Goal: Task Accomplishment & Management: Complete application form

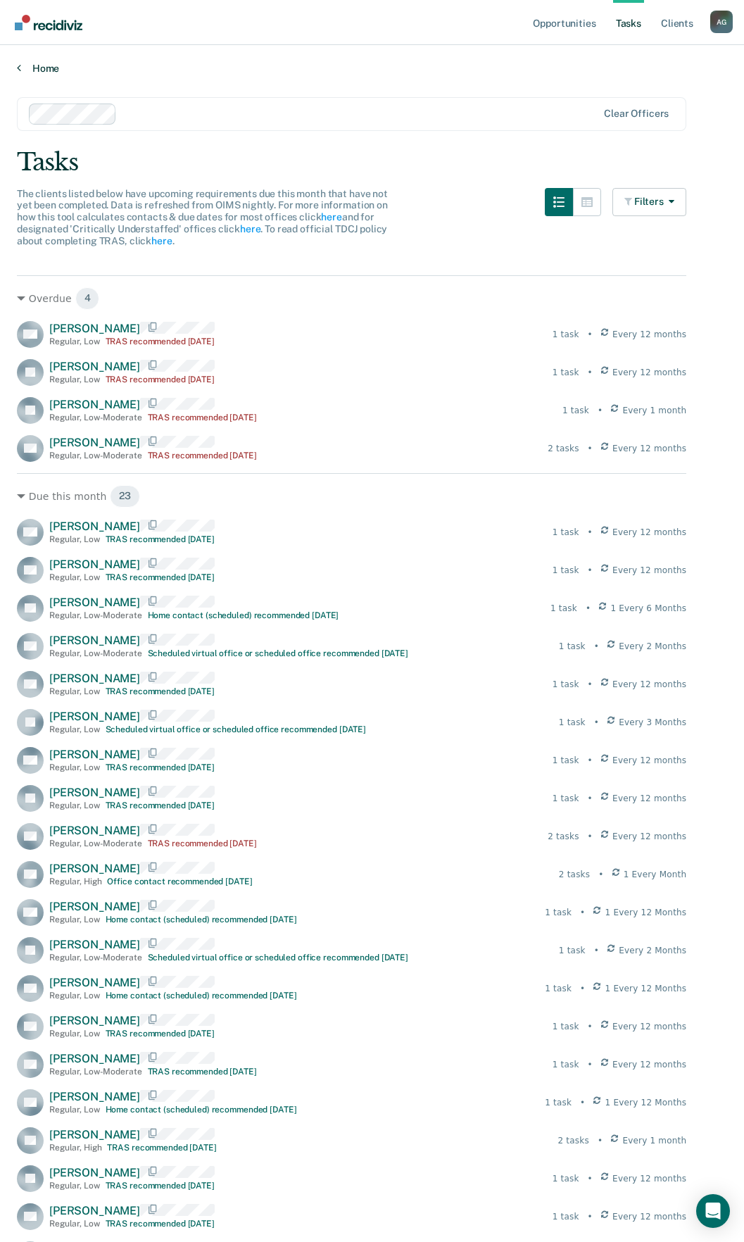
click at [31, 63] on link "Home" at bounding box center [372, 68] width 710 height 13
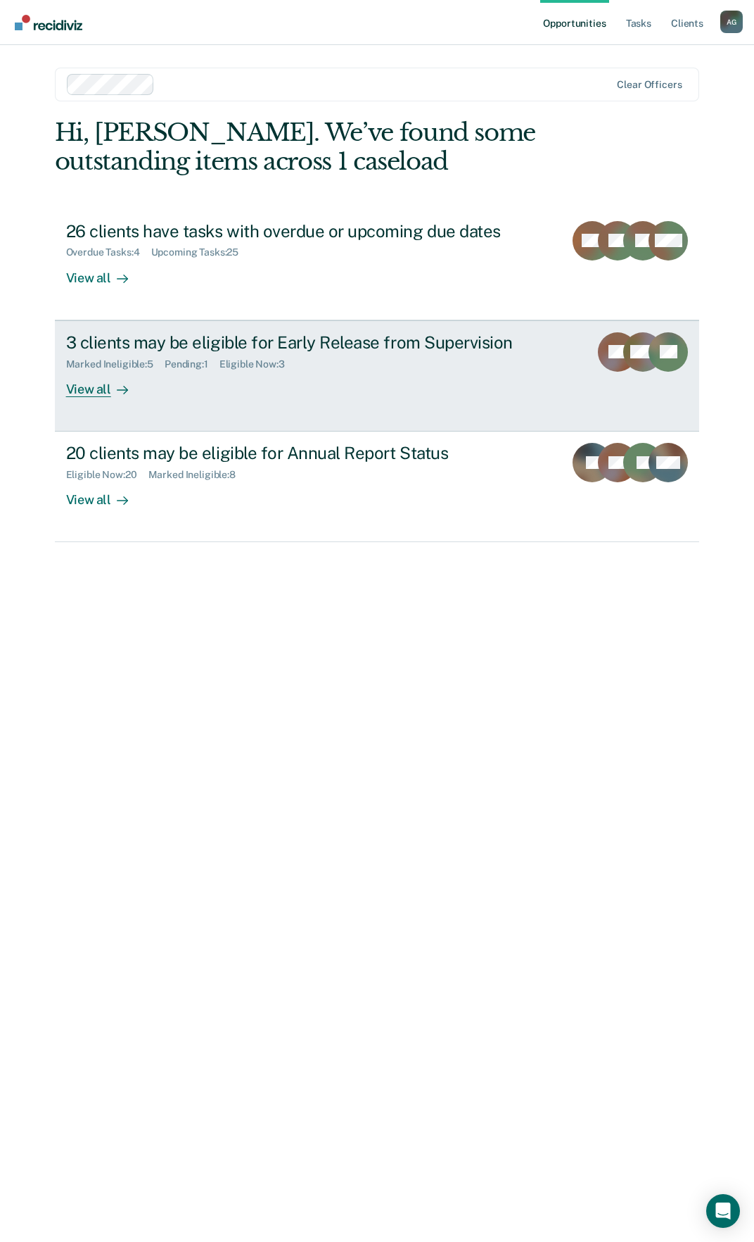
click at [125, 394] on icon at bounding box center [122, 389] width 11 height 11
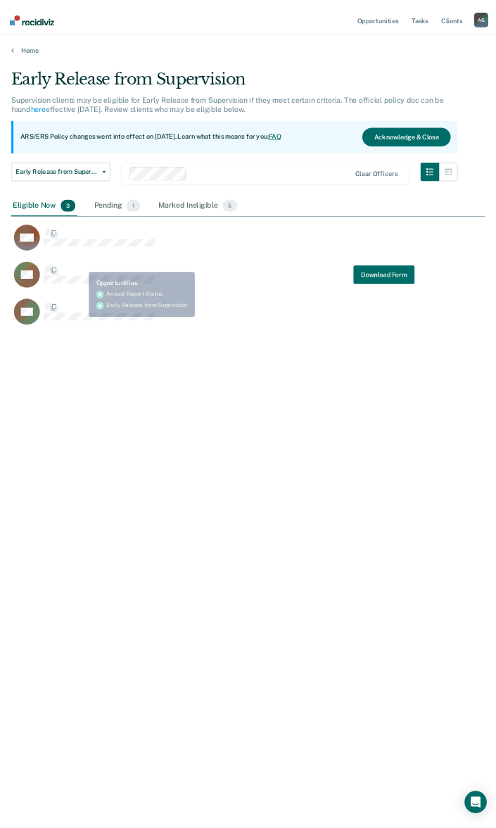
scroll to position [1028, 710]
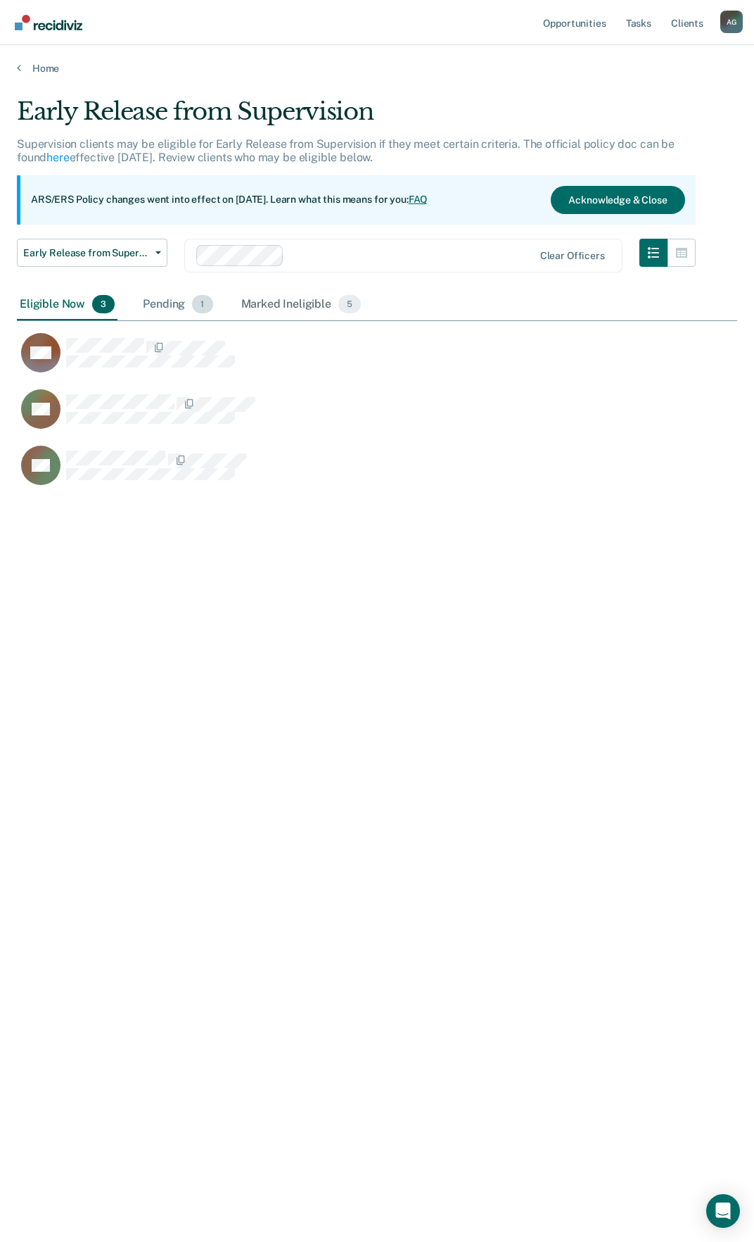
click at [174, 301] on div "Pending 1" at bounding box center [177, 304] width 75 height 31
click at [66, 303] on div "Eligible Now 3" at bounding box center [67, 304] width 101 height 31
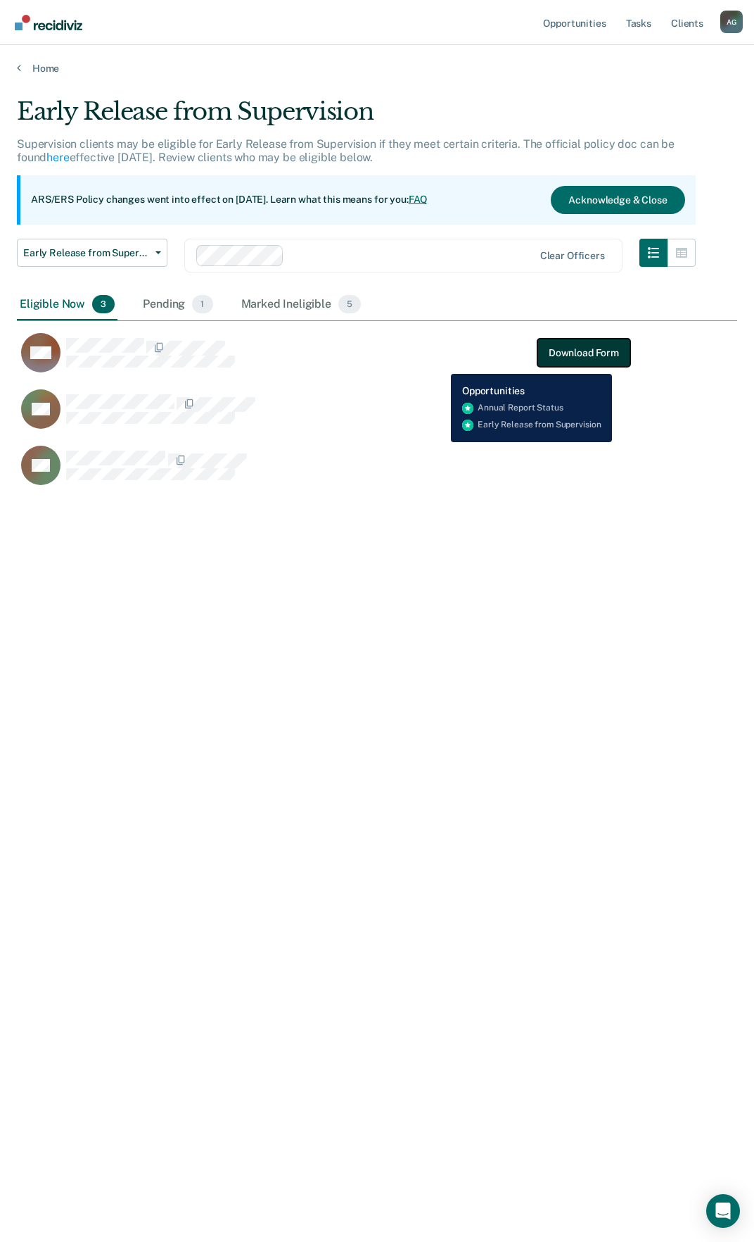
click at [613, 362] on button "Download Form" at bounding box center [584, 353] width 93 height 28
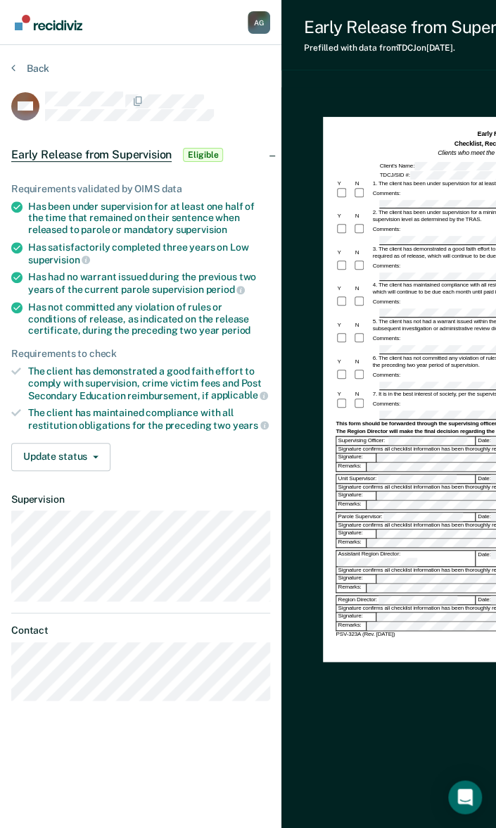
click at [311, 304] on div "Early Release from Supervision (ERS) Checklist, Recommendation, and Determinati…" at bounding box center [491, 489] width 418 height 805
drag, startPoint x: 379, startPoint y: 819, endPoint x: 412, endPoint y: 816, distance: 33.9
click at [400, 816] on div "Early Release from Supervision (ERS) Checklist, Recommendation, and Determinati…" at bounding box center [490, 490] width 334 height 760
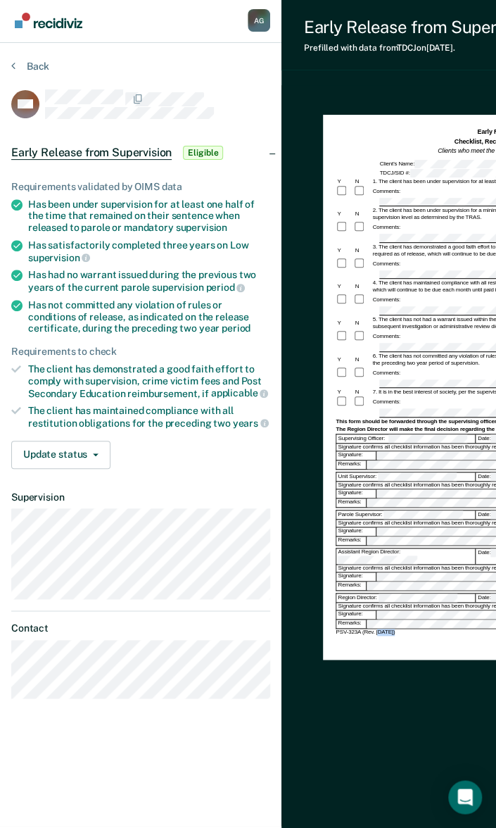
click at [400, 728] on div "Early Release from Supervision (ERS) Checklist, Recommendation, and Determinati…" at bounding box center [490, 488] width 334 height 760
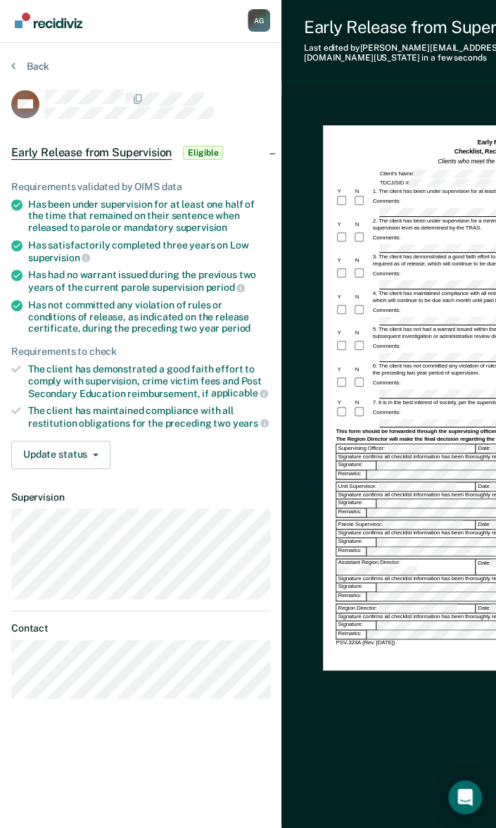
click at [384, 559] on div "Assistant Region Director:" at bounding box center [405, 566] width 139 height 15
drag, startPoint x: 245, startPoint y: 482, endPoint x: 320, endPoint y: 22, distance: 466.3
click at [307, 11] on div "Early Release from Supervision Last edited by Alec.Gilliam@tdcj.texas.gov in a …" at bounding box center [491, 40] width 418 height 81
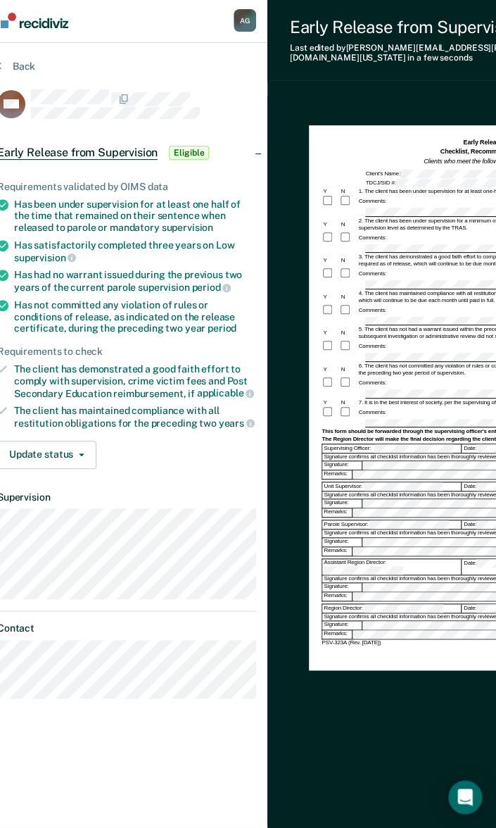
scroll to position [2, 18]
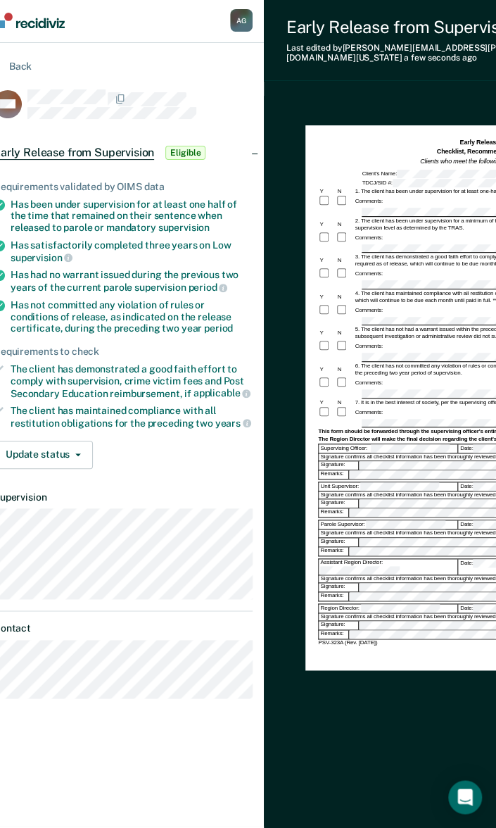
drag, startPoint x: 500, startPoint y: 214, endPoint x: 422, endPoint y: 255, distance: 87.9
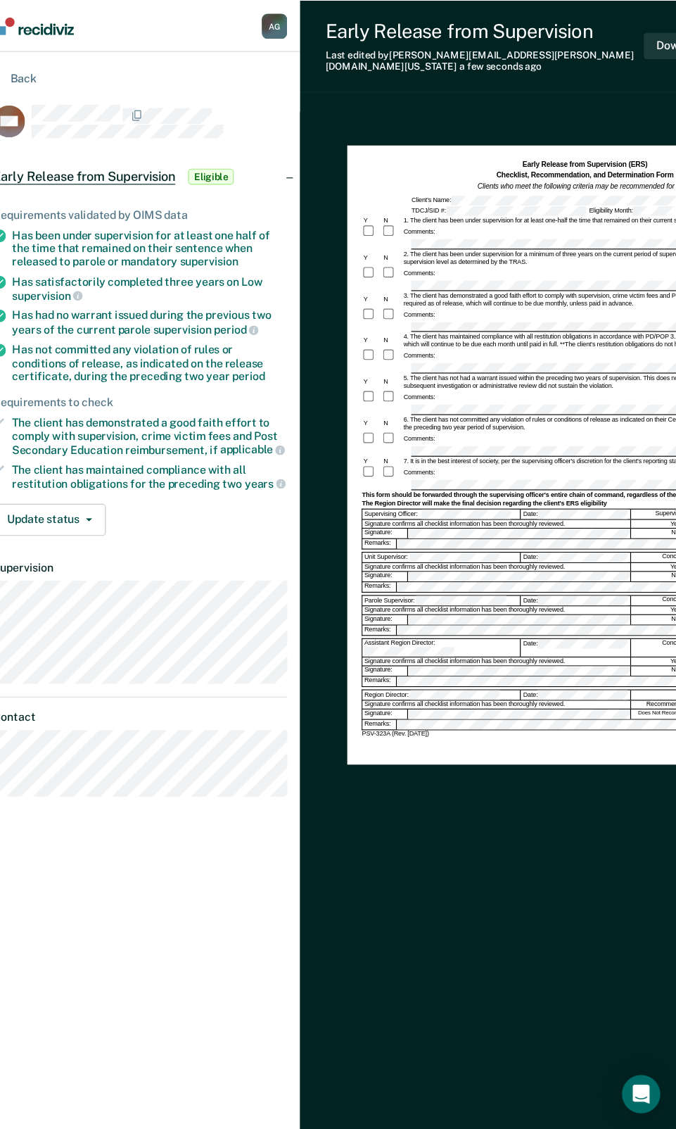
scroll to position [0, 18]
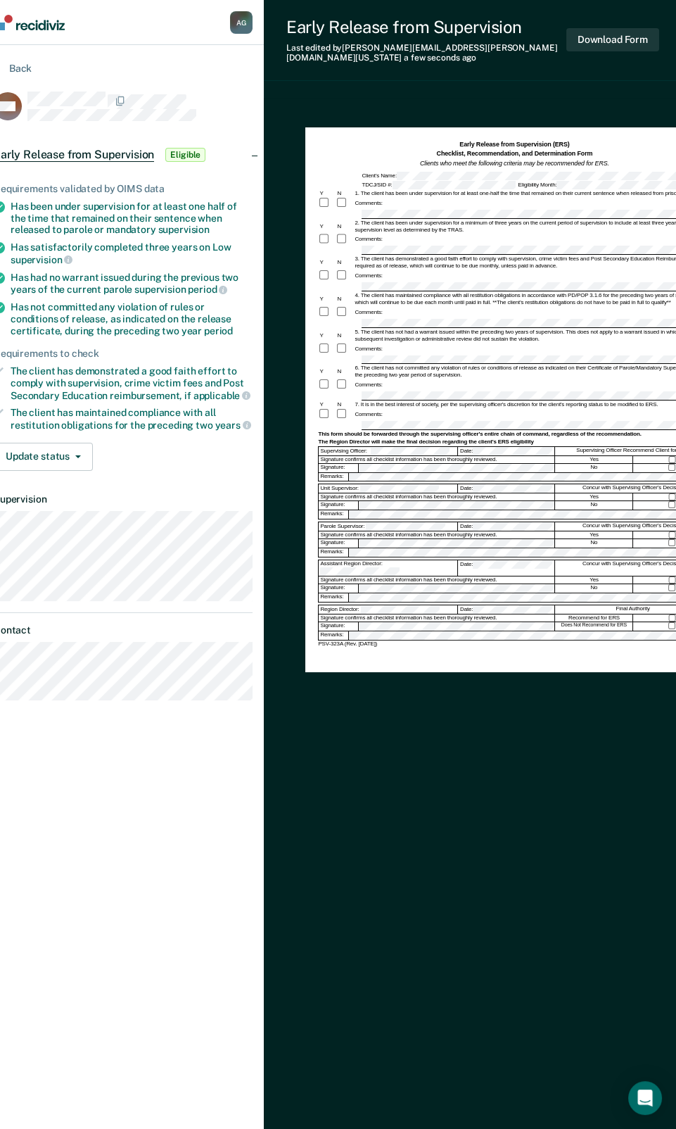
click at [434, 234] on div "Comments:" at bounding box center [514, 240] width 393 height 13
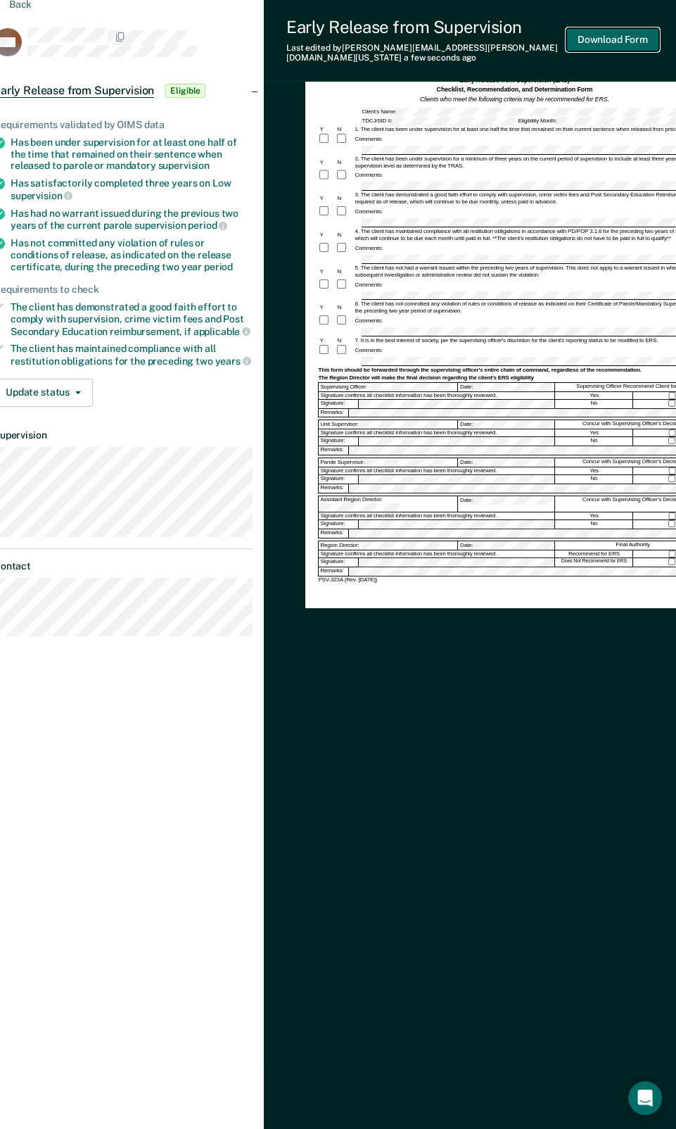
click at [612, 37] on button "Download Form" at bounding box center [613, 39] width 93 height 23
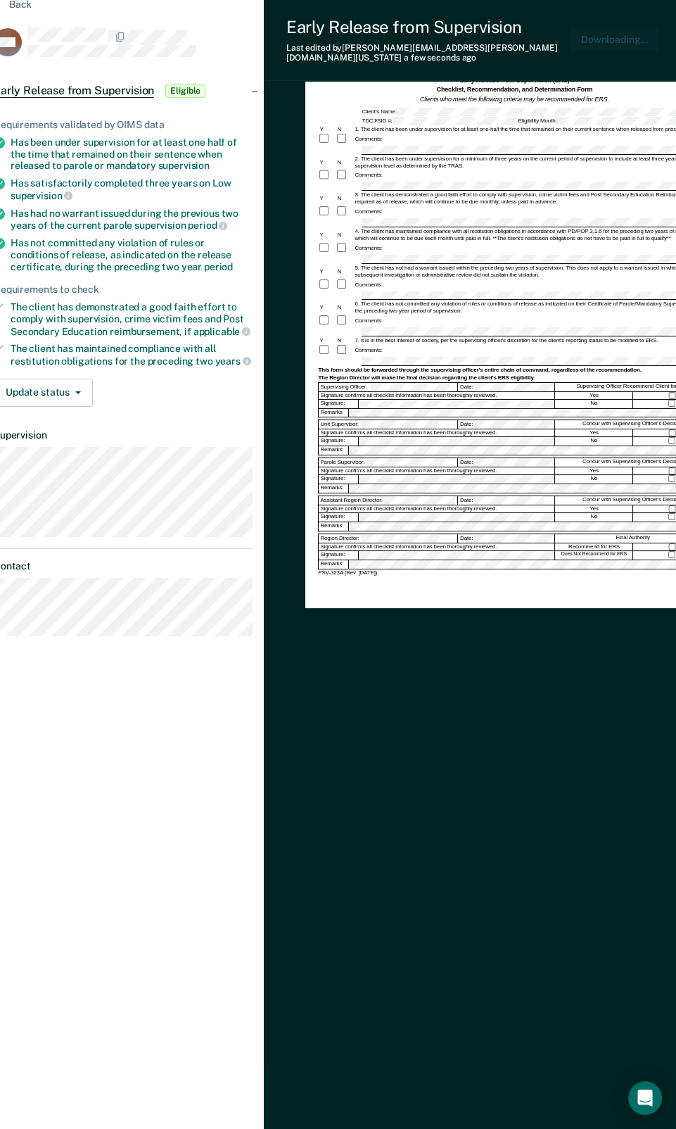
scroll to position [0, 0]
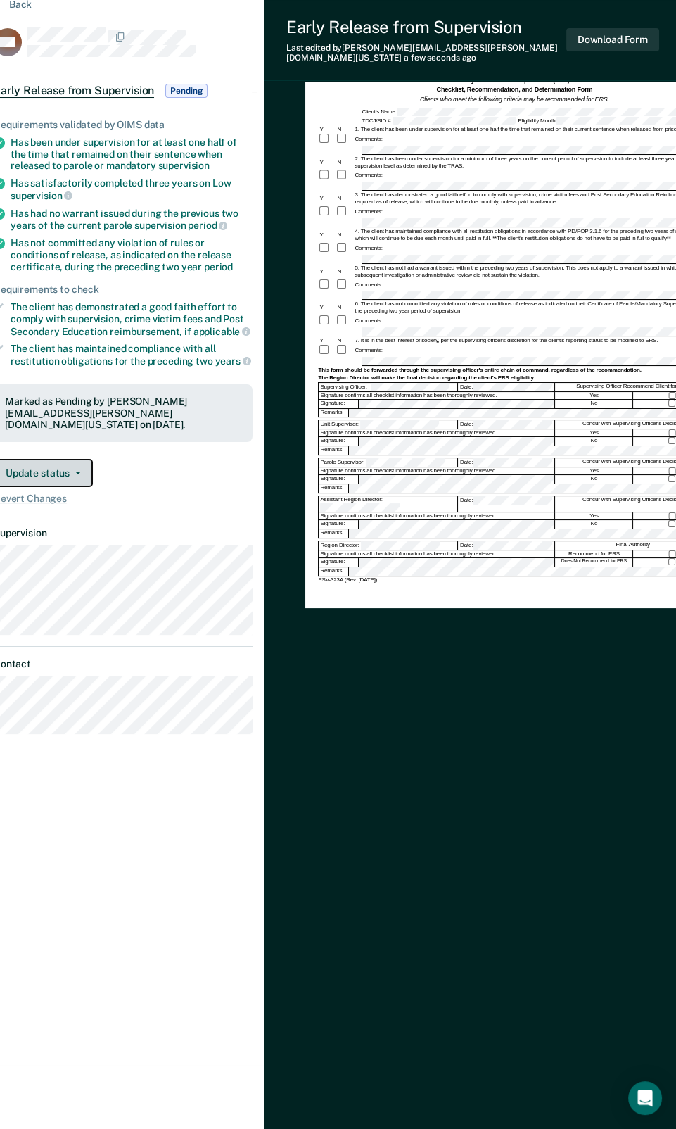
click at [54, 459] on button "Update status" at bounding box center [43, 473] width 99 height 28
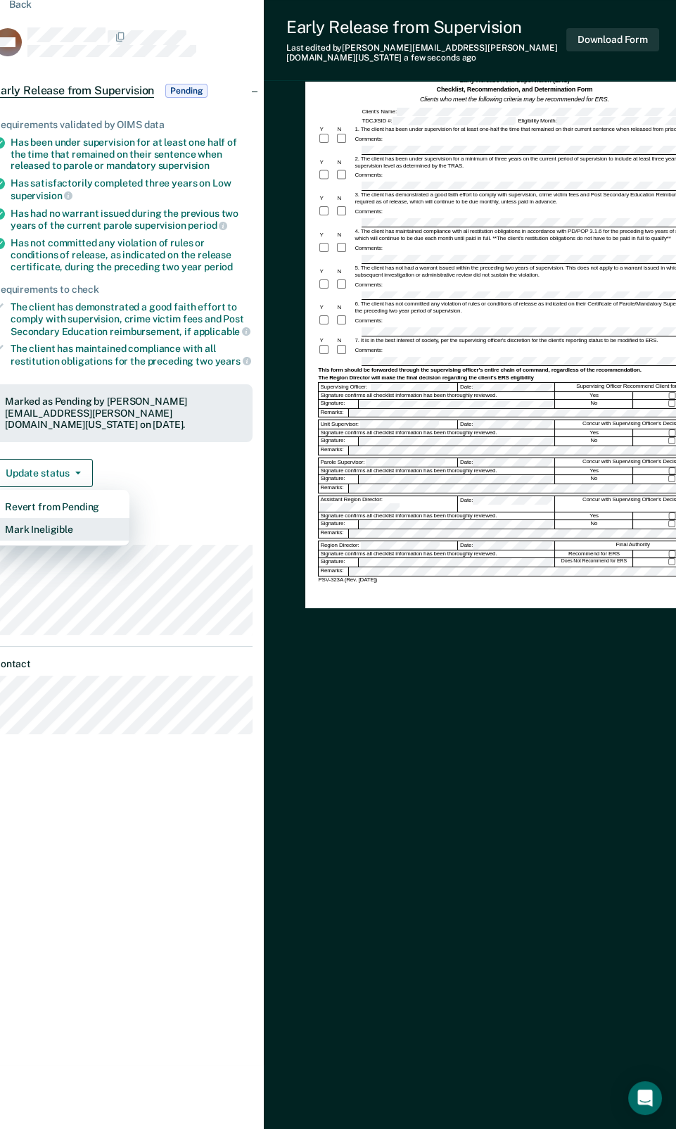
click at [57, 518] on button "Mark Ineligible" at bounding box center [62, 529] width 136 height 23
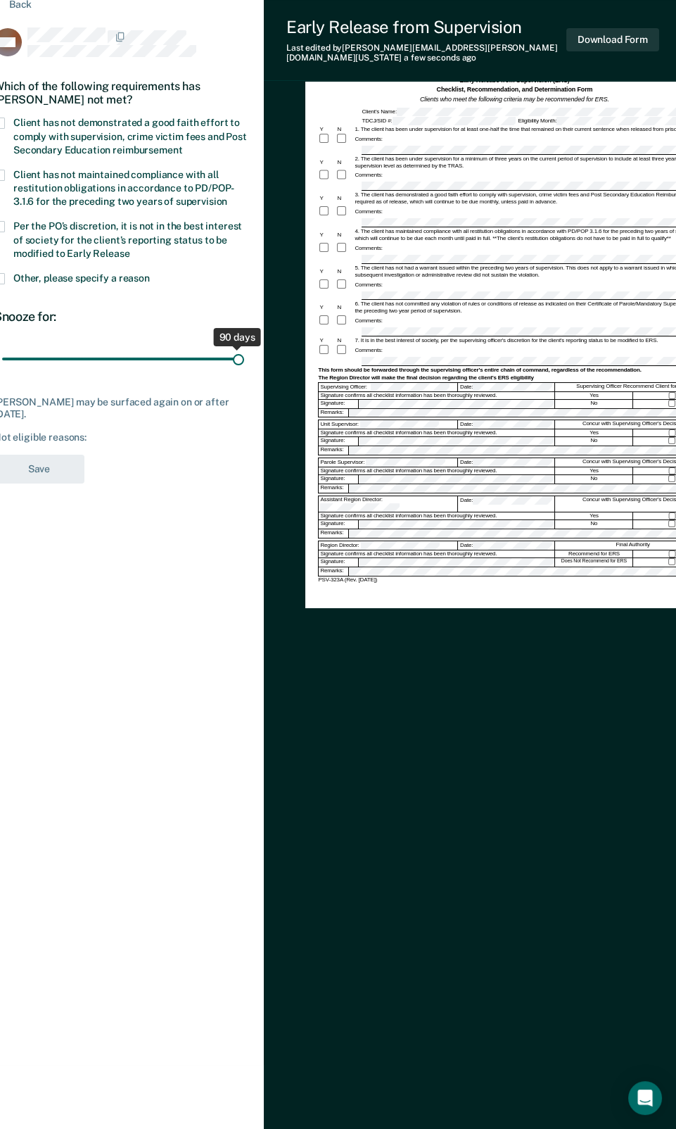
drag, startPoint x: 84, startPoint y: 355, endPoint x: 398, endPoint y: 355, distance: 313.9
type input "90"
click at [244, 355] on input "range" at bounding box center [123, 359] width 242 height 25
click at [59, 234] on span "Per the PO’s discretion, it is not in the best interest of society for the clie…" at bounding box center [127, 239] width 229 height 38
click at [130, 248] on input "Per the PO’s discretion, it is not in the best interest of society for the clie…" at bounding box center [130, 248] width 0 height 0
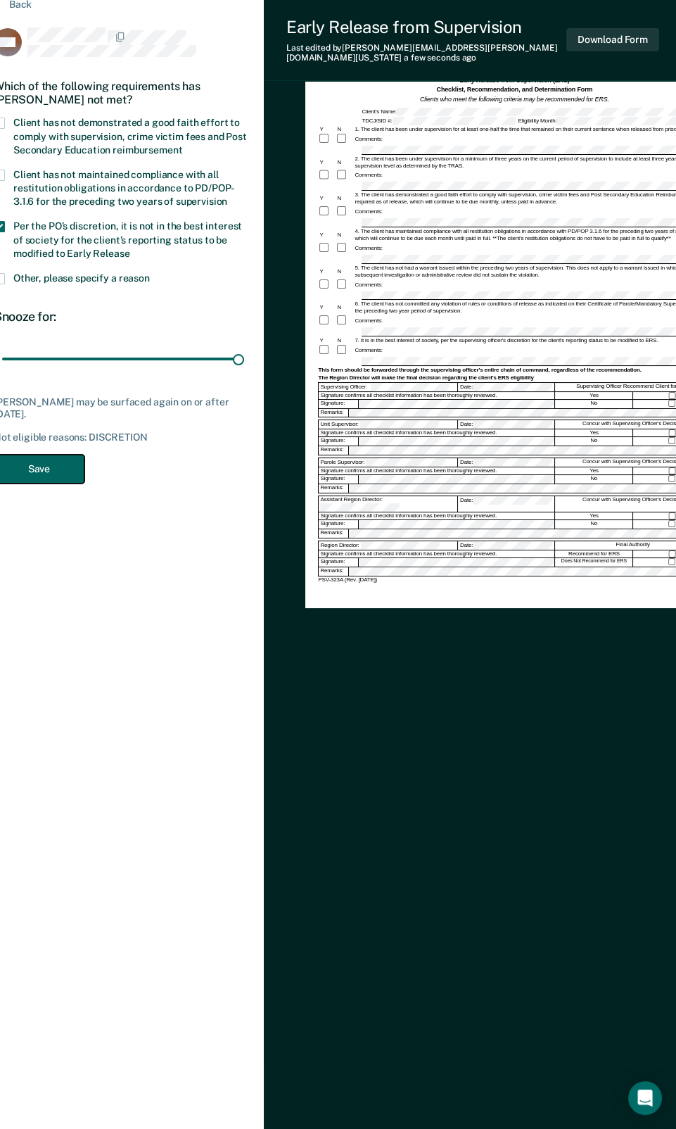
click at [68, 462] on button "Save" at bounding box center [39, 469] width 91 height 29
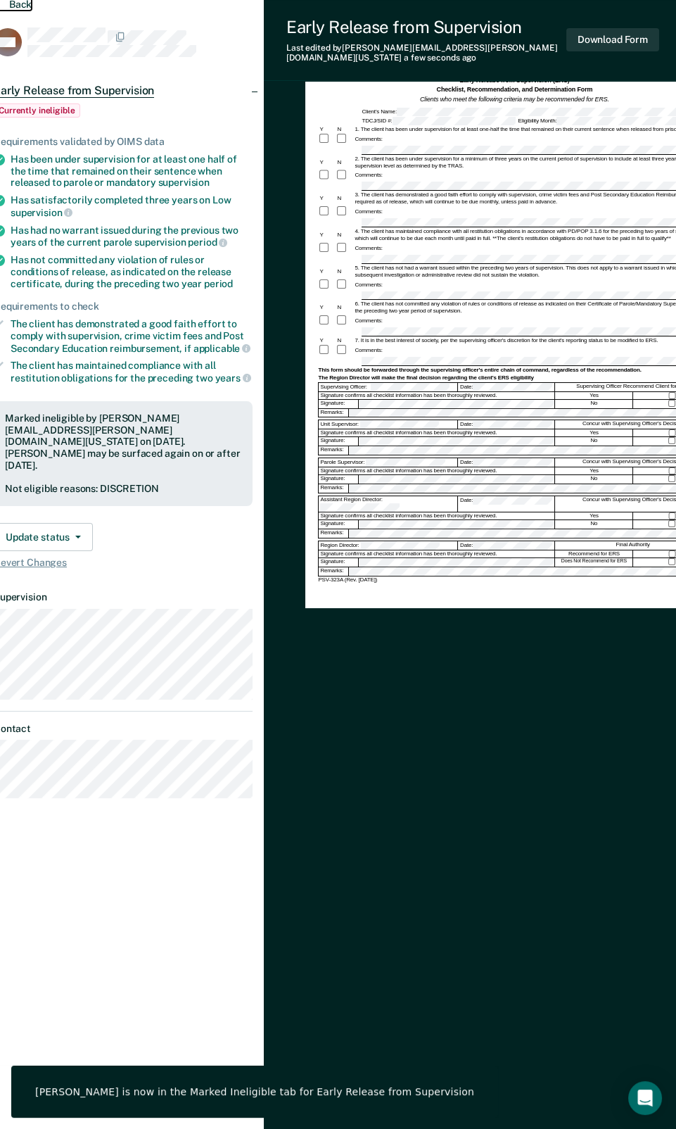
click at [21, 2] on button "Back" at bounding box center [13, 4] width 38 height 13
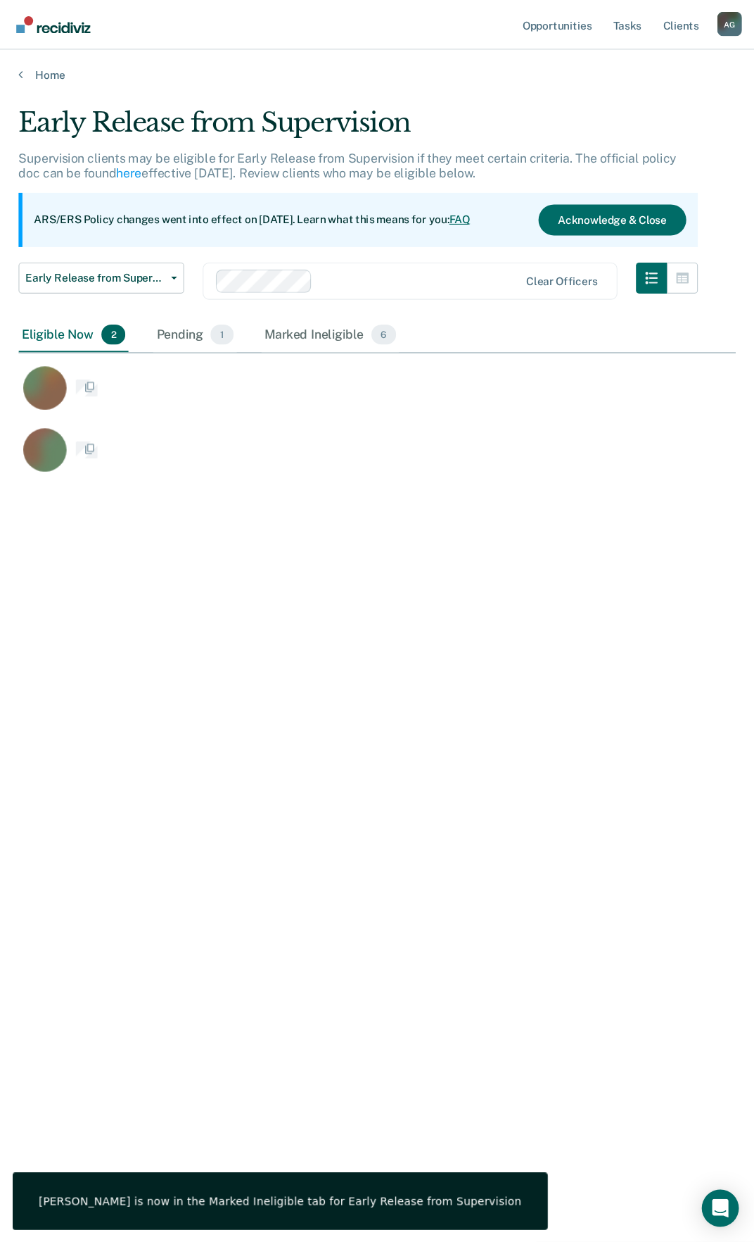
scroll to position [916, 642]
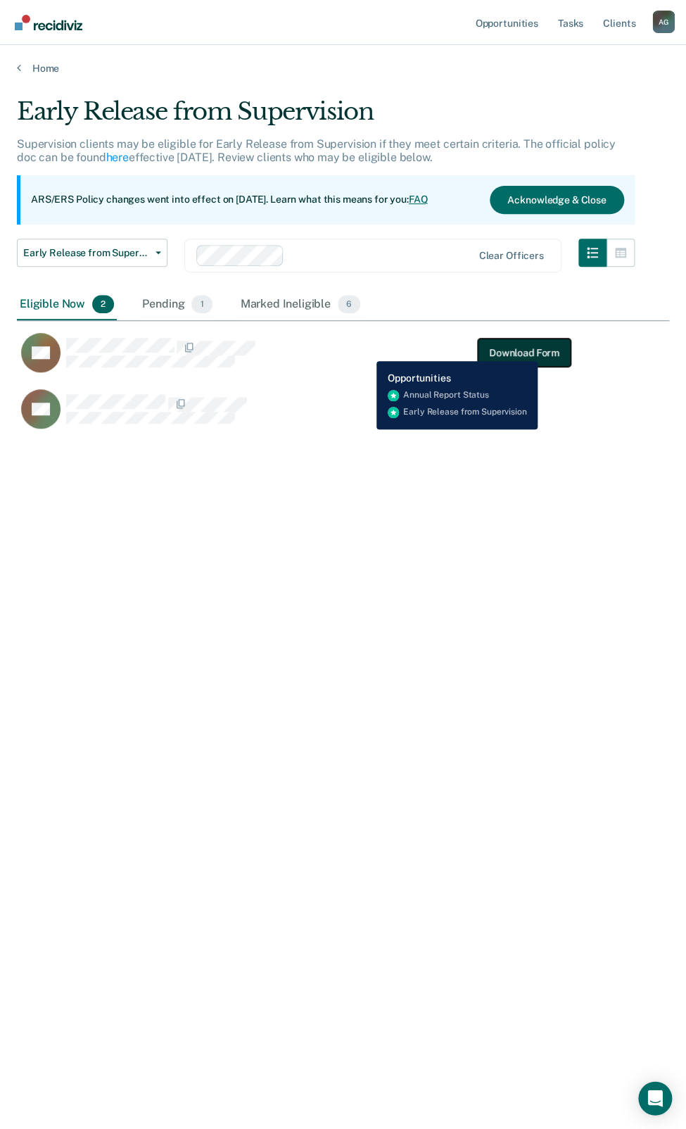
click at [538, 350] on button "Download Form" at bounding box center [524, 353] width 93 height 28
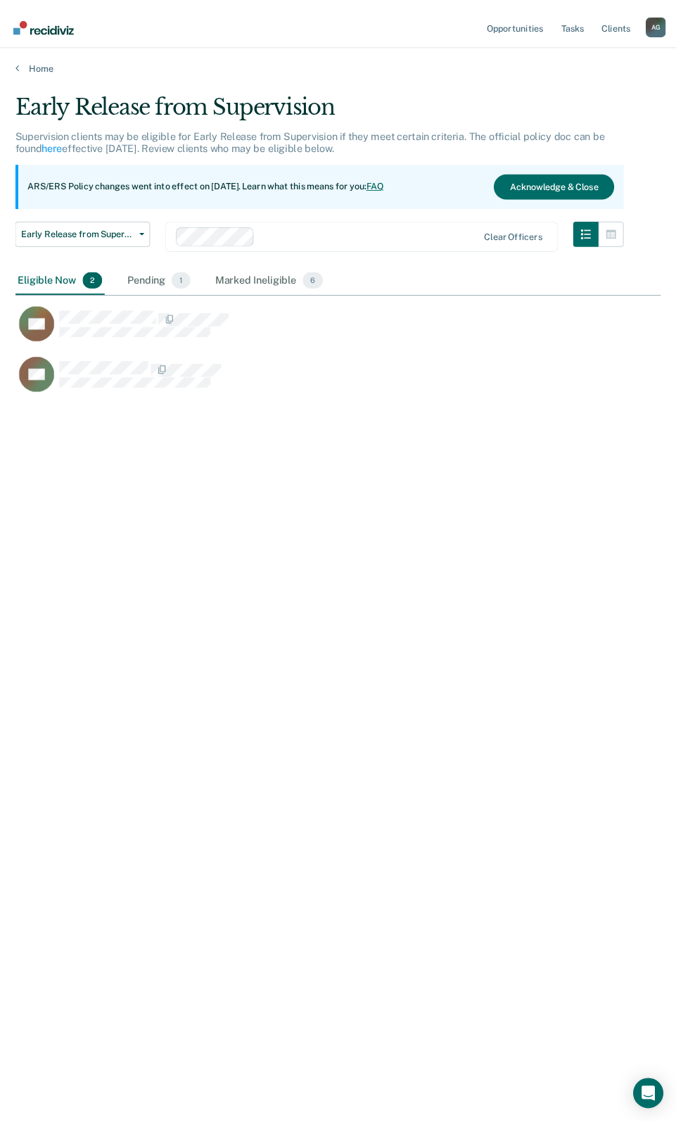
scroll to position [1165, 793]
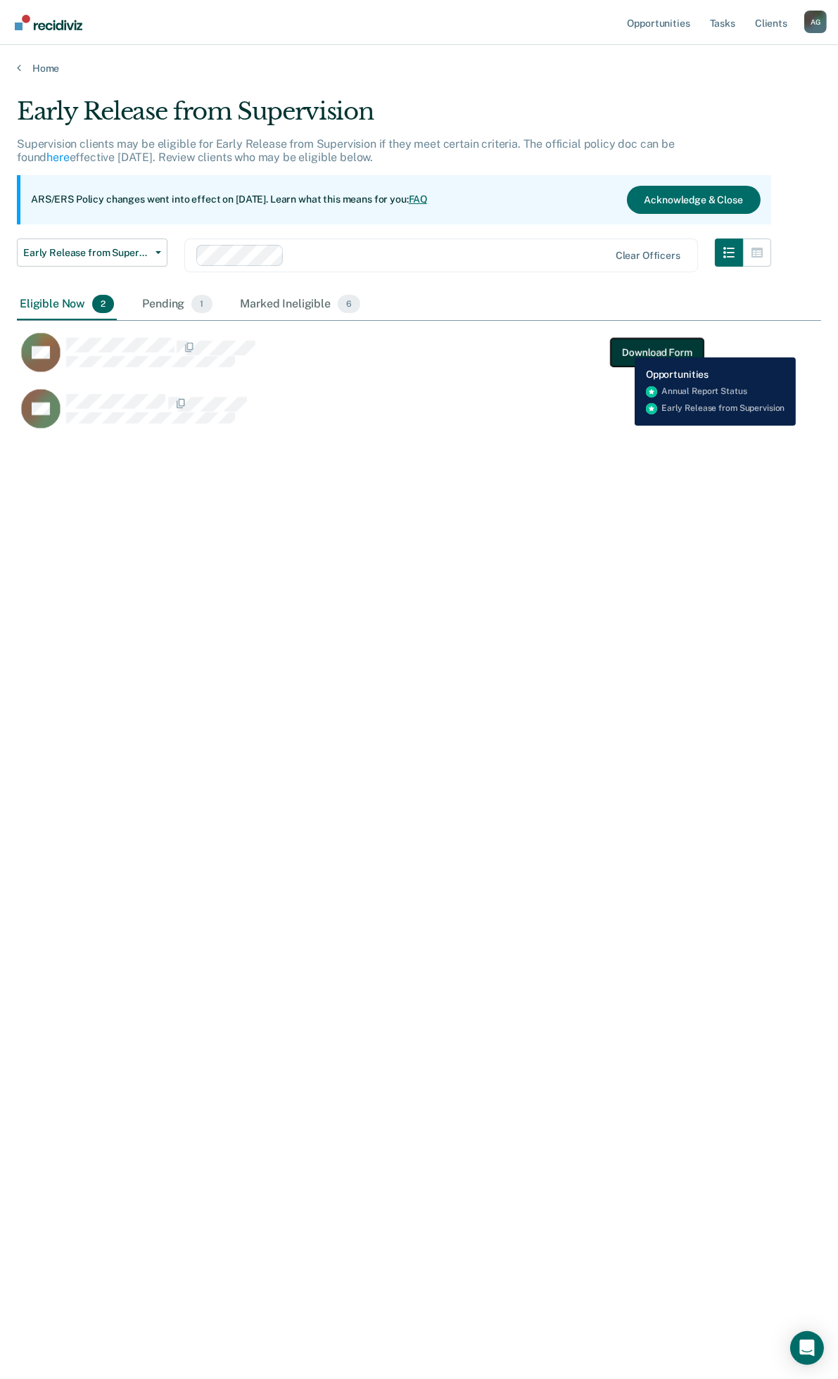
click at [624, 347] on button "Download Form" at bounding box center [657, 353] width 93 height 28
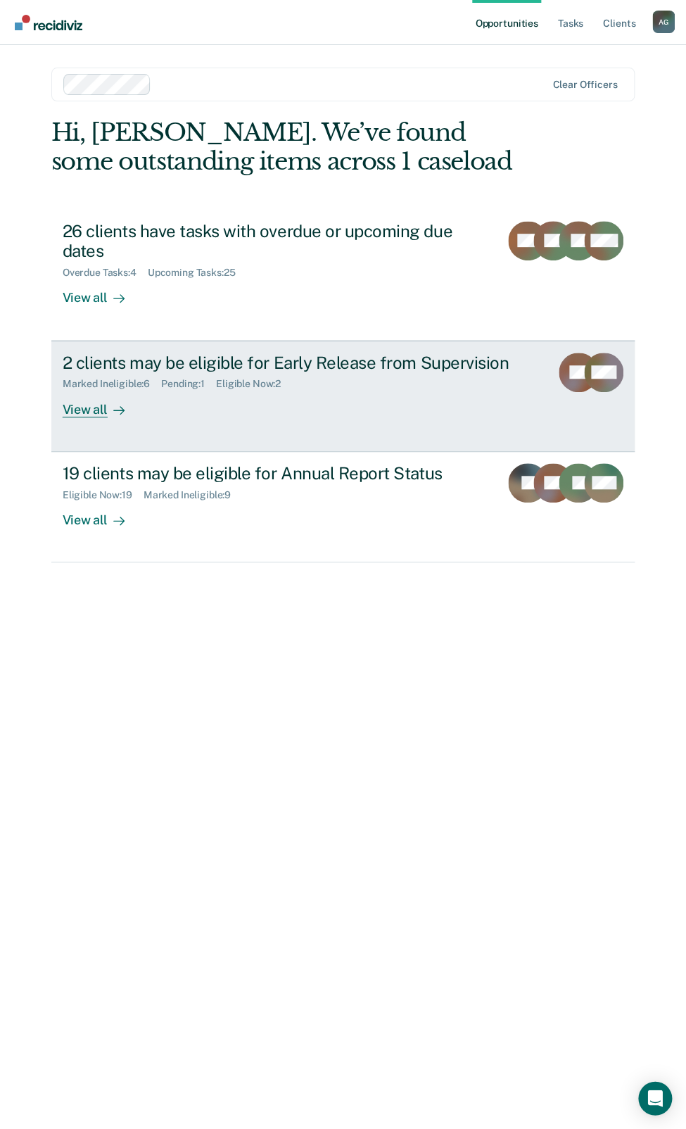
click at [99, 415] on div "View all" at bounding box center [102, 403] width 79 height 27
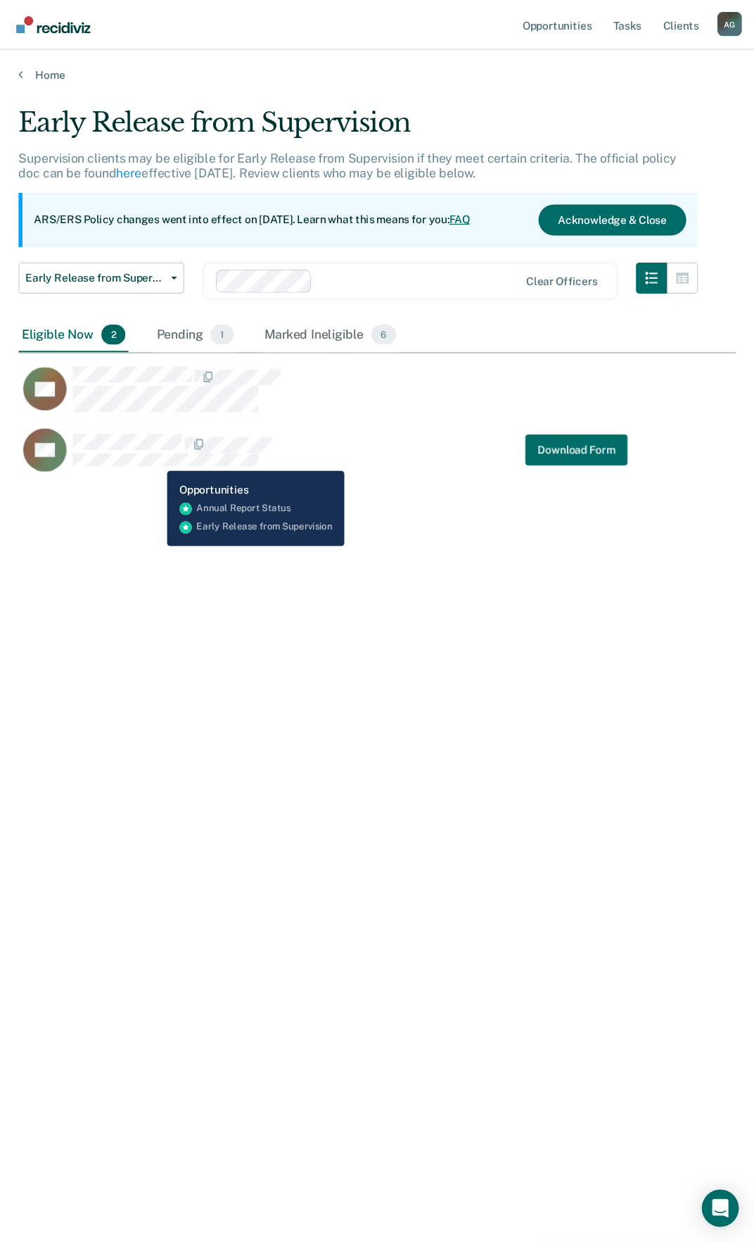
scroll to position [916, 642]
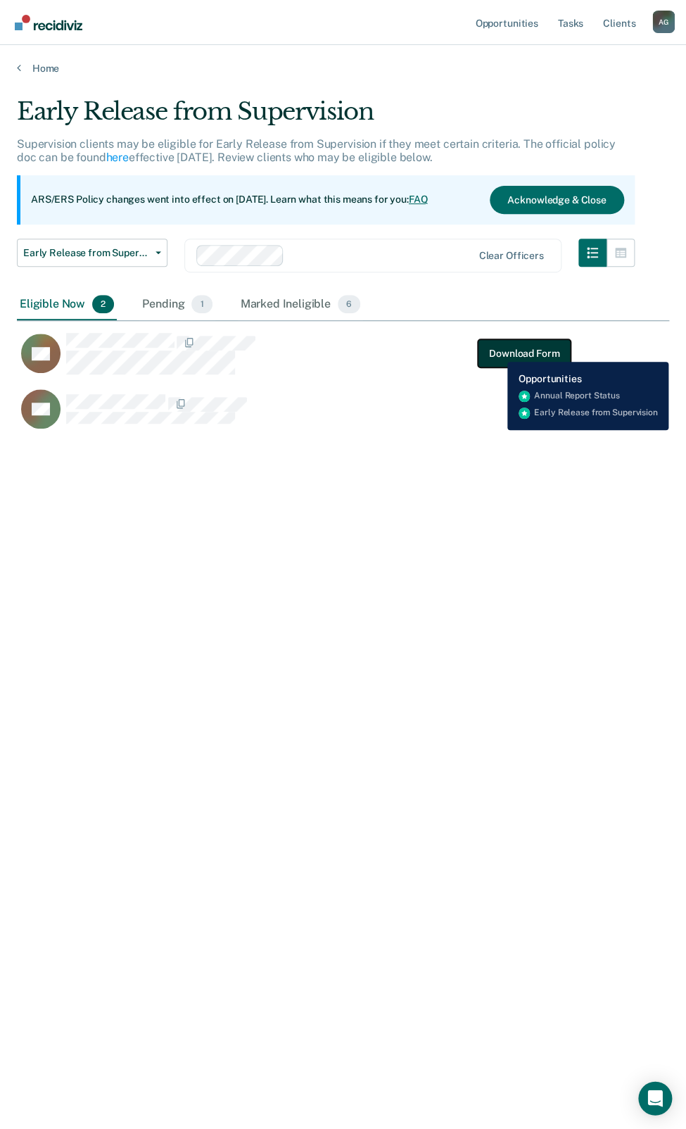
click at [497, 351] on button "Download Form" at bounding box center [524, 353] width 93 height 28
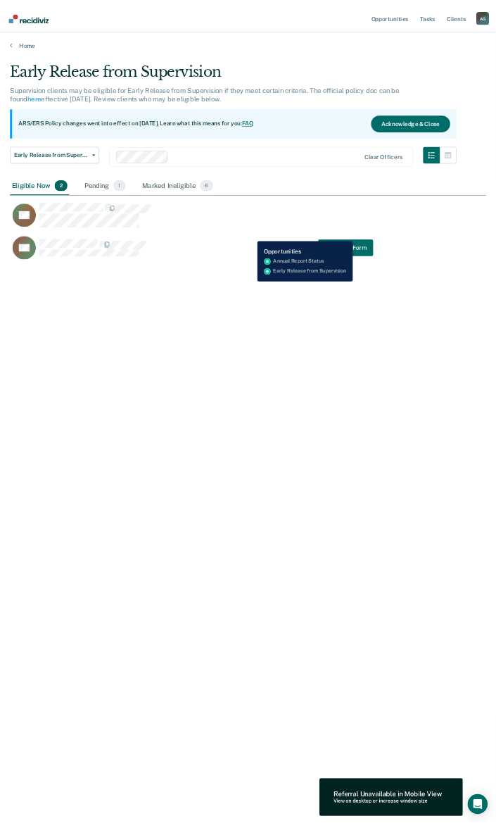
scroll to position [1165, 793]
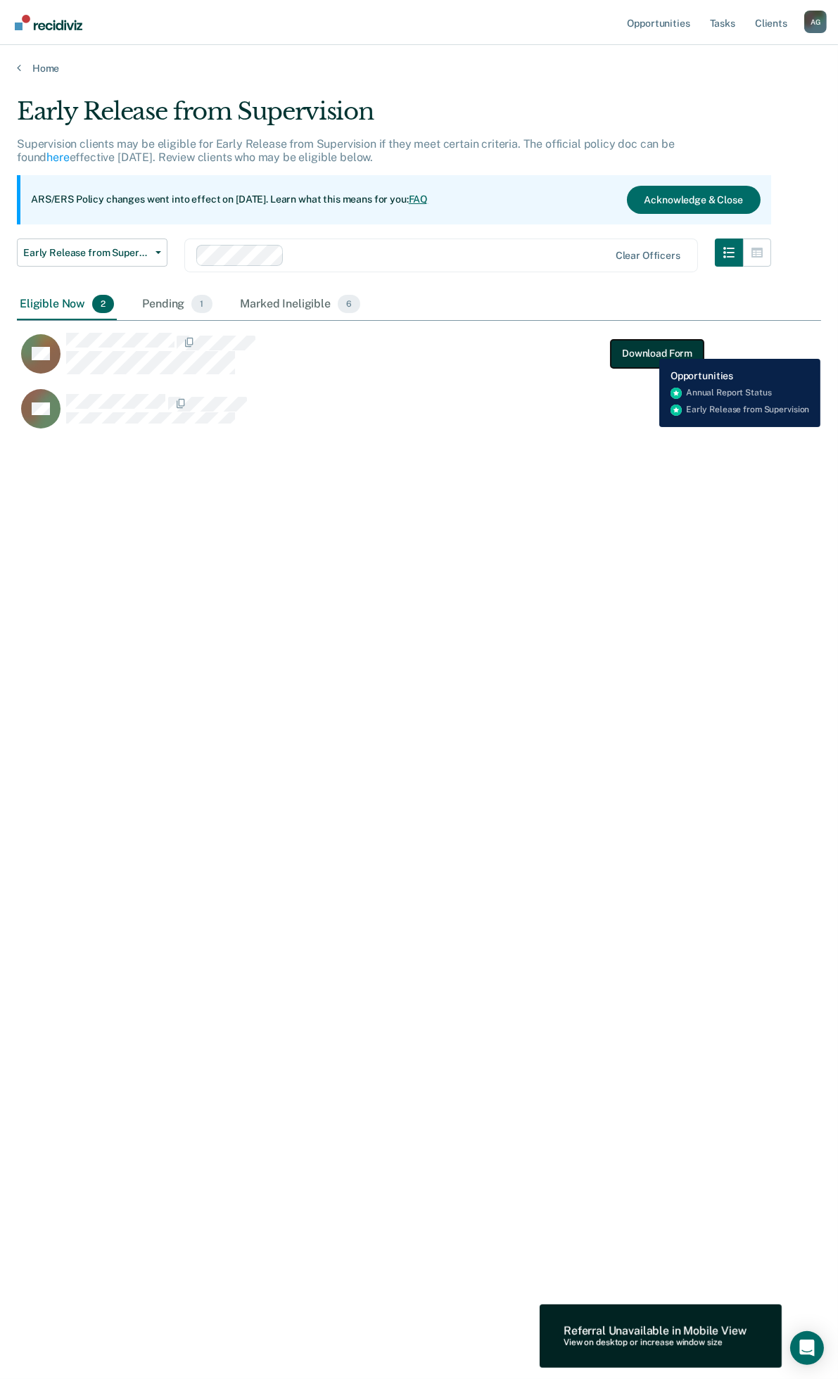
click at [649, 348] on button "Download Form" at bounding box center [657, 353] width 93 height 28
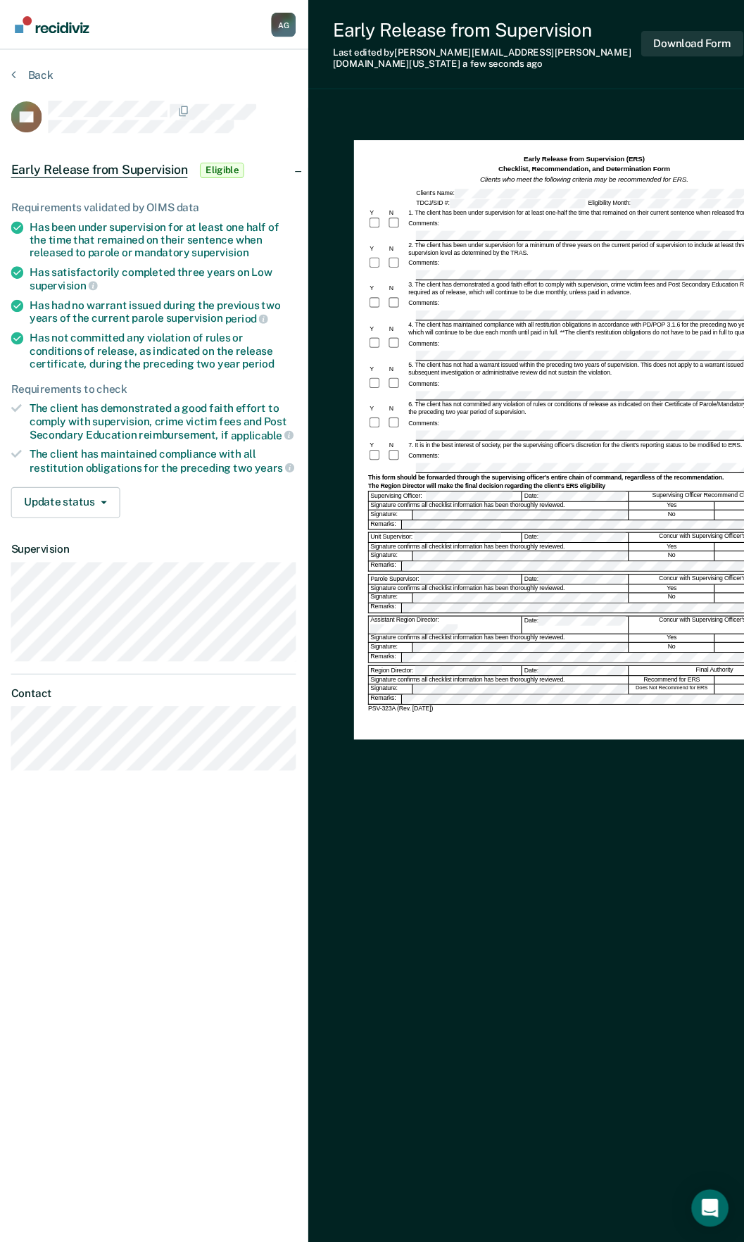
scroll to position [0, 2]
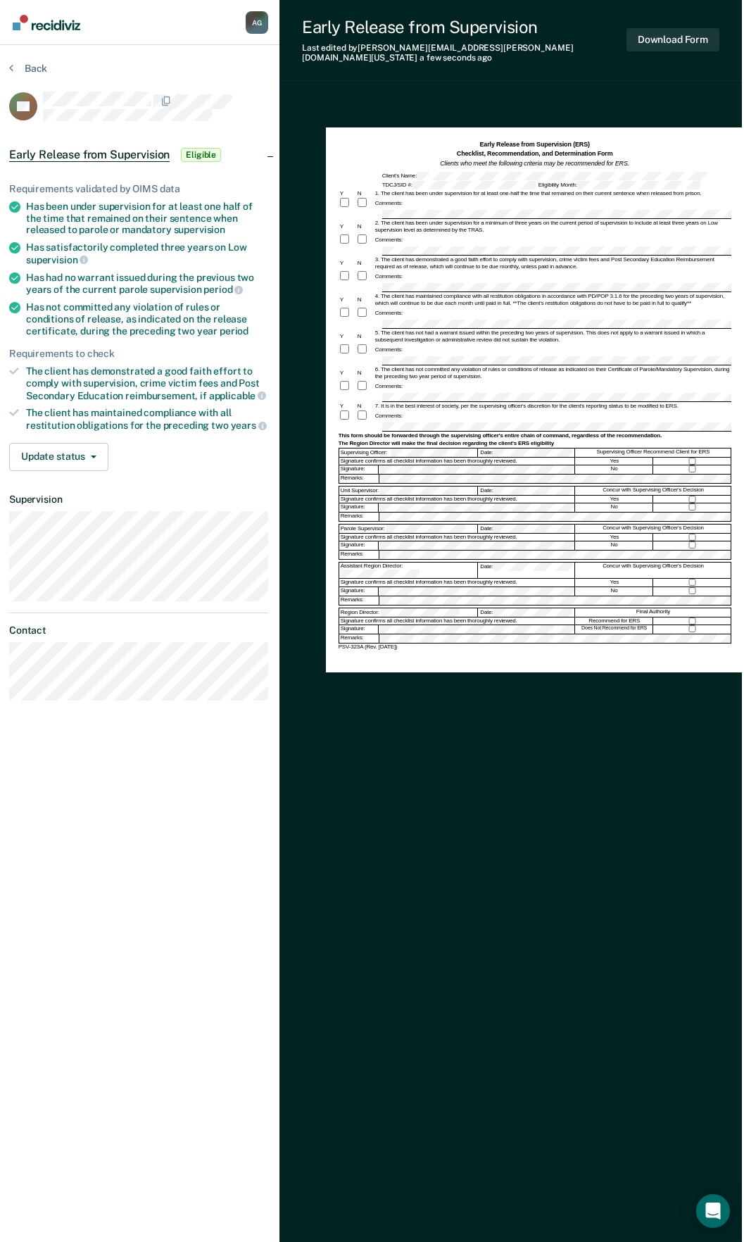
click at [442, 307] on div "Comments:" at bounding box center [535, 313] width 393 height 13
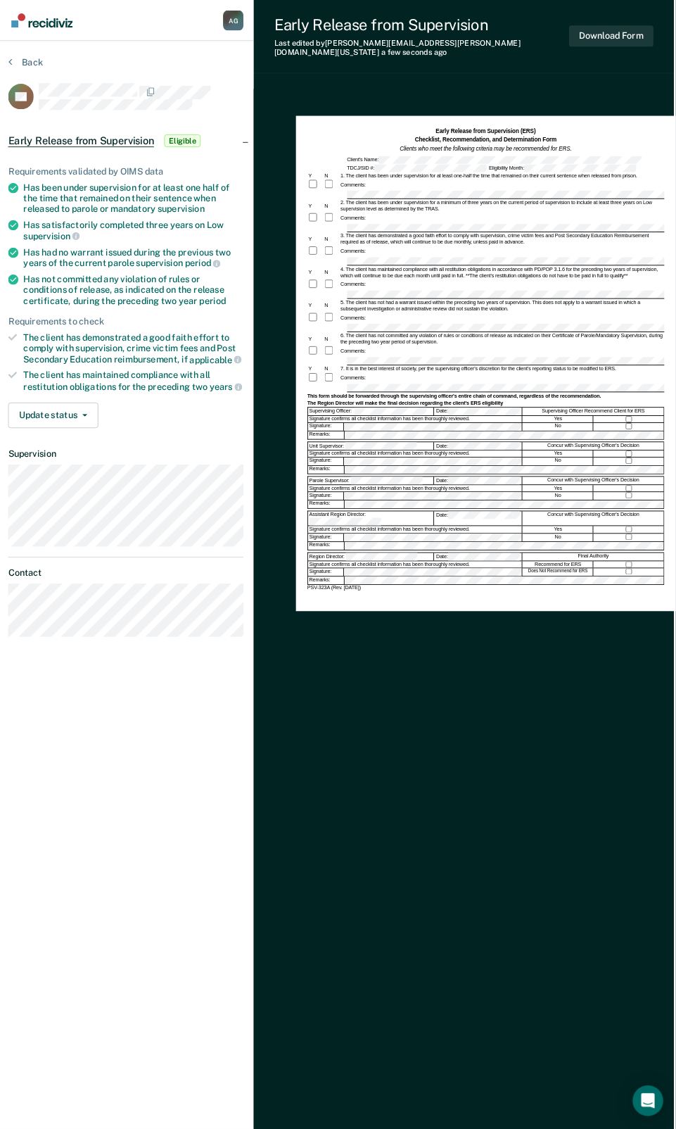
scroll to position [0, 1]
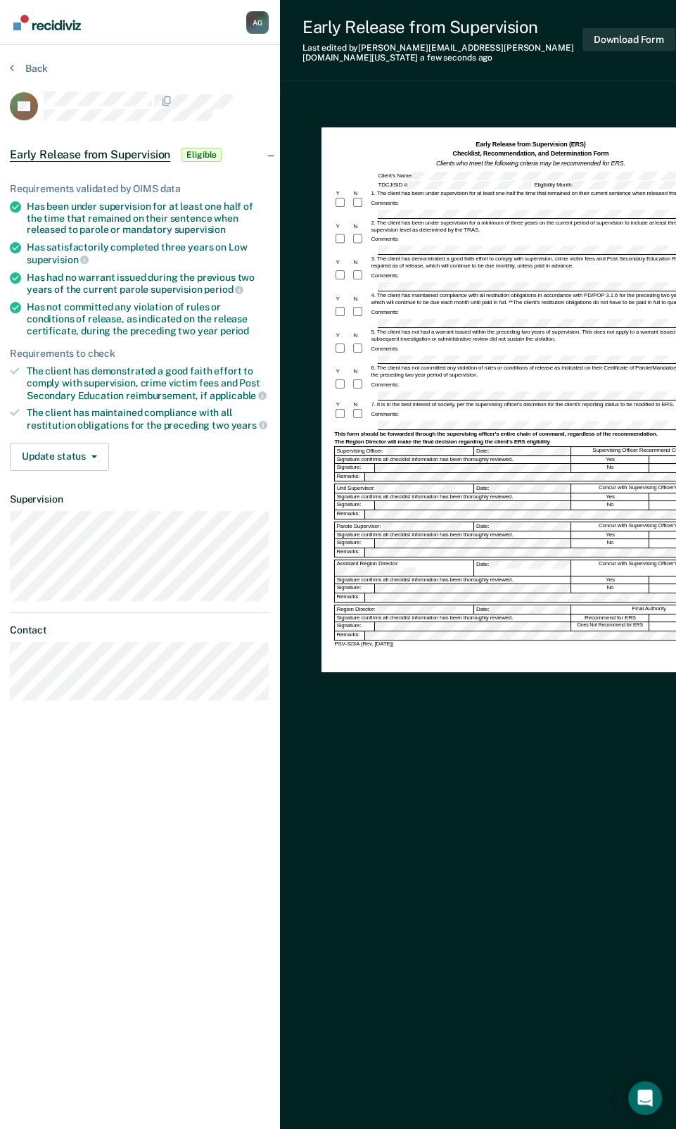
click at [441, 379] on div "Comments:" at bounding box center [530, 385] width 393 height 13
click at [435, 381] on form "Early Release from Supervision (ERS) Checklist, Recommendation, and Determinati…" at bounding box center [530, 393] width 393 height 507
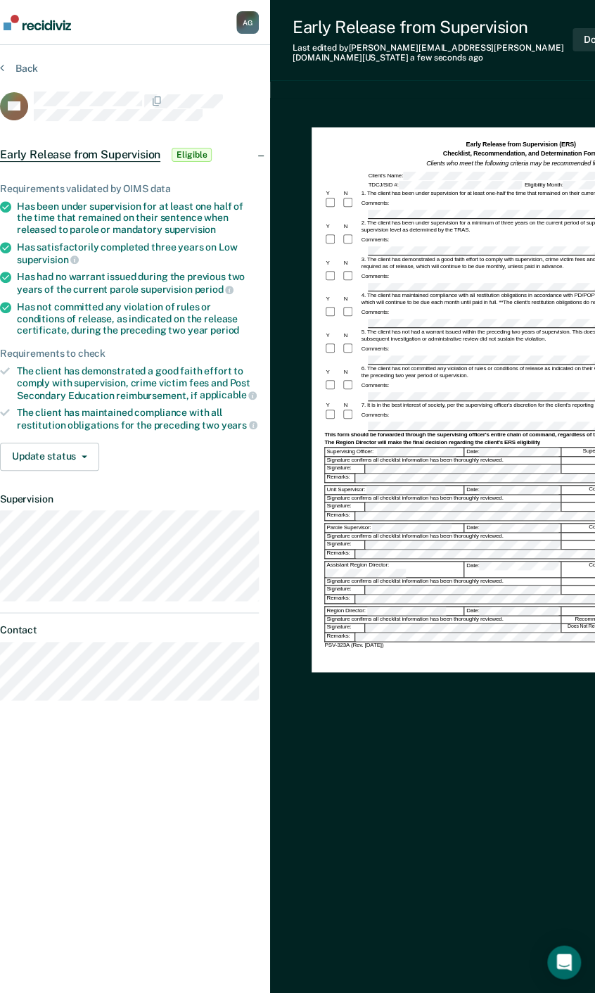
scroll to position [0, 20]
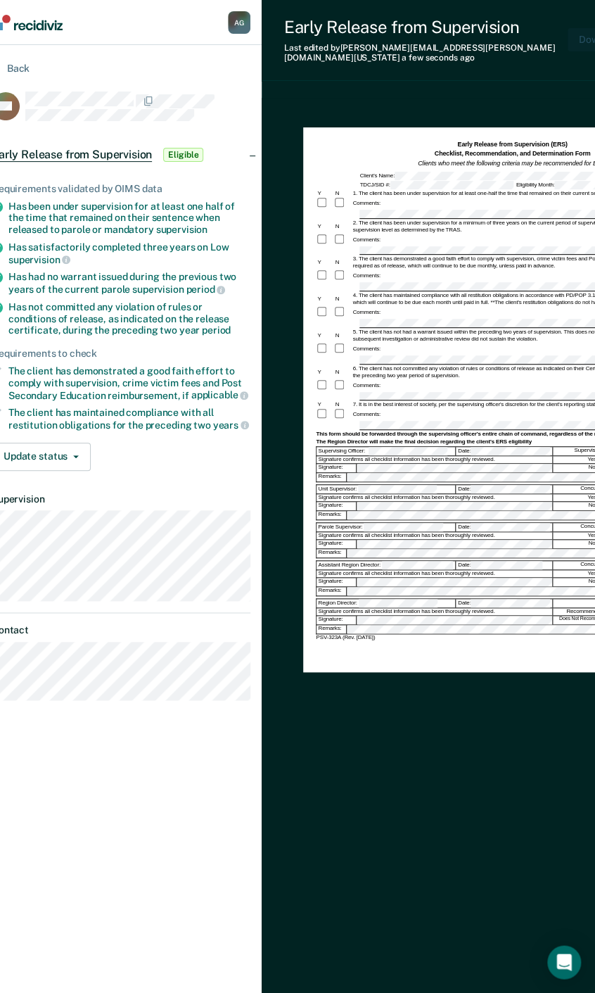
scroll to position [0, 0]
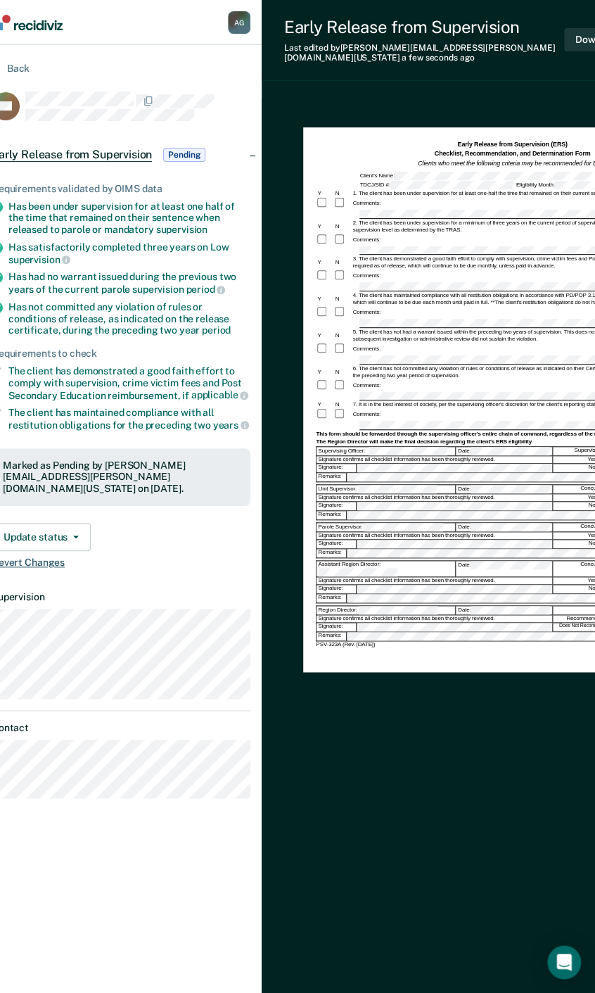
click at [59, 557] on span "Revert Changes" at bounding box center [121, 563] width 259 height 12
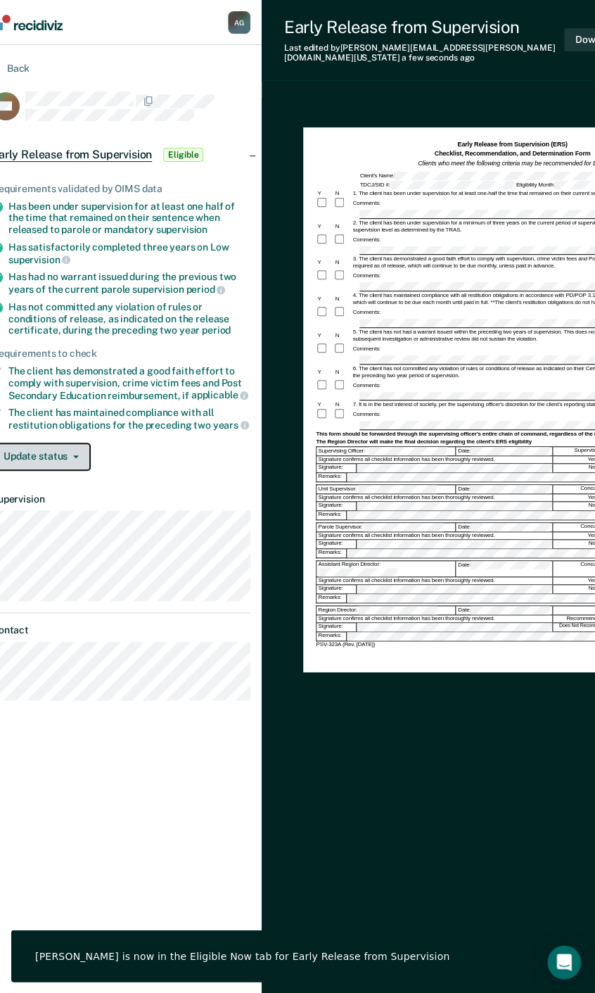
click at [75, 453] on button "Update status" at bounding box center [41, 457] width 99 height 28
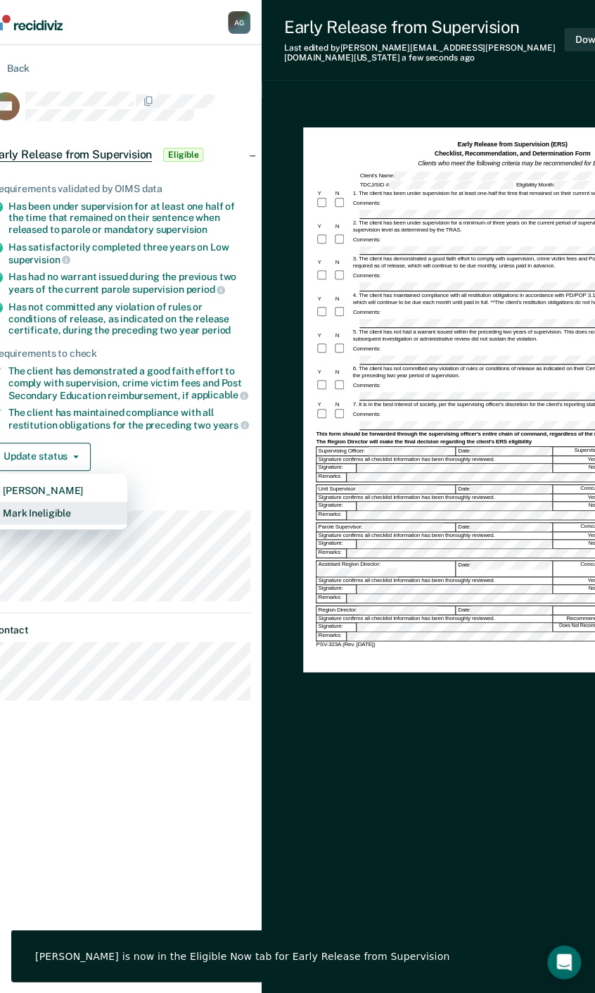
click at [45, 511] on button "Mark Ineligible" at bounding box center [60, 513] width 136 height 23
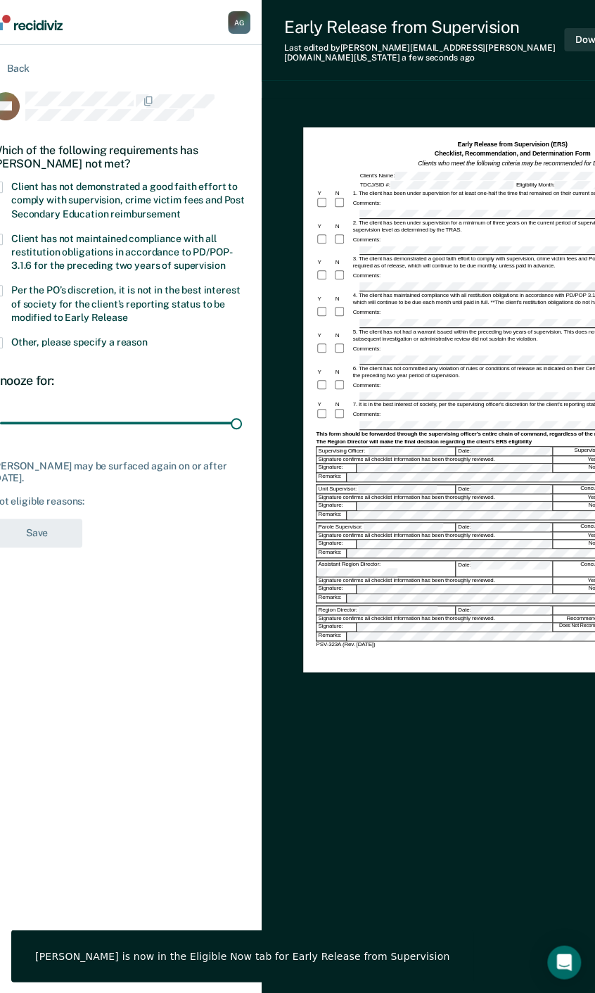
drag, startPoint x: 84, startPoint y: 426, endPoint x: 359, endPoint y: 411, distance: 274.9
type input "90"
click at [242, 411] on input "range" at bounding box center [121, 423] width 242 height 25
click at [107, 298] on span "Per the PO’s discretion, it is not in the best interest of society for the clie…" at bounding box center [125, 303] width 229 height 38
click at [128, 312] on input "Per the PO’s discretion, it is not in the best interest of society for the clie…" at bounding box center [128, 312] width 0 height 0
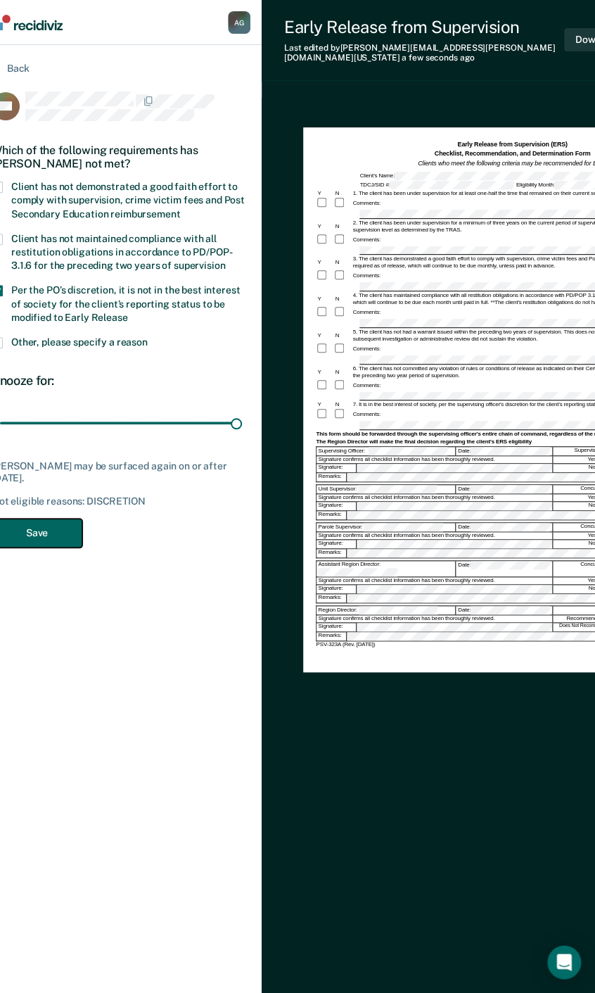
click at [32, 529] on button "Save" at bounding box center [37, 533] width 91 height 29
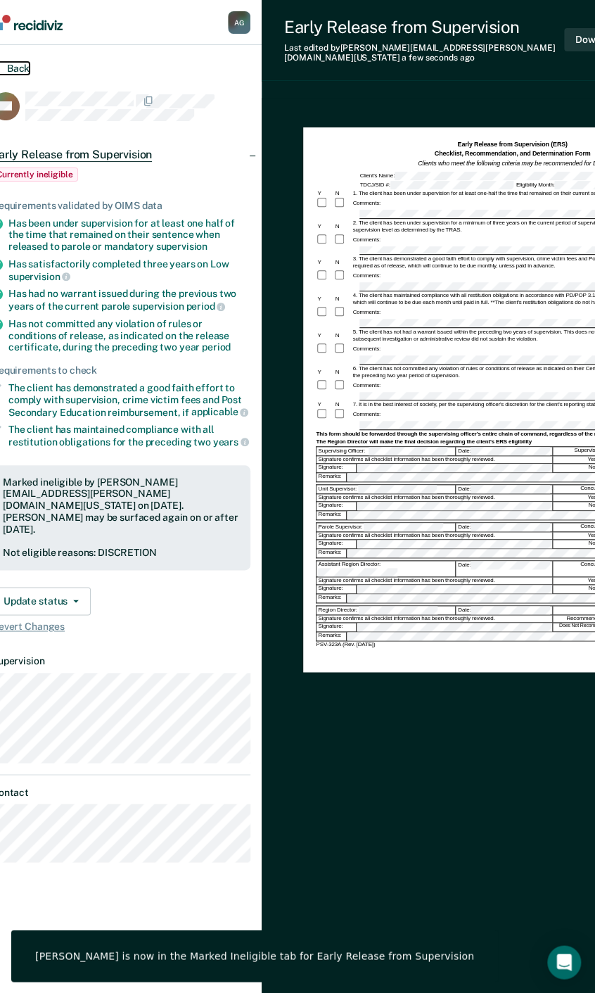
click at [15, 67] on button "Back" at bounding box center [11, 68] width 38 height 13
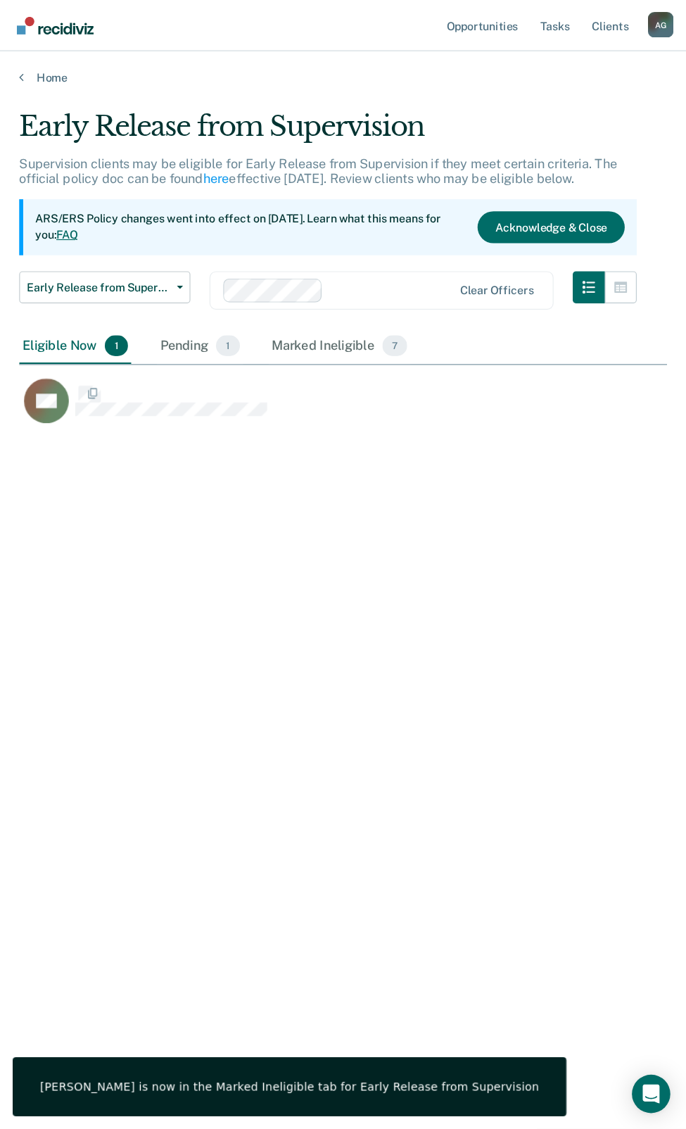
scroll to position [782, 561]
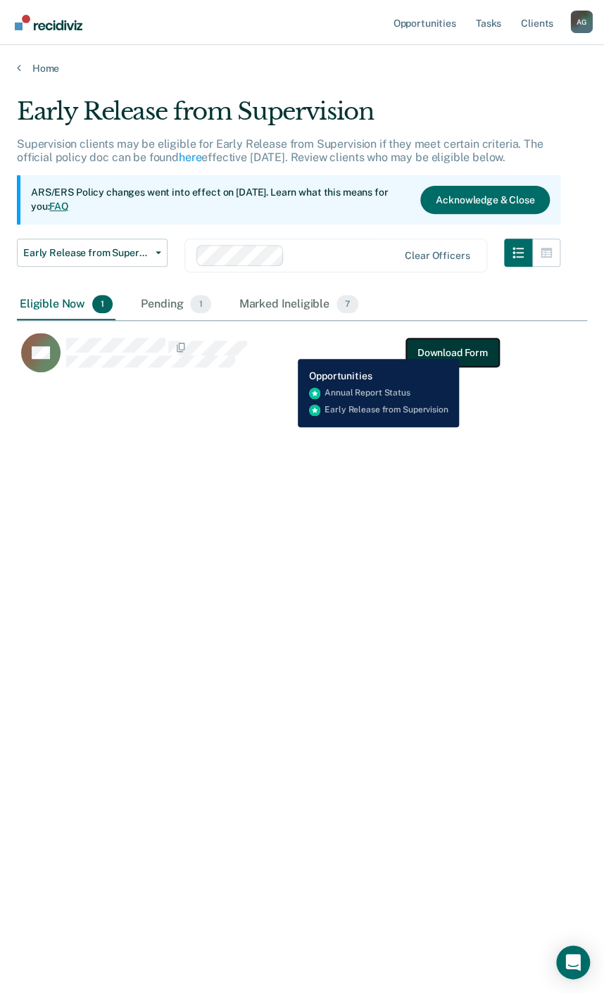
click at [460, 348] on button "Download Form" at bounding box center [452, 353] width 93 height 28
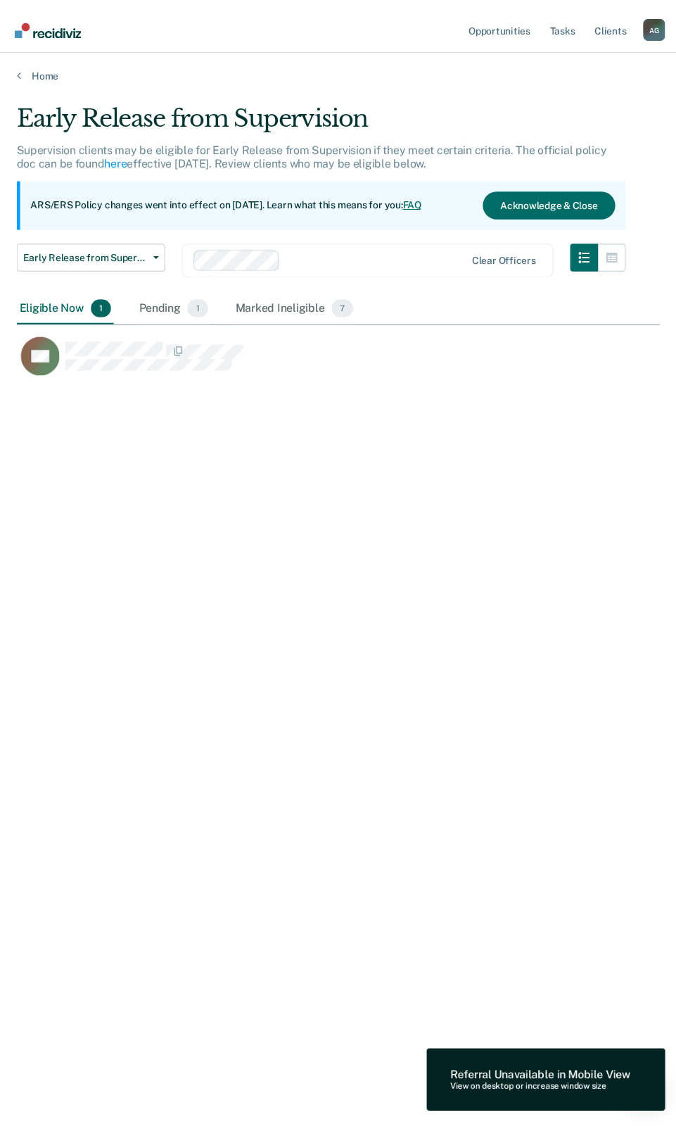
scroll to position [1028, 710]
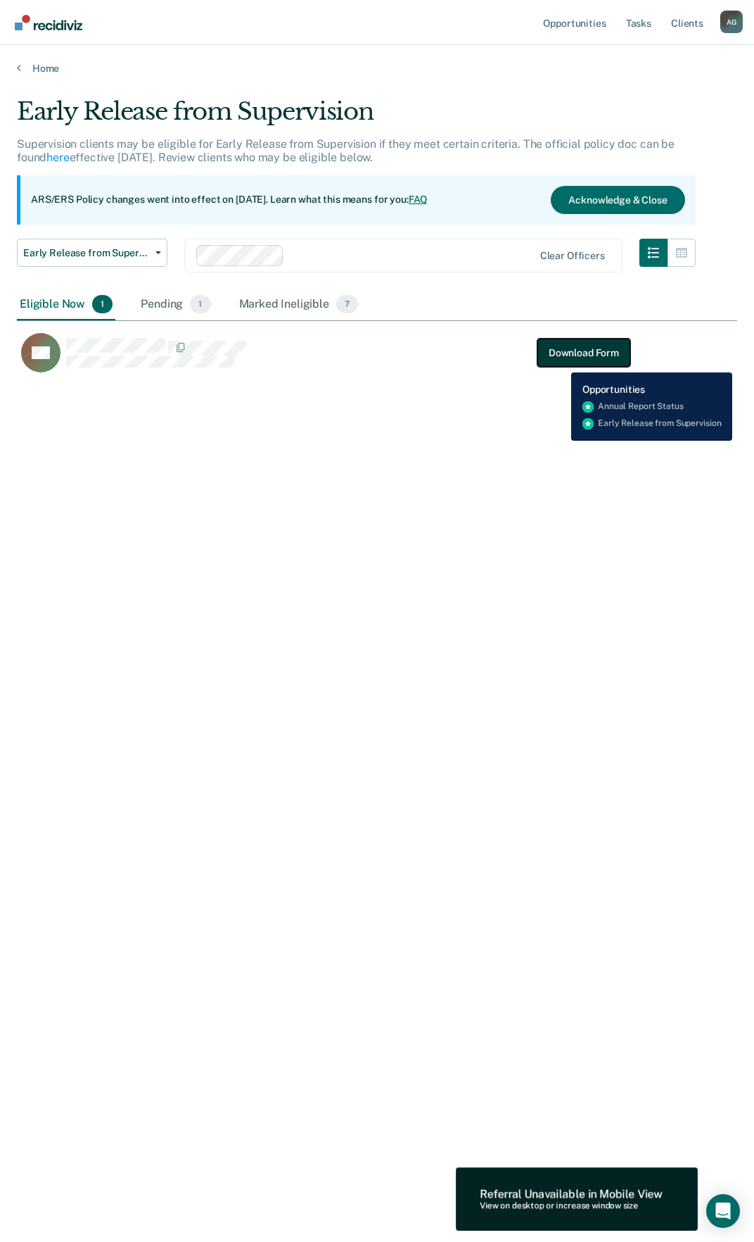
click at [571, 339] on button "Download Form" at bounding box center [584, 353] width 93 height 28
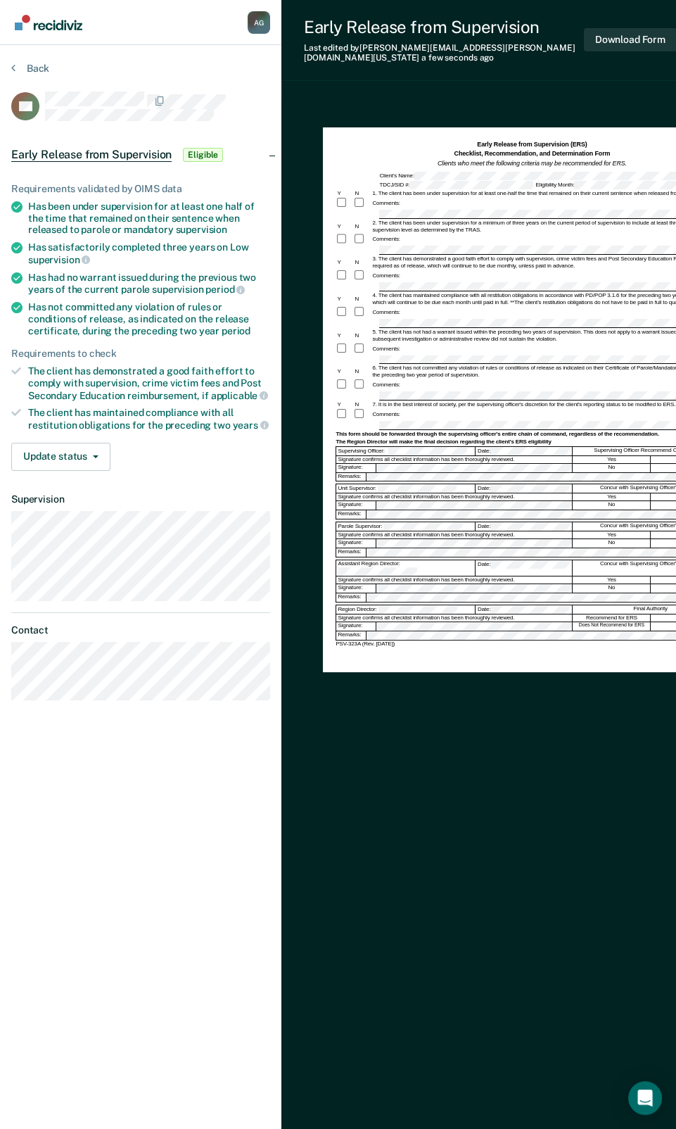
click at [401, 522] on div "Parole Supervisor: Date: Concur with Supervising Officer's Decision" at bounding box center [532, 526] width 393 height 9
click at [437, 220] on div "2. The client has been under supervision for a minimum of three years on the cu…" at bounding box center [550, 227] width 358 height 14
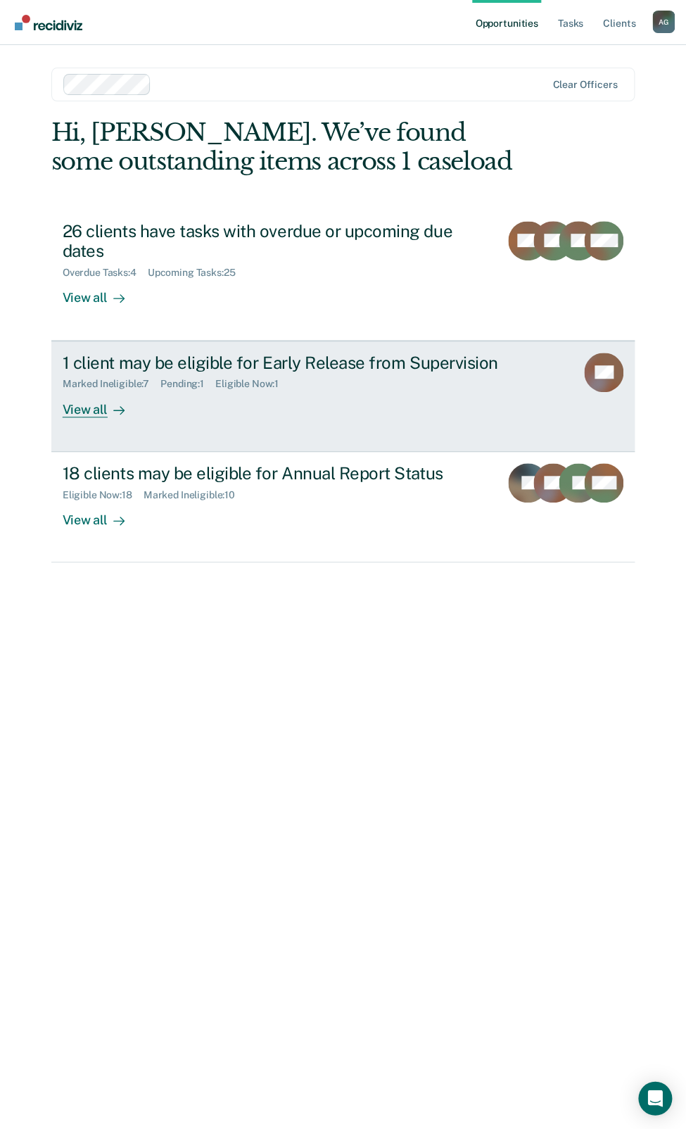
click at [237, 358] on div "1 client may be eligible for Early Release from Supervision" at bounding box center [310, 363] width 494 height 20
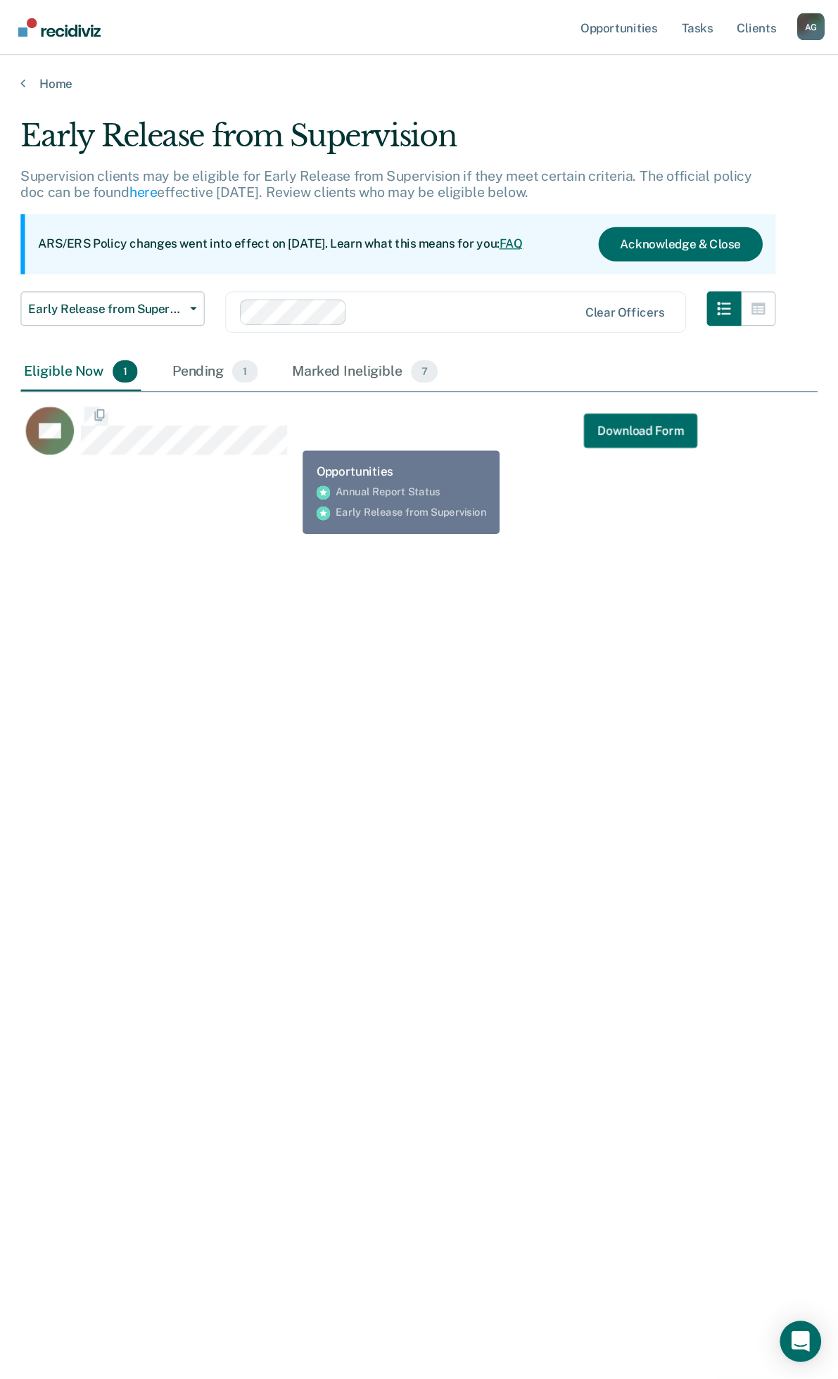
scroll to position [916, 642]
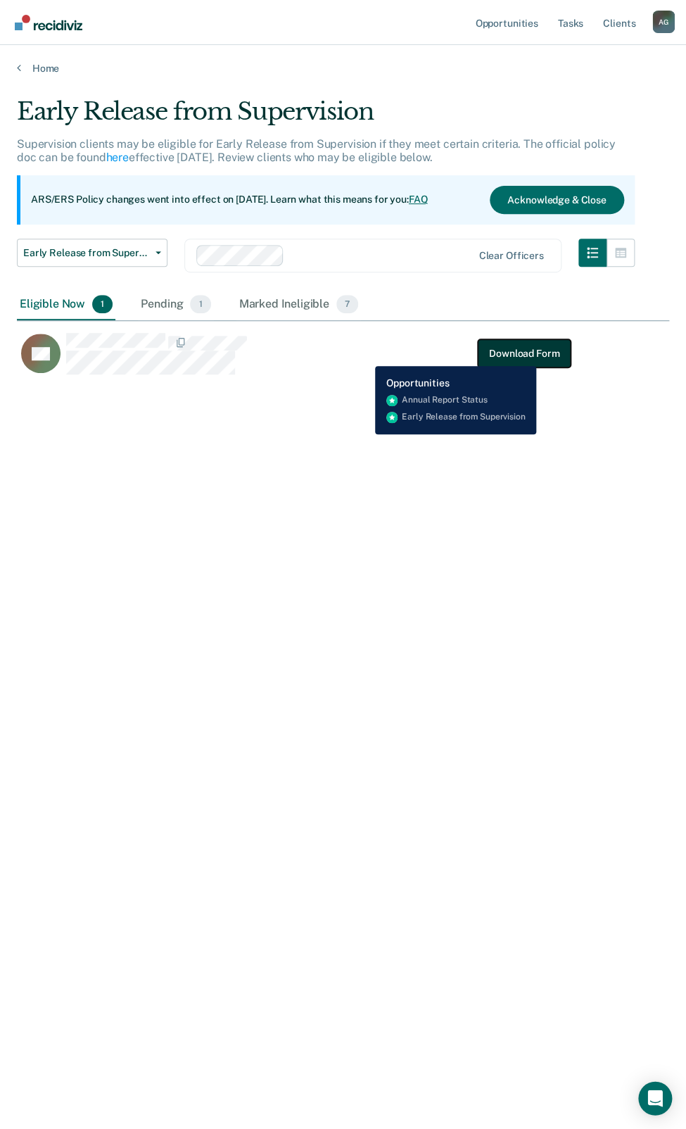
click at [537, 355] on button "Download Form" at bounding box center [524, 353] width 93 height 28
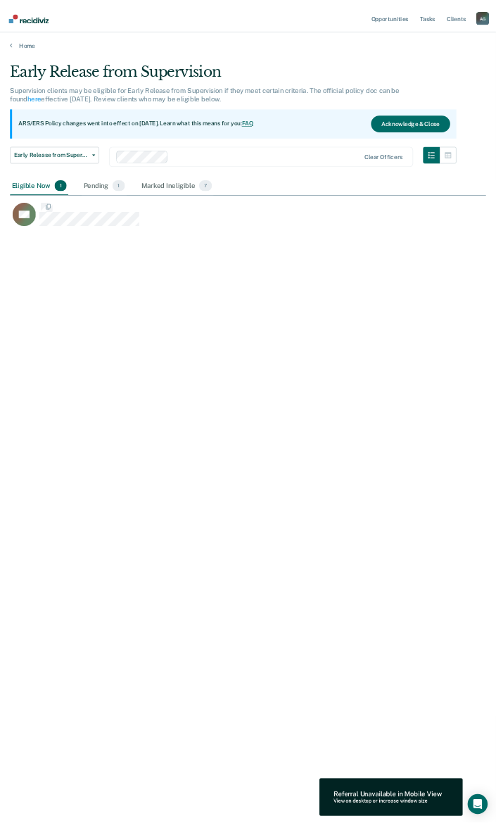
scroll to position [1335, 895]
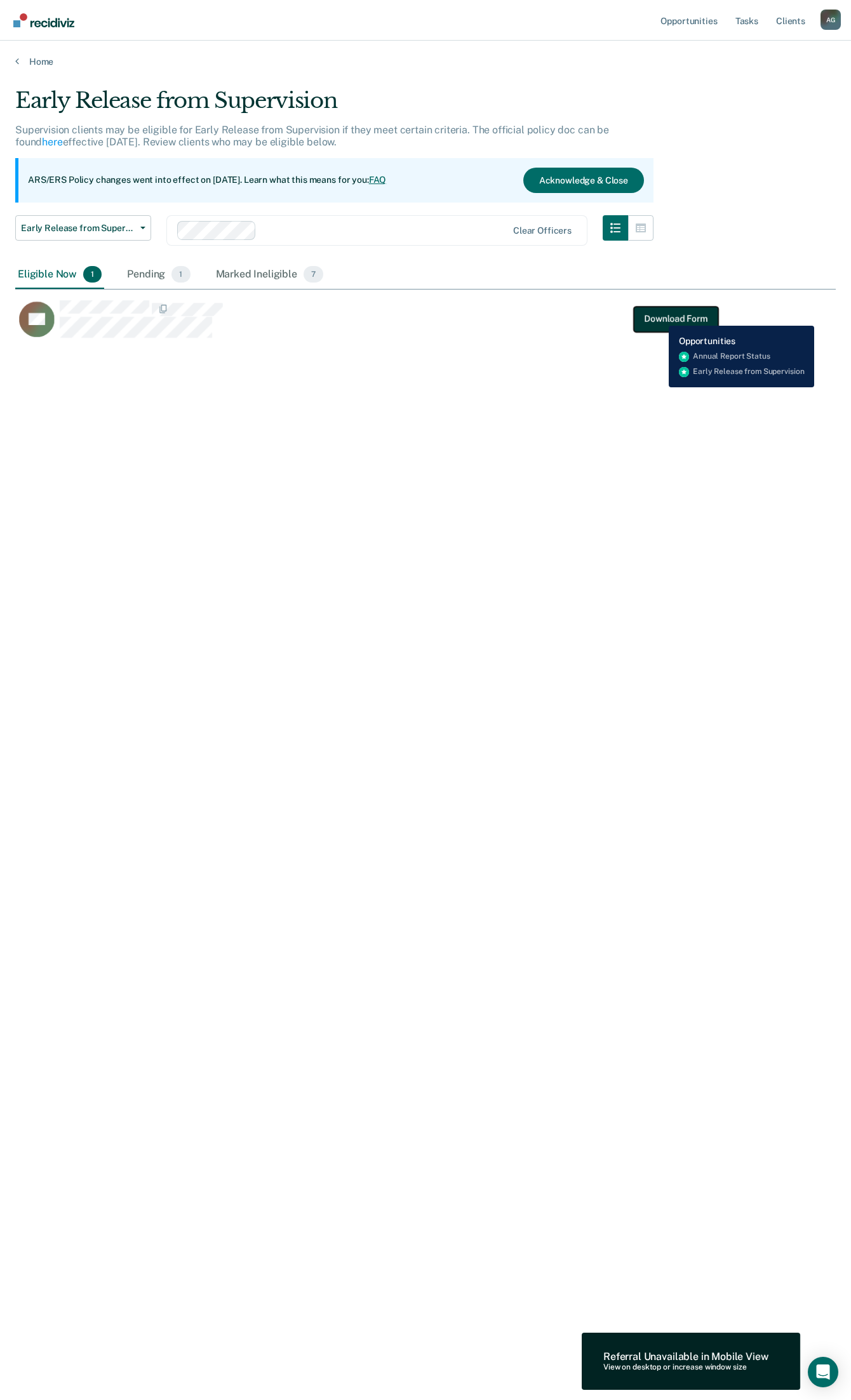
click at [619, 317] on button "Download Form" at bounding box center [675, 318] width 84 height 25
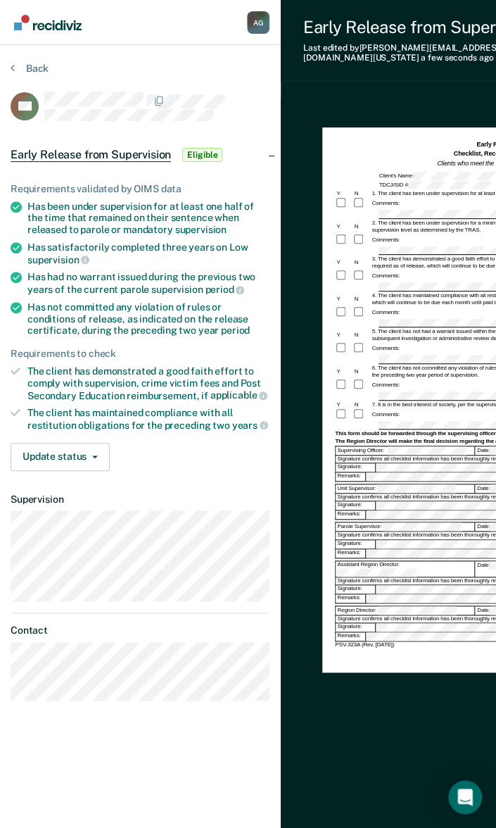
scroll to position [0, 2]
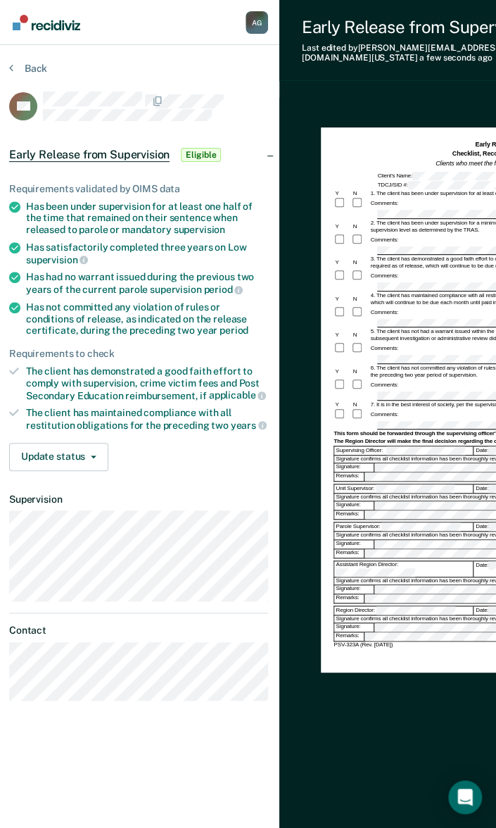
click at [443, 80] on div "Early Release from Supervision Last edited by Alec.Gilliam@tdcj.texas.gov a few…" at bounding box center [488, 414] width 418 height 828
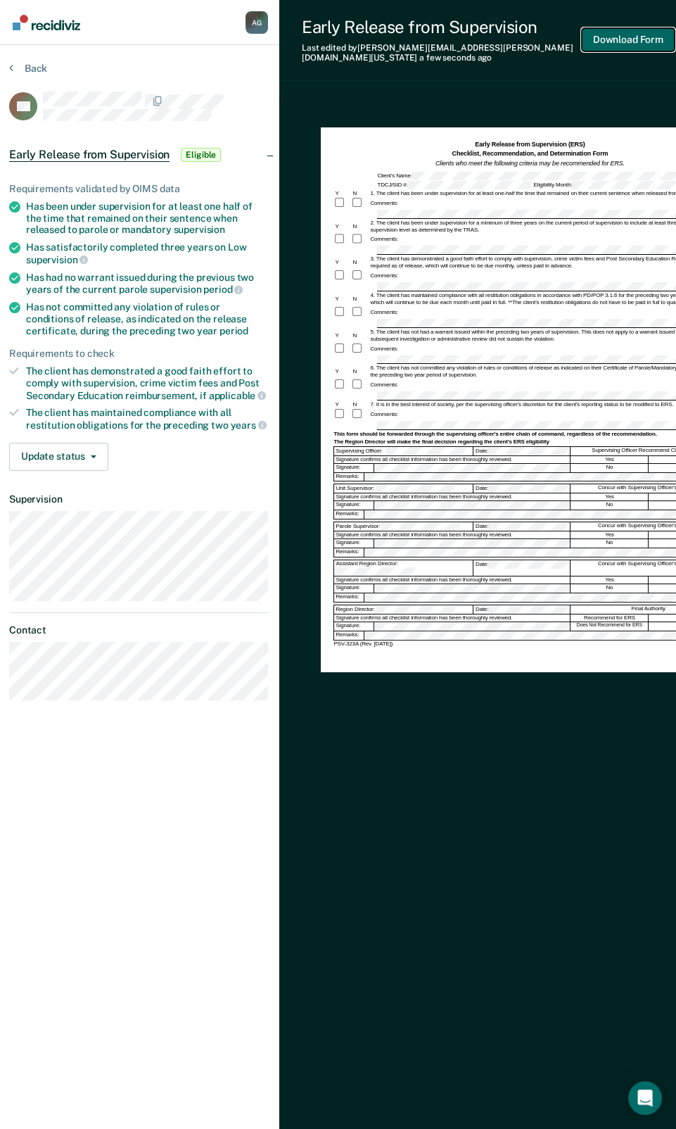
click at [642, 36] on button "Download Form" at bounding box center [628, 39] width 93 height 23
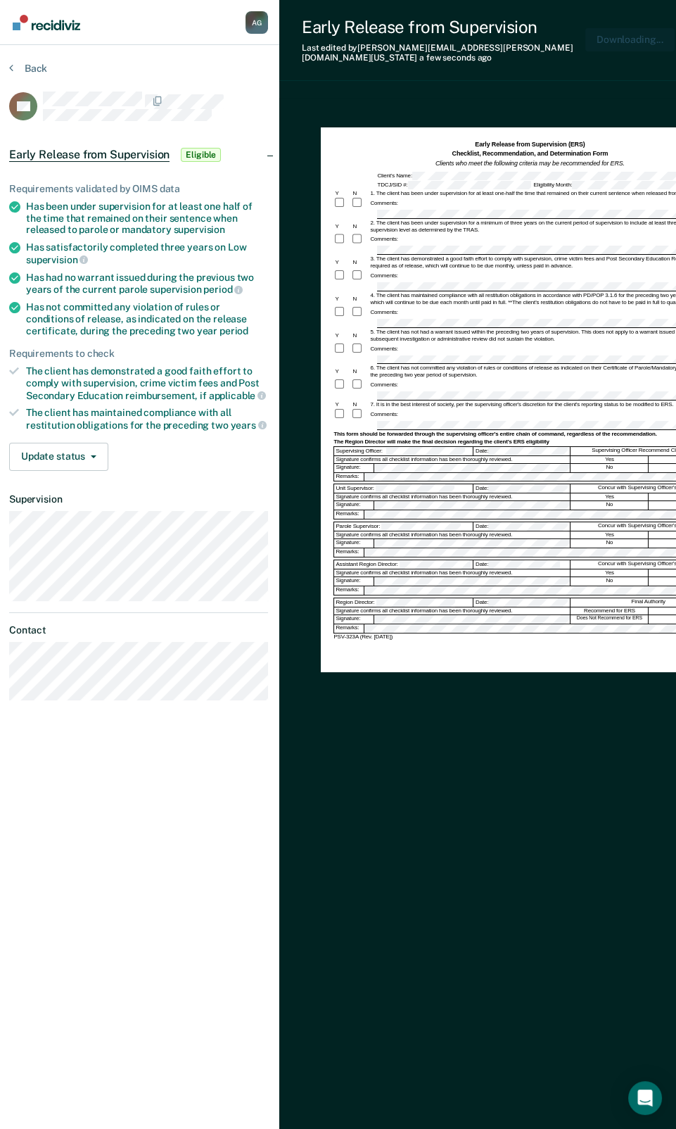
scroll to position [0, 0]
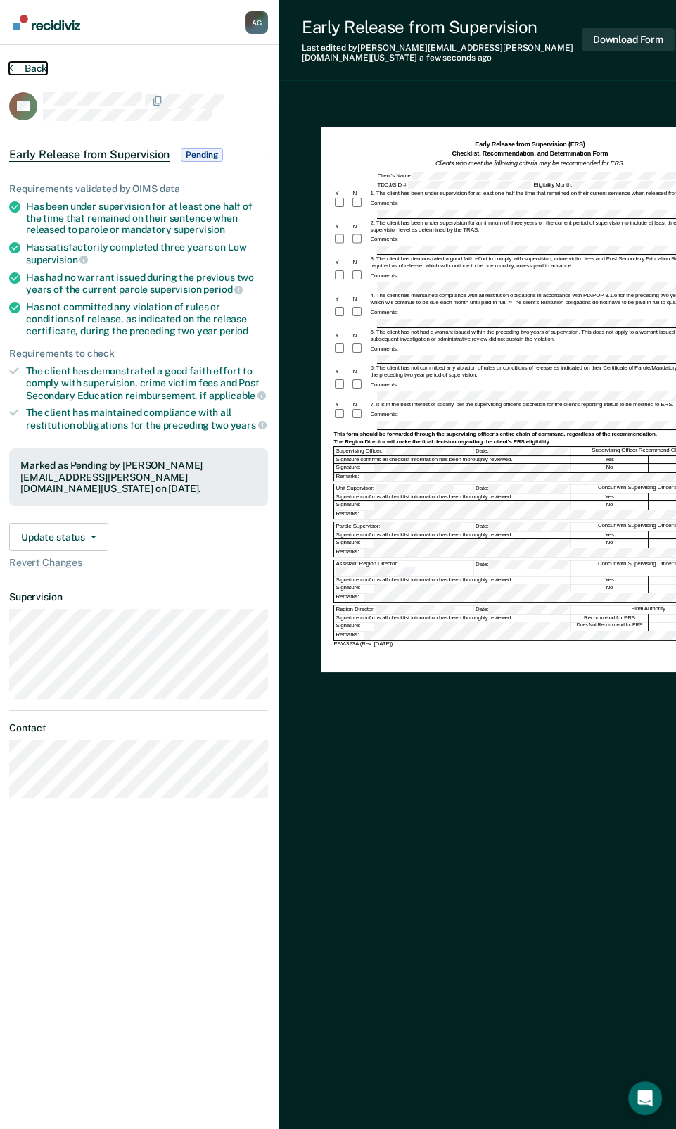
click at [32, 70] on button "Back" at bounding box center [28, 68] width 38 height 13
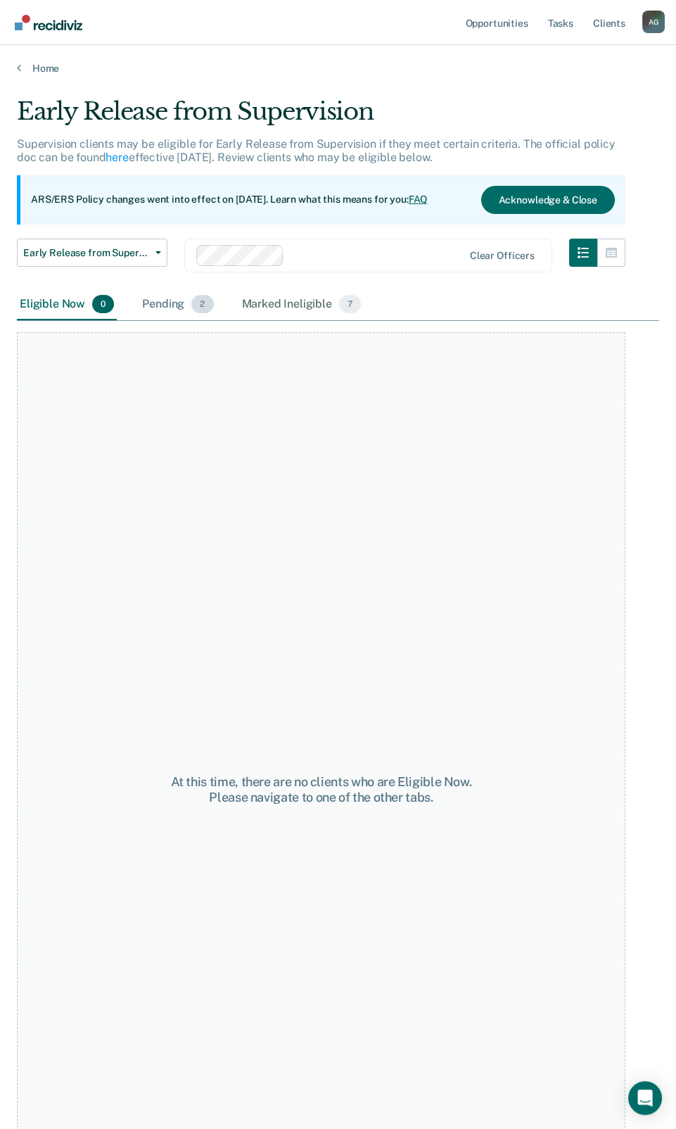
click at [182, 303] on div "Pending 2" at bounding box center [177, 304] width 77 height 31
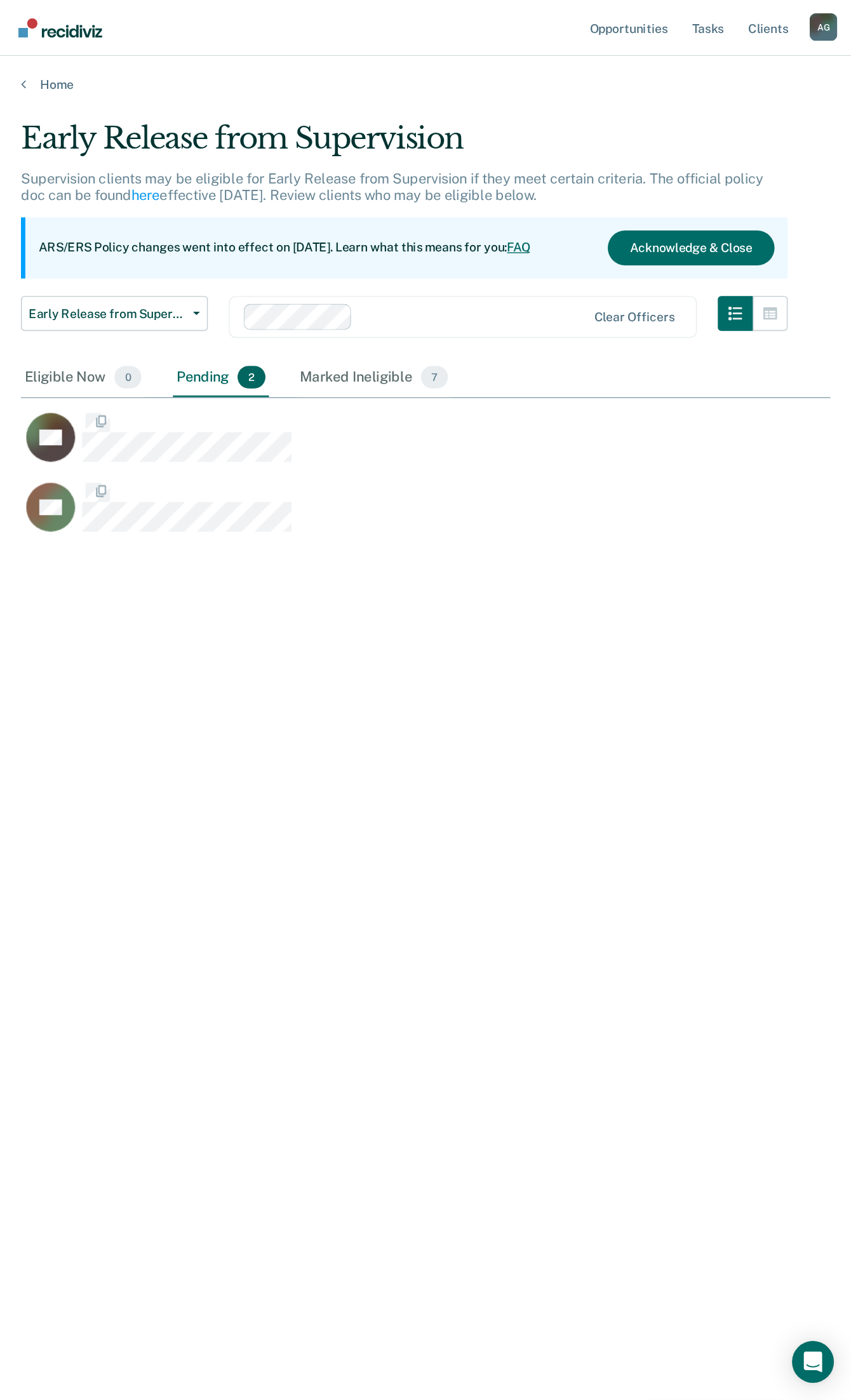
scroll to position [826, 579]
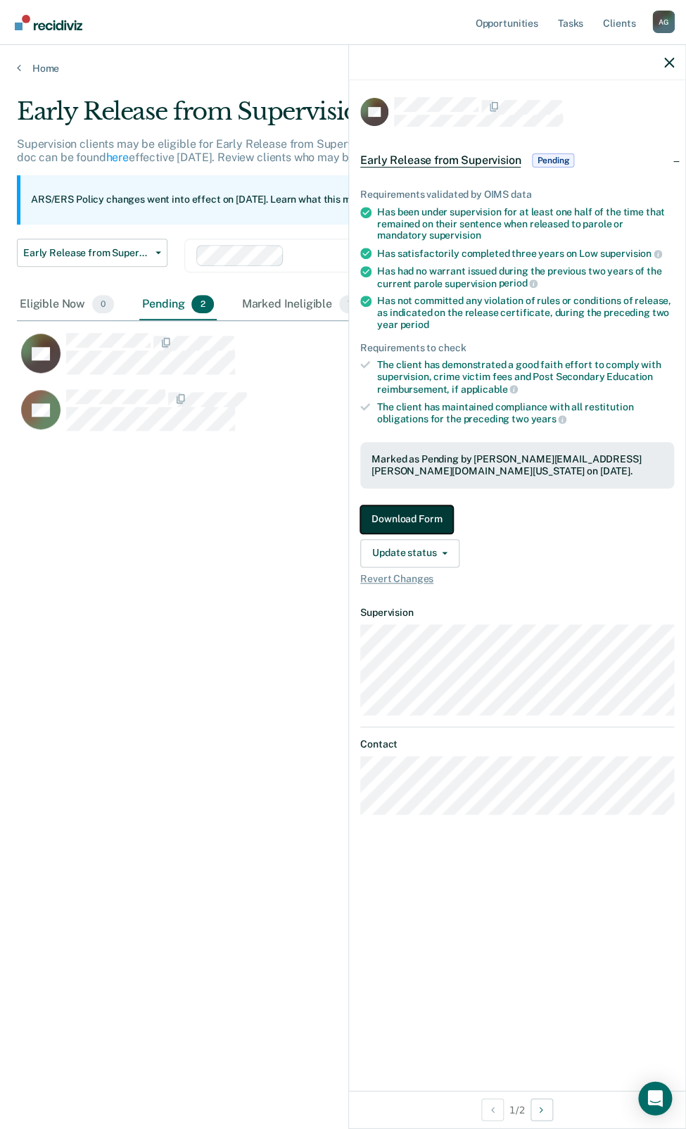
click at [436, 519] on button "Download Form" at bounding box center [406, 519] width 93 height 28
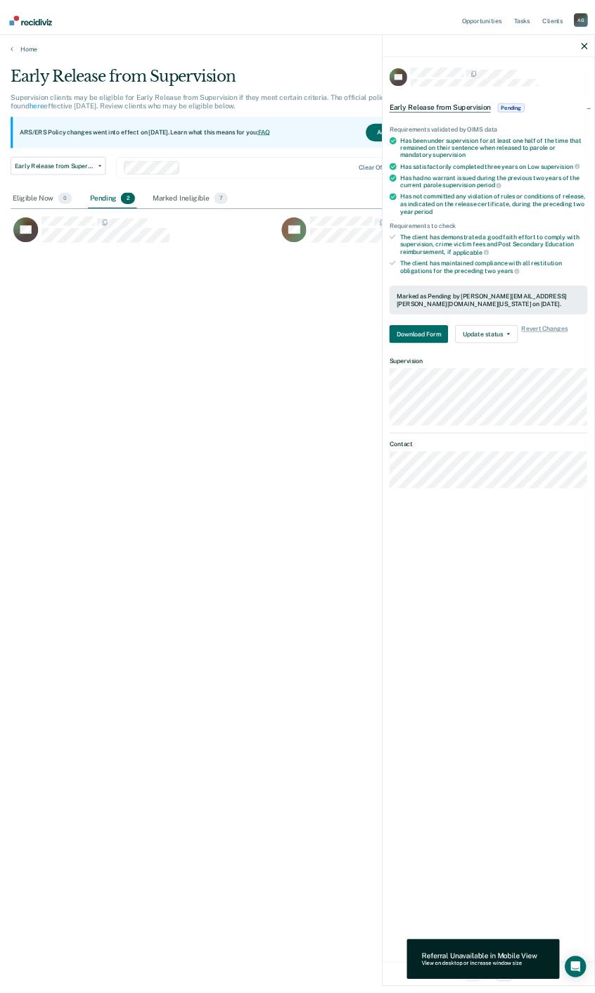
scroll to position [1439, 958]
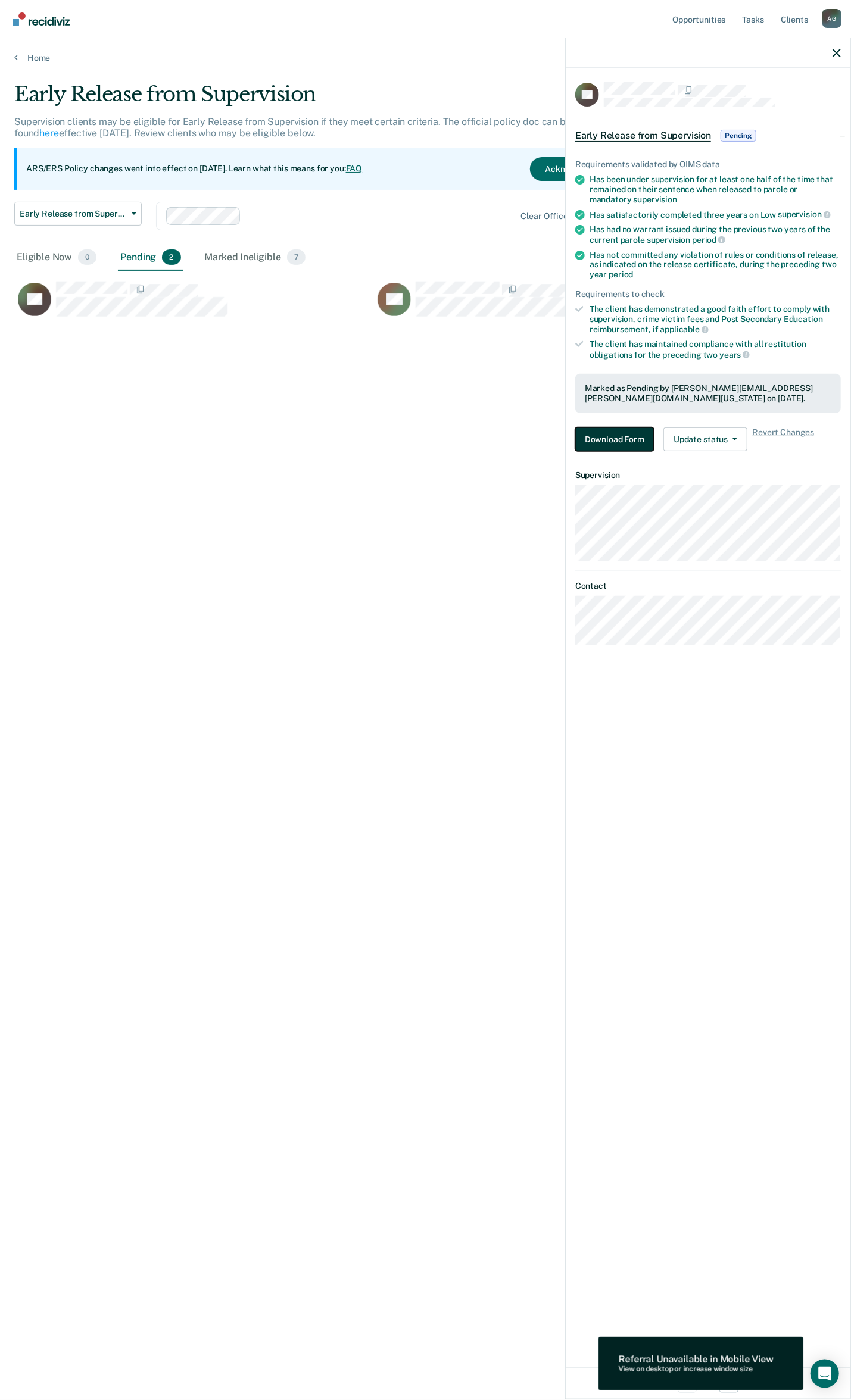
click at [580, 438] on button "Download Form" at bounding box center [614, 439] width 79 height 24
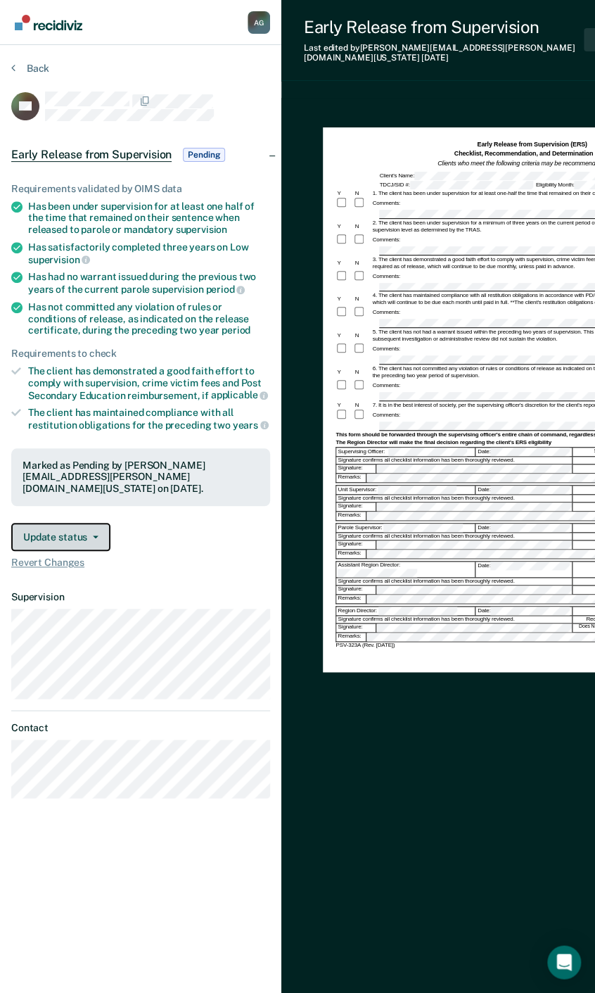
click at [93, 536] on icon "button" at bounding box center [96, 537] width 6 height 3
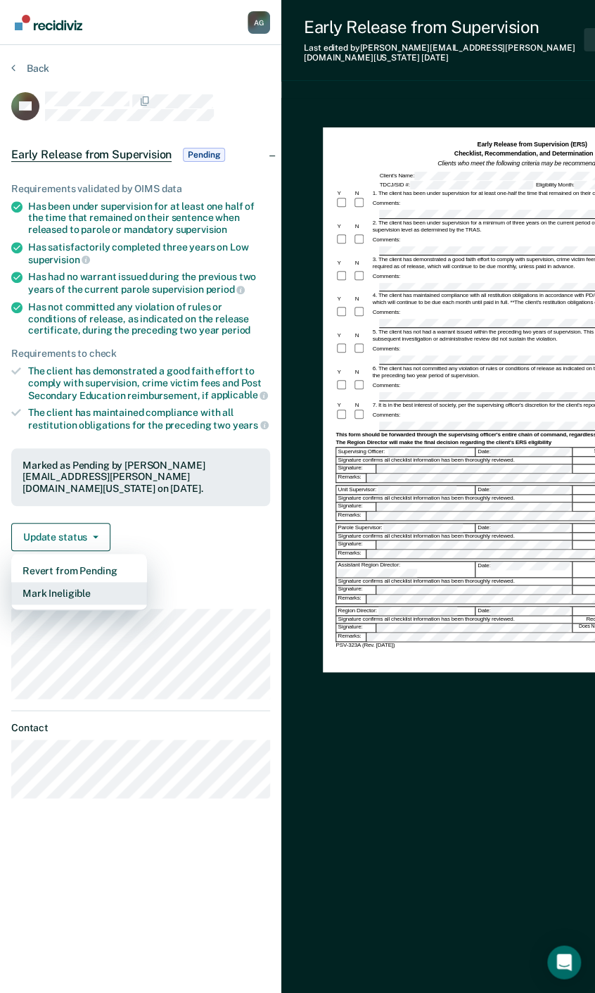
click at [70, 582] on button "Mark Ineligible" at bounding box center [79, 593] width 136 height 23
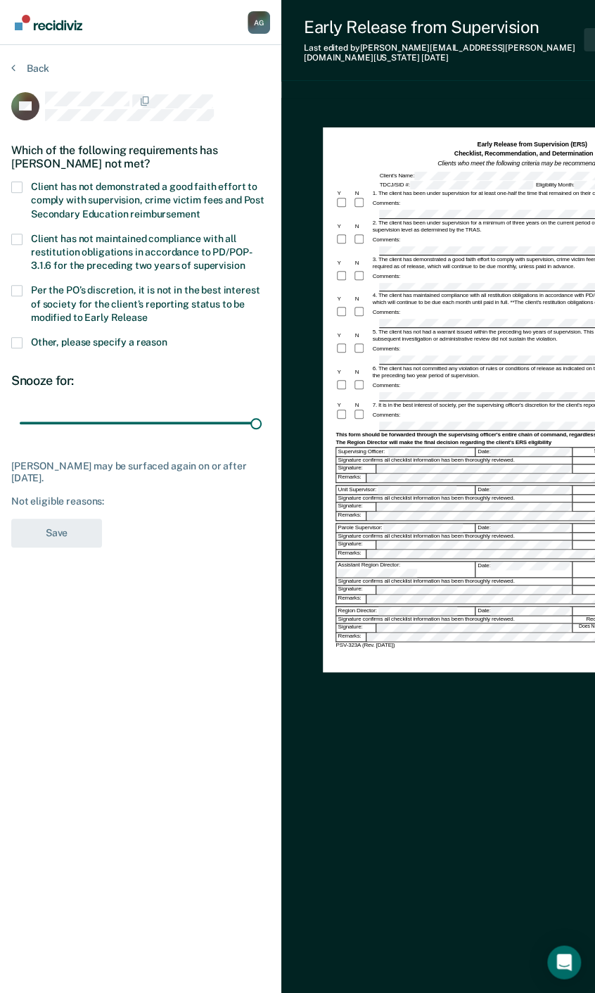
drag, startPoint x: 96, startPoint y: 419, endPoint x: 298, endPoint y: 434, distance: 201.8
type input "90"
click at [262, 415] on input "range" at bounding box center [141, 423] width 242 height 25
click at [72, 291] on span "Per the PO’s discretion, it is not in the best interest of society for the clie…" at bounding box center [145, 303] width 229 height 38
click at [148, 312] on input "Per the PO’s discretion, it is not in the best interest of society for the clie…" at bounding box center [148, 312] width 0 height 0
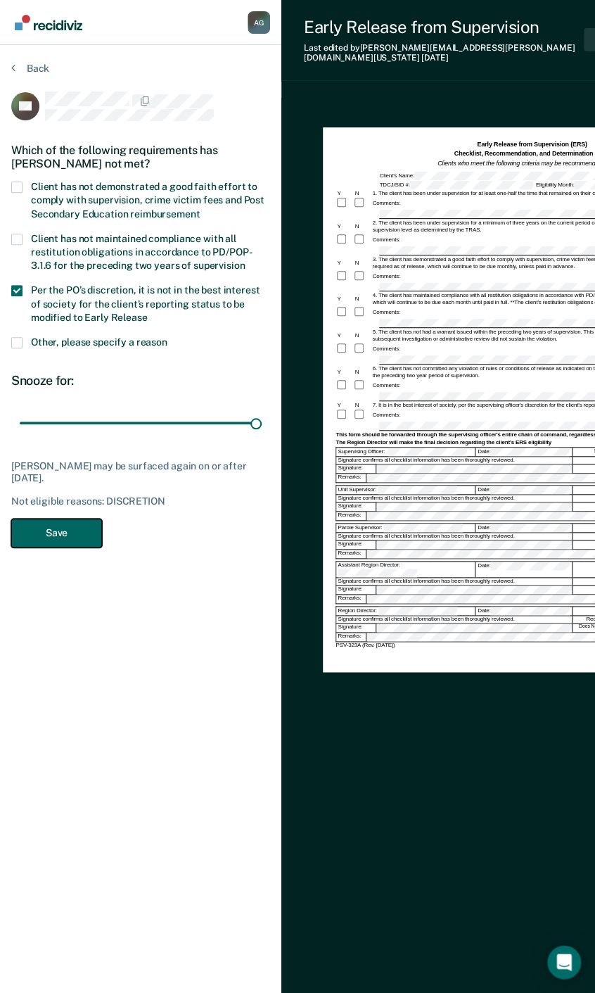
click at [80, 526] on button "Save" at bounding box center [56, 533] width 91 height 29
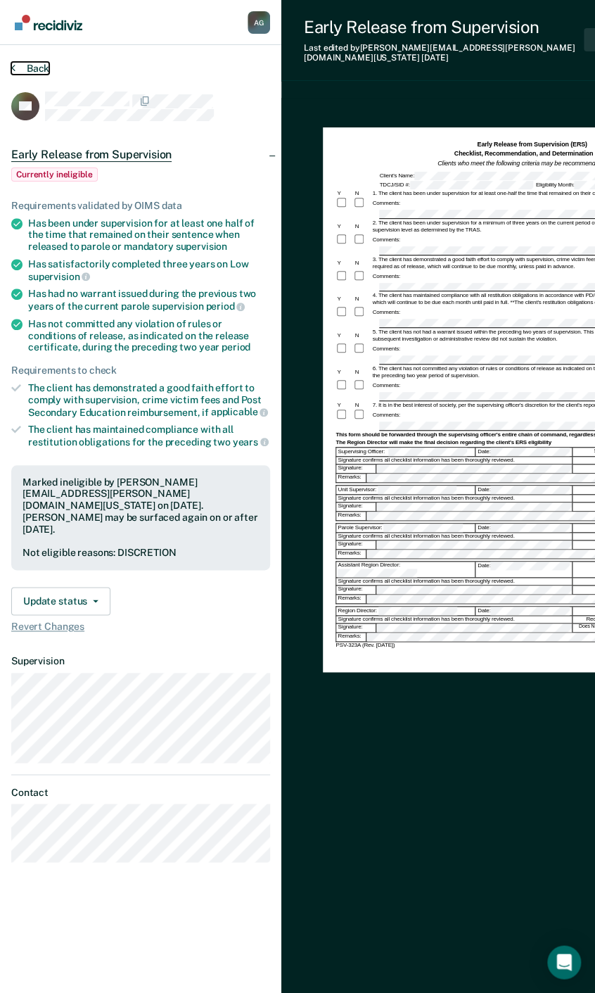
click at [32, 67] on button "Back" at bounding box center [30, 68] width 38 height 13
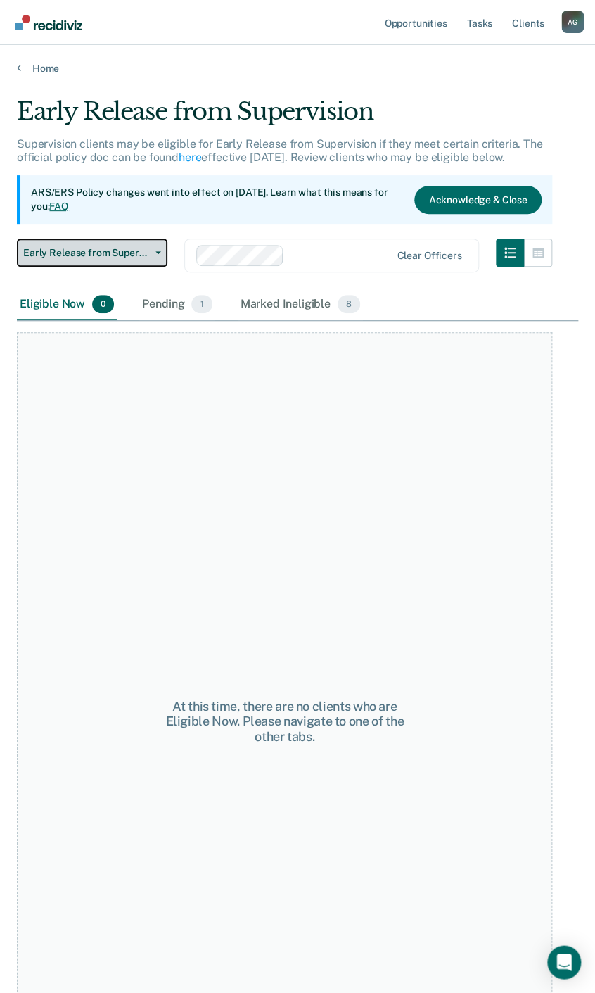
click at [150, 248] on button "Early Release from Supervision" at bounding box center [92, 253] width 151 height 28
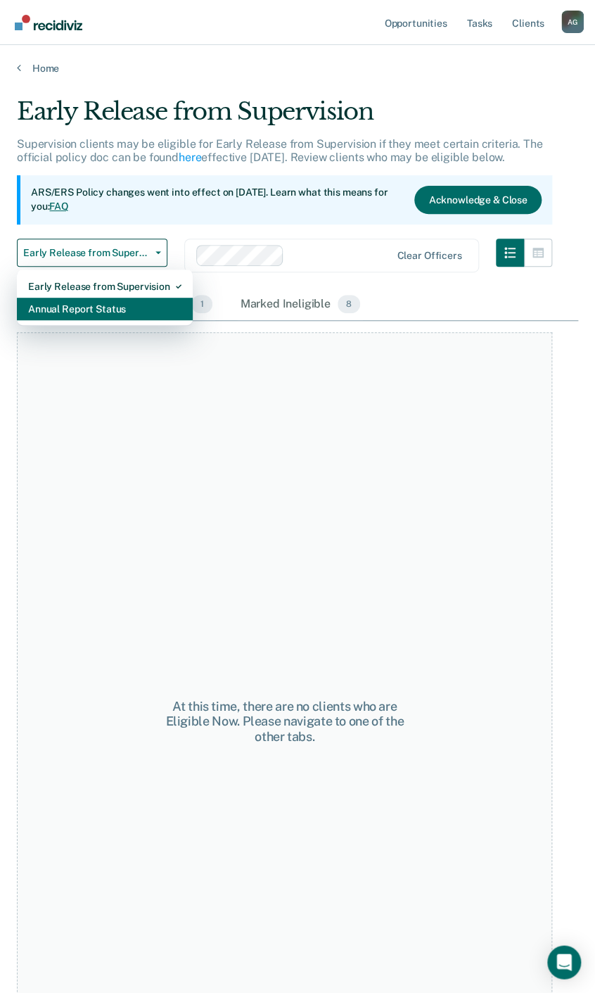
click at [110, 310] on div "Annual Report Status" at bounding box center [104, 309] width 153 height 23
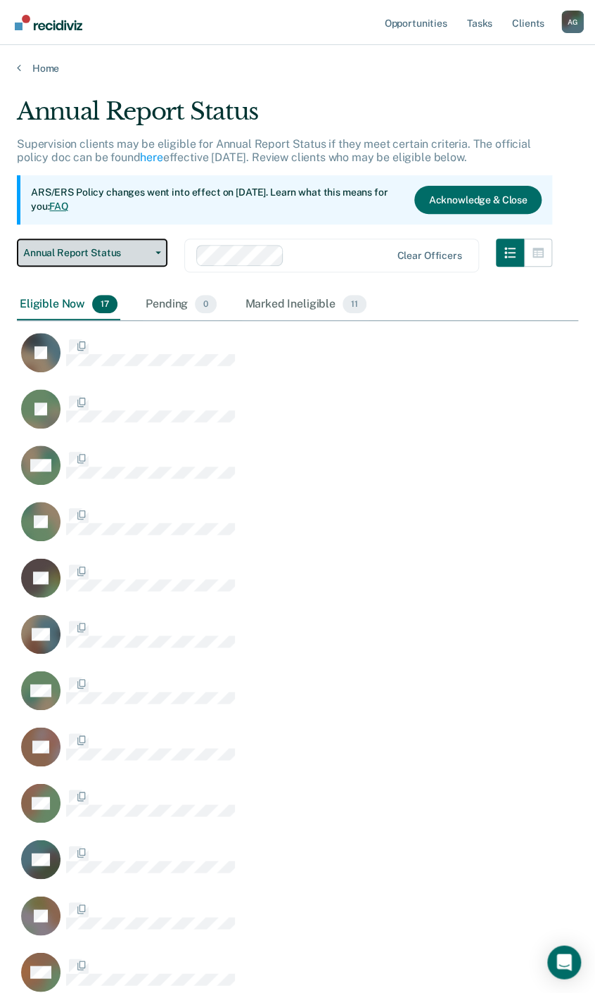
scroll to position [1177, 552]
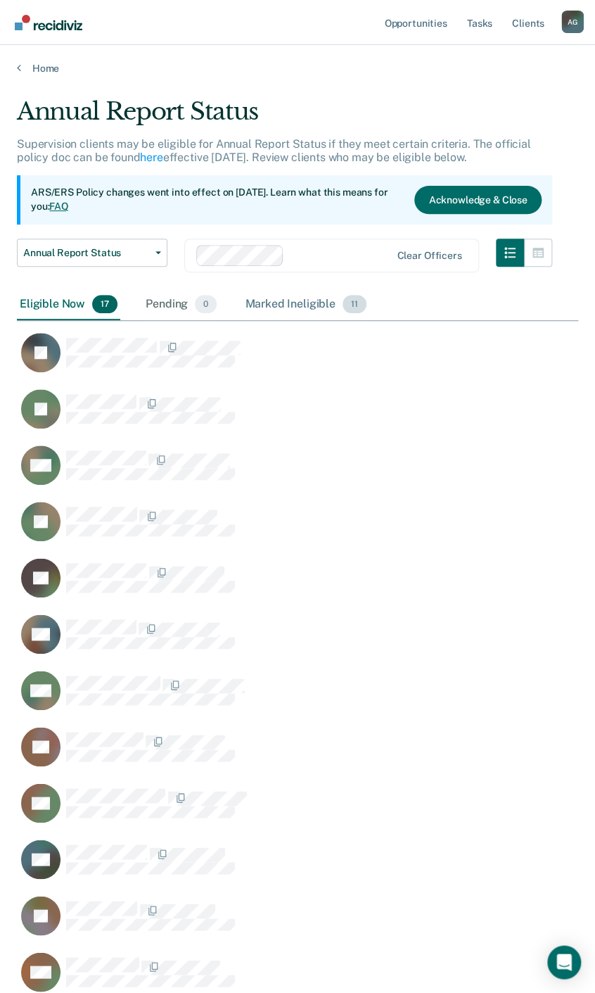
click at [298, 302] on div "Marked Ineligible 11" at bounding box center [305, 304] width 127 height 31
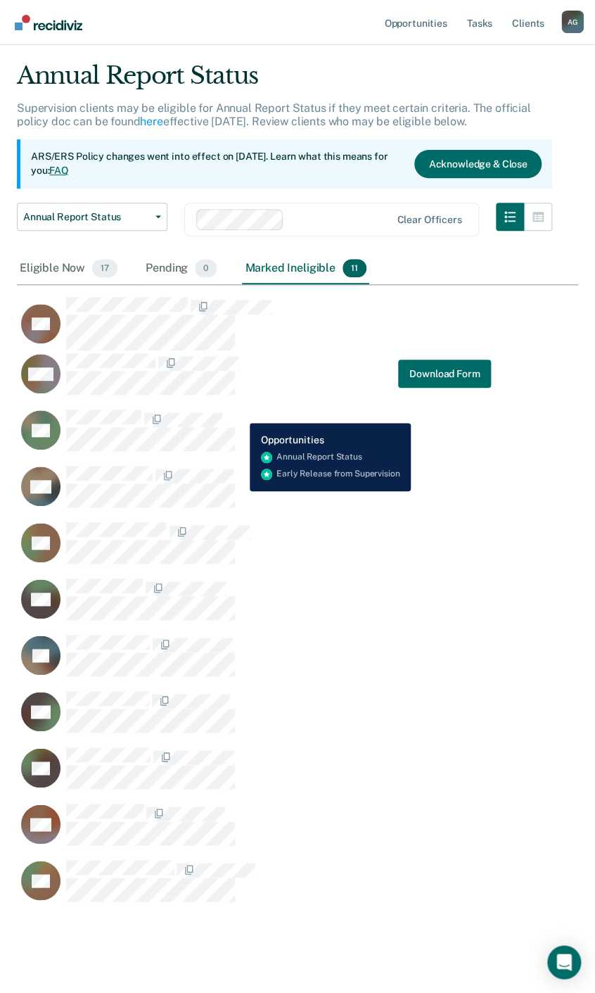
scroll to position [58, 0]
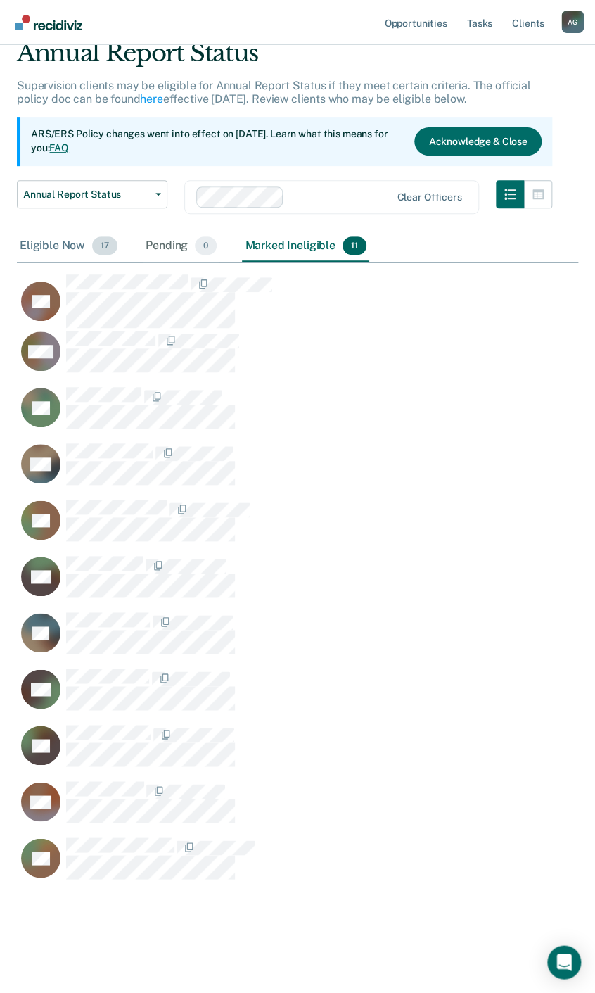
click at [77, 248] on div "Eligible Now 17" at bounding box center [68, 246] width 103 height 31
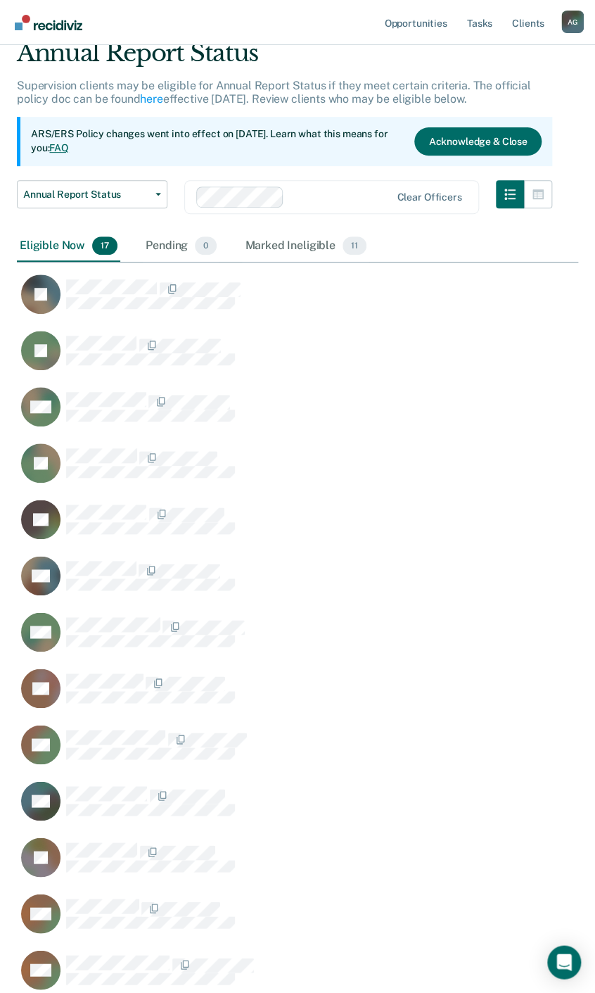
scroll to position [1177, 552]
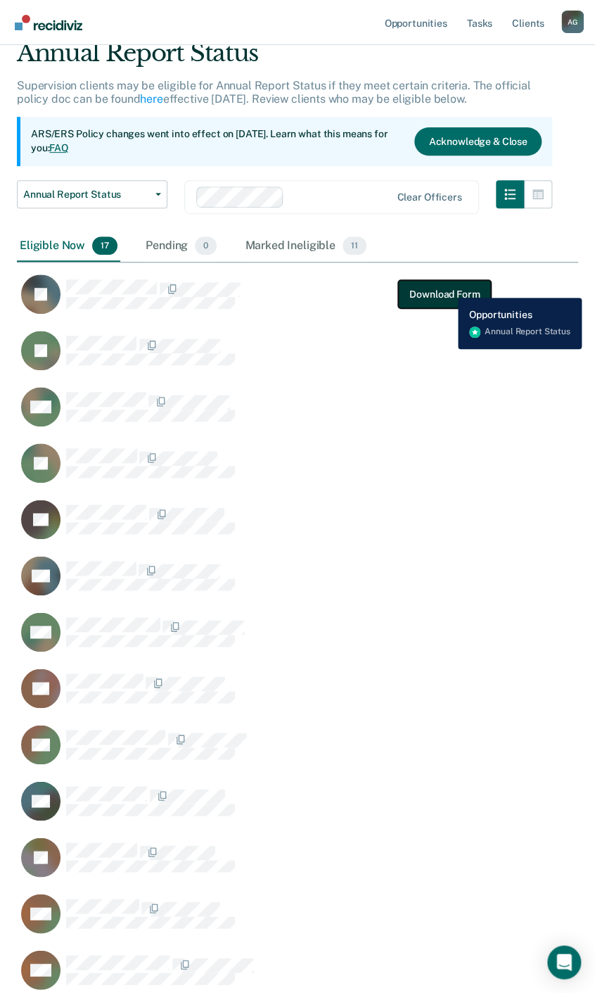
click at [448, 287] on button "Download Form" at bounding box center [444, 294] width 93 height 28
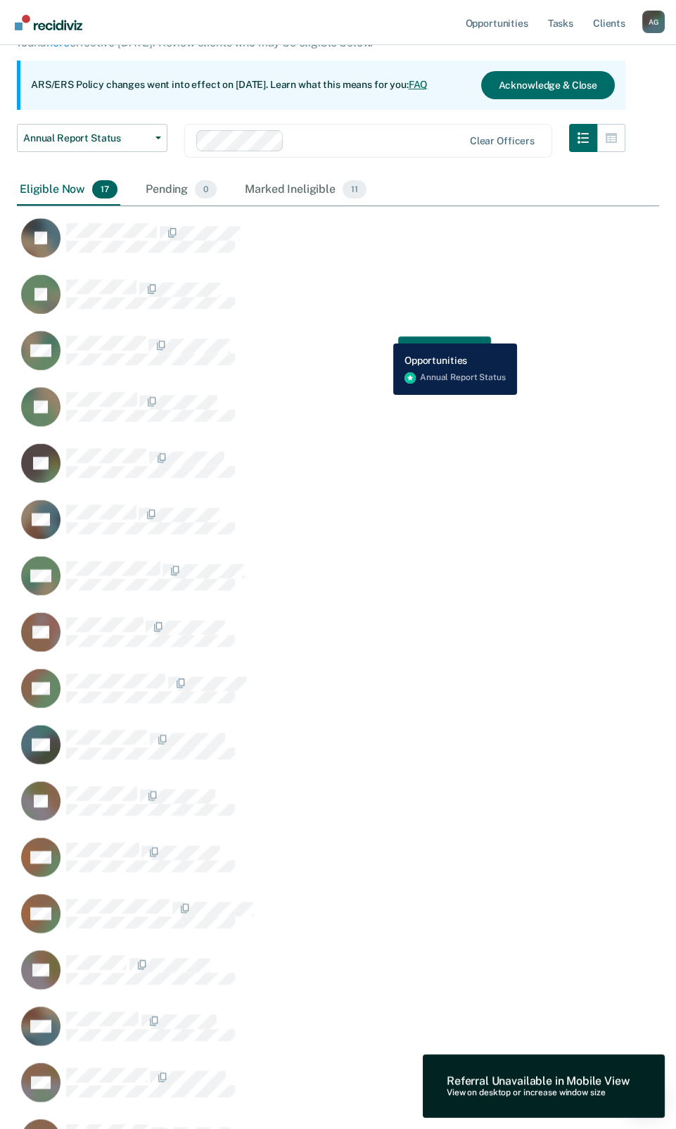
scroll to position [1177, 633]
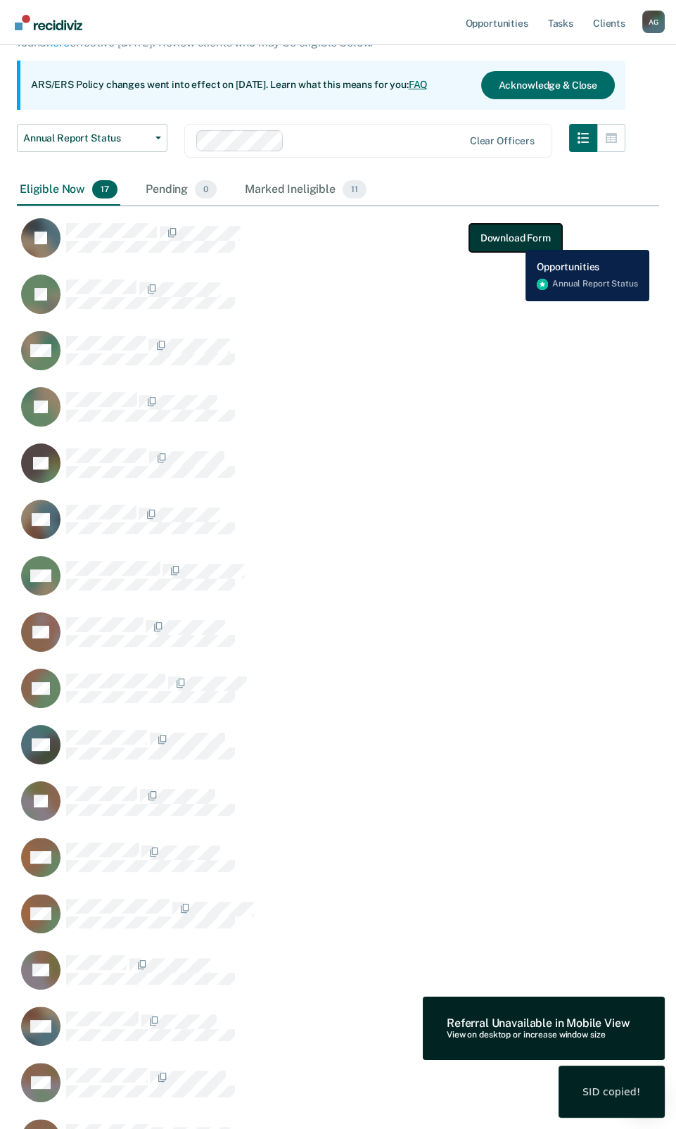
click at [515, 239] on button "Download Form" at bounding box center [515, 238] width 93 height 28
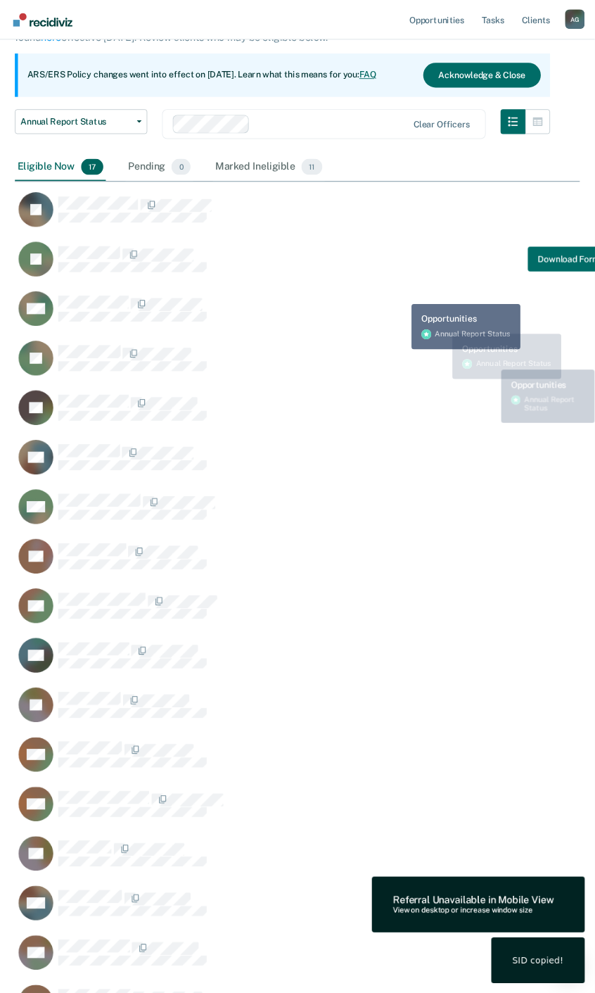
scroll to position [1335, 895]
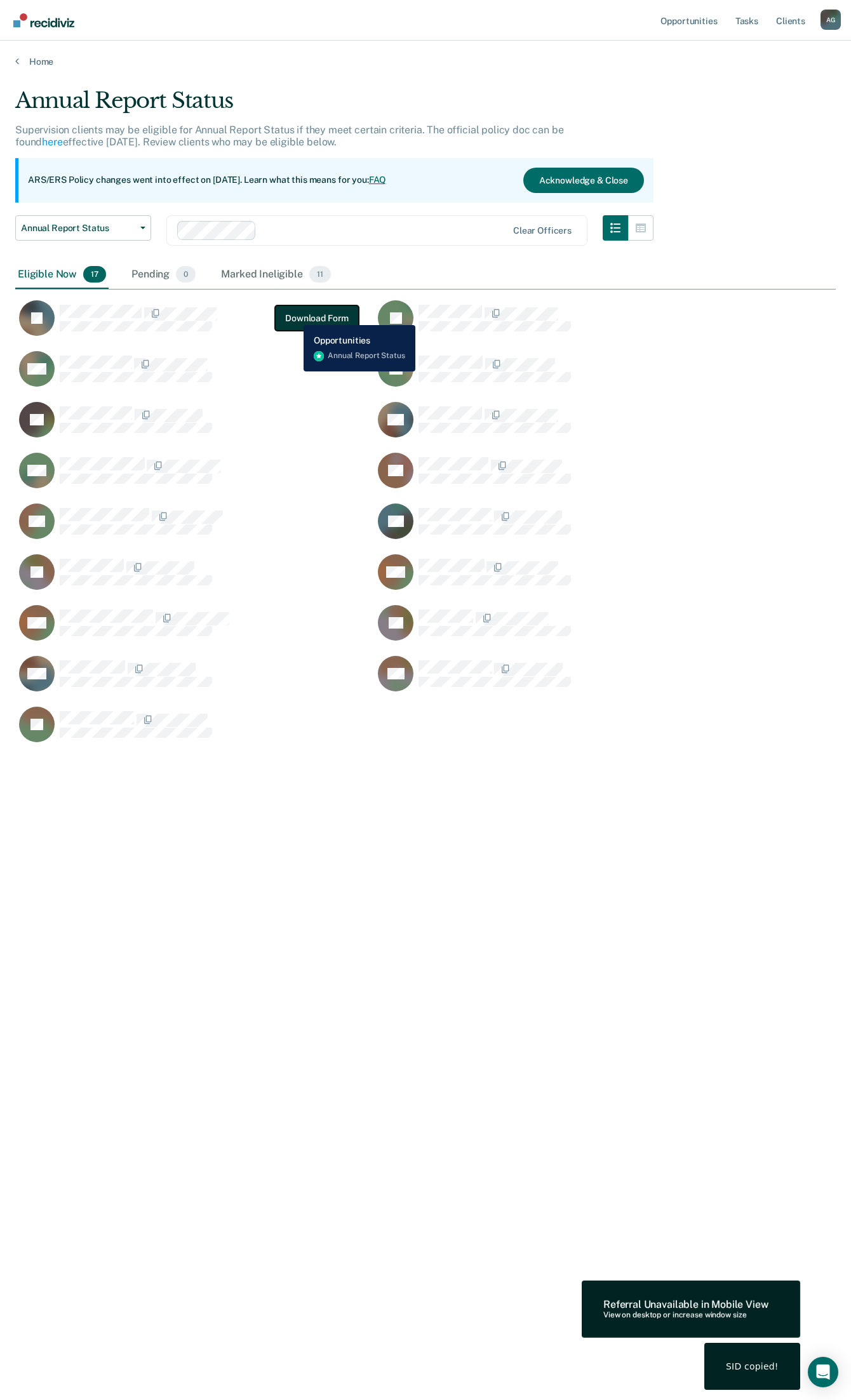
click at [294, 316] on button "Download Form" at bounding box center [317, 318] width 84 height 25
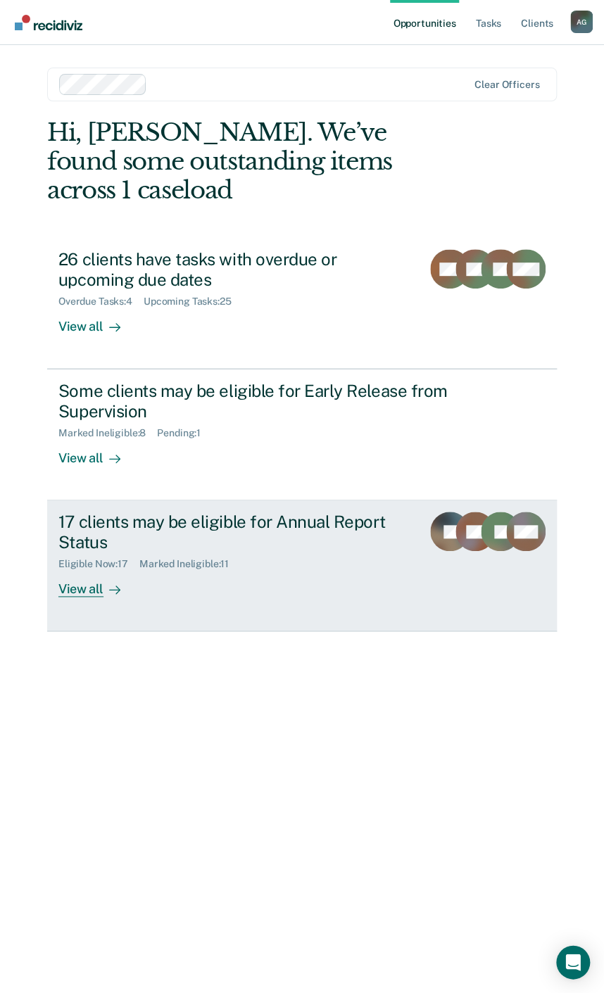
click at [113, 512] on div "17 clients may be eligible for Annual Report Status" at bounding box center [234, 532] width 352 height 41
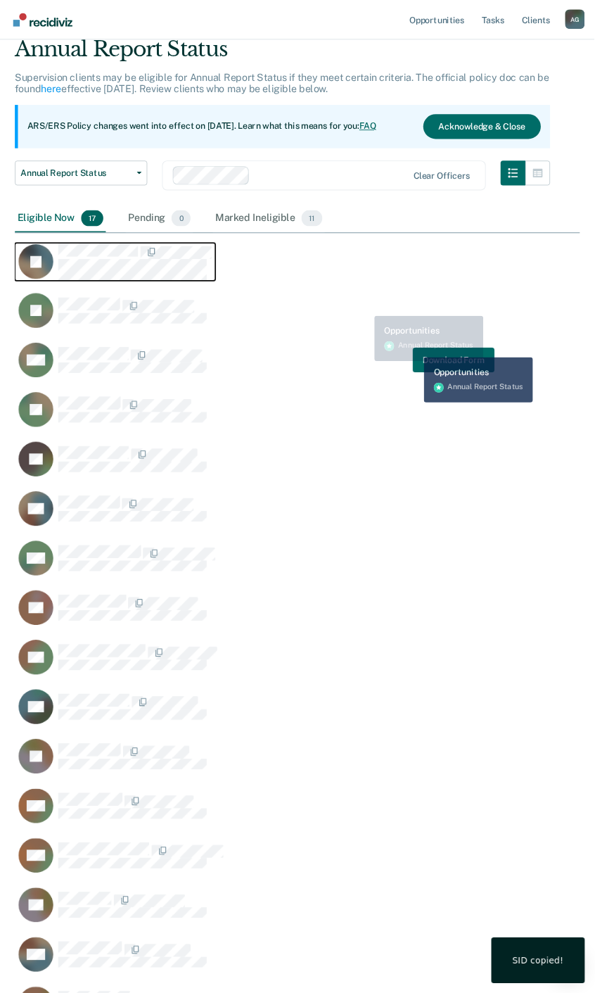
scroll to position [1177, 700]
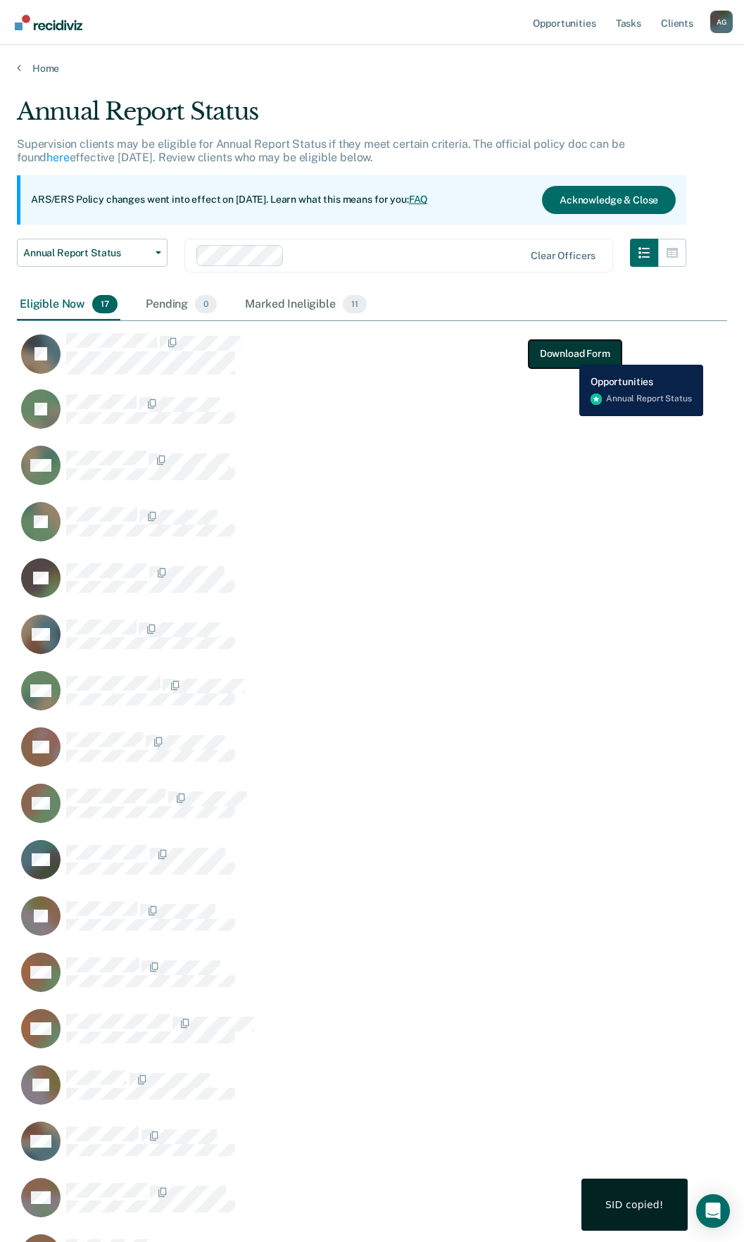
click at [569, 353] on button "Download Form" at bounding box center [575, 353] width 93 height 28
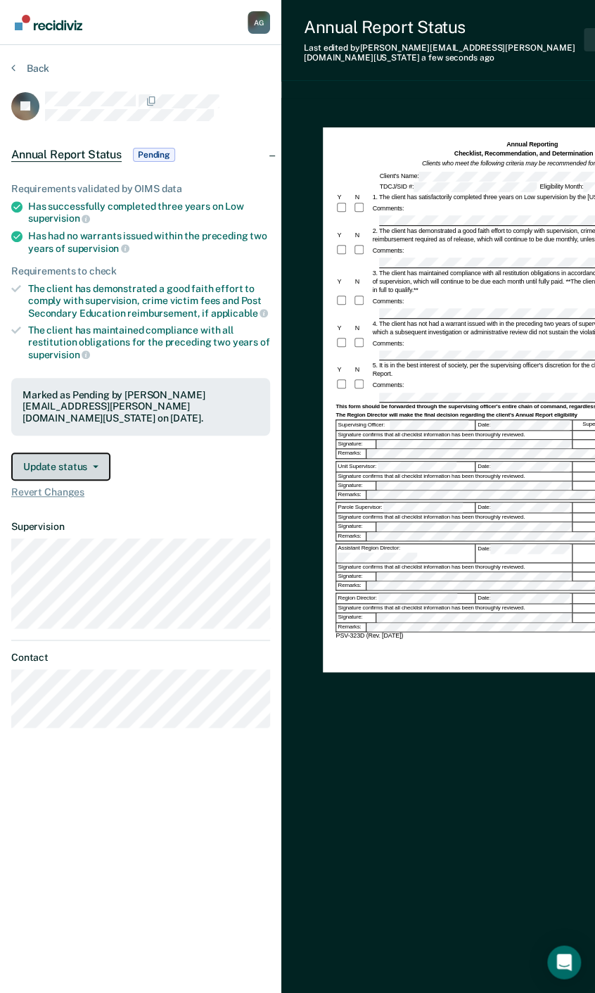
click at [87, 465] on span "button" at bounding box center [92, 466] width 11 height 3
click at [75, 456] on button "Update status" at bounding box center [60, 467] width 99 height 28
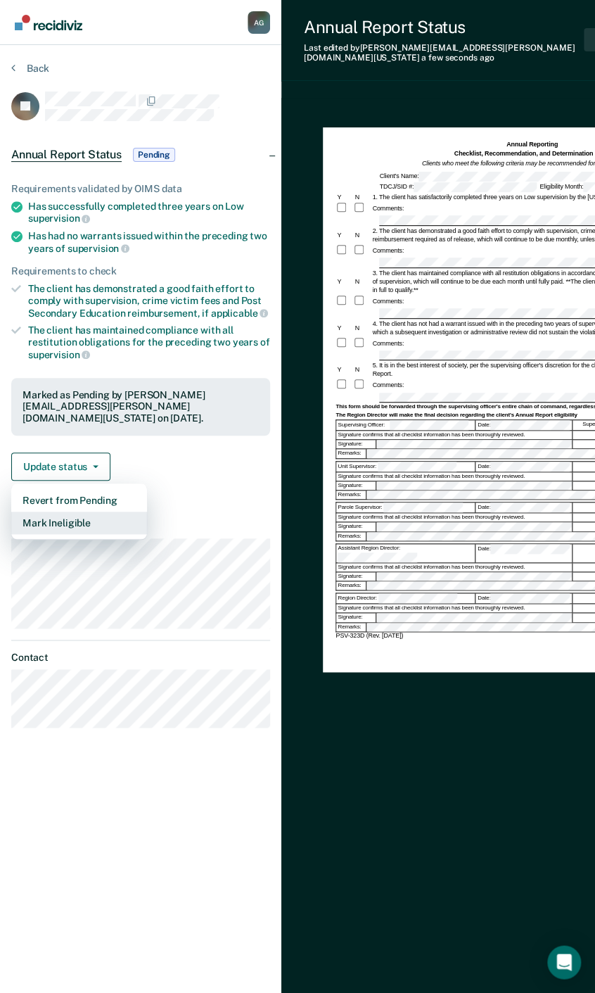
click at [61, 512] on button "Mark Ineligible" at bounding box center [79, 523] width 136 height 23
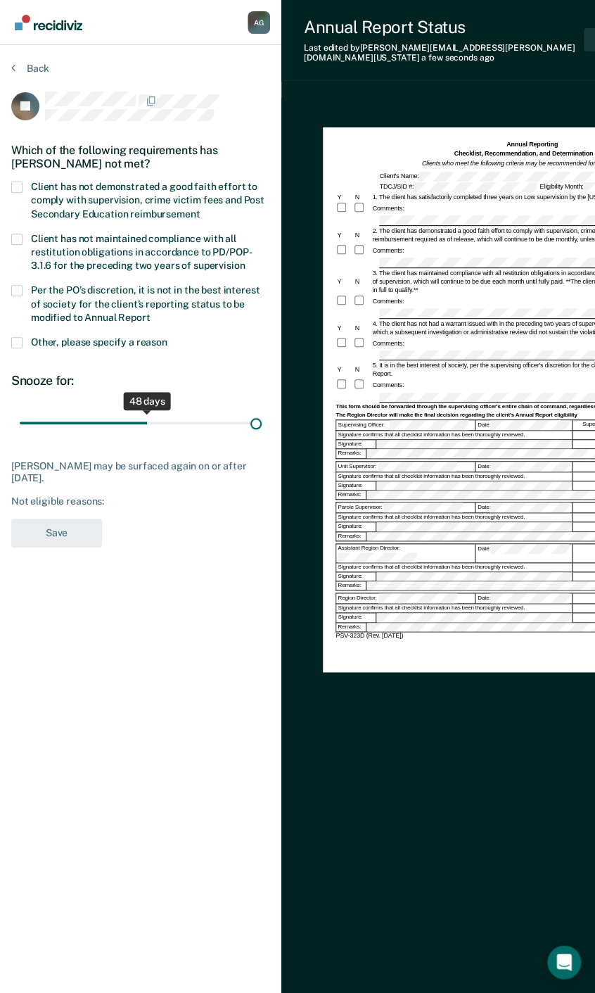
drag, startPoint x: 96, startPoint y: 413, endPoint x: 274, endPoint y: 403, distance: 178.4
type input "90"
click at [262, 411] on input "range" at bounding box center [141, 423] width 242 height 25
click at [127, 305] on span "Per the PO’s discretion, it is not in the best interest of society for the clie…" at bounding box center [145, 303] width 229 height 38
click at [151, 312] on input "Per the PO’s discretion, it is not in the best interest of society for the clie…" at bounding box center [151, 312] width 0 height 0
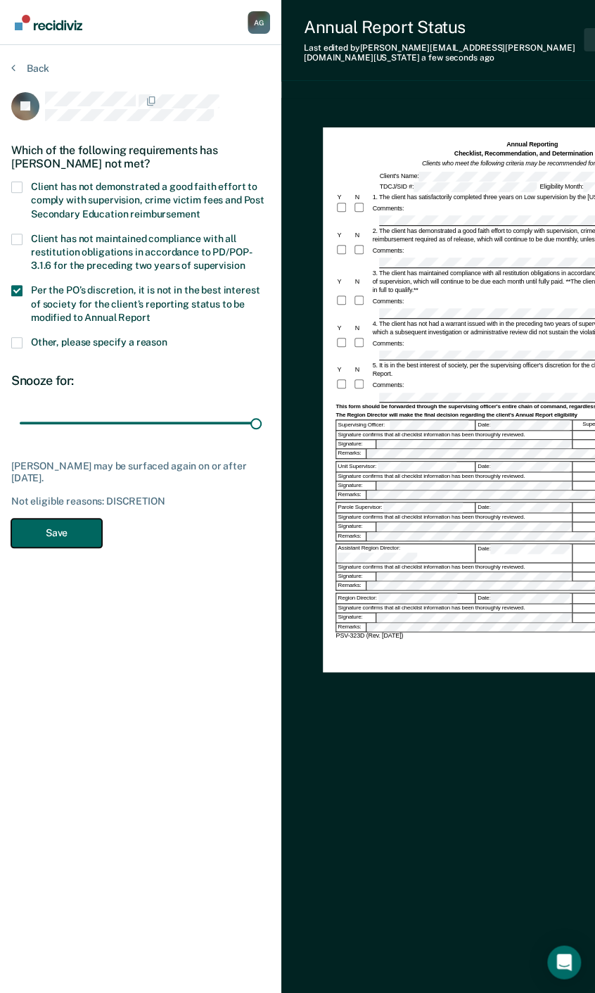
click at [70, 524] on button "Save" at bounding box center [56, 533] width 91 height 29
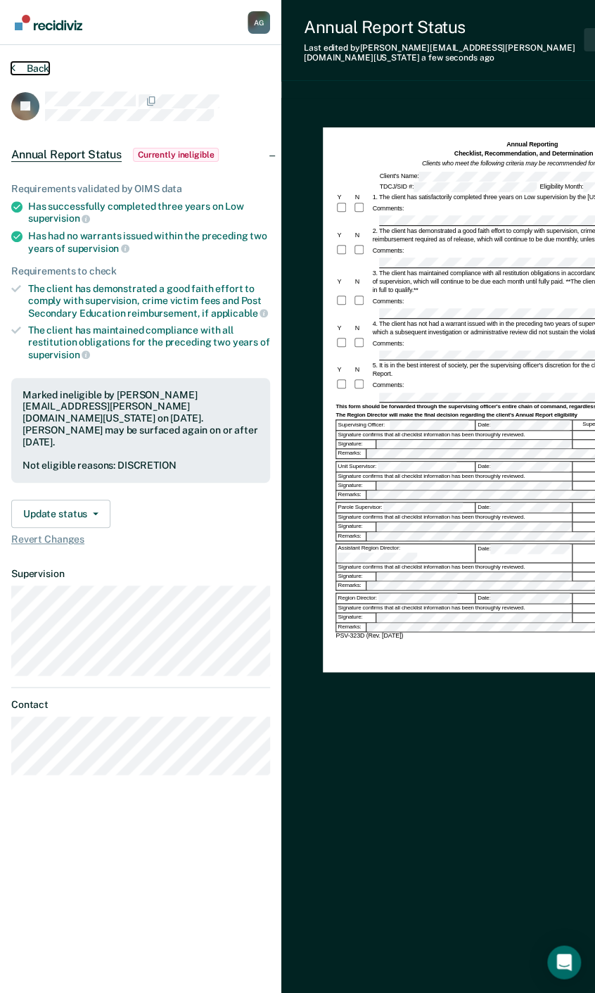
click at [37, 64] on button "Back" at bounding box center [30, 68] width 38 height 13
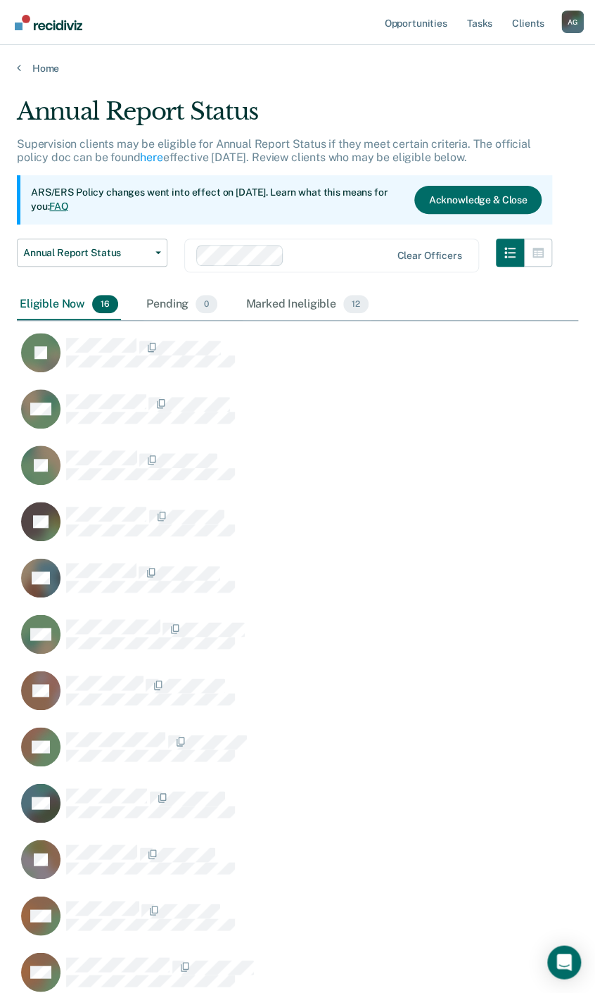
scroll to position [1121, 552]
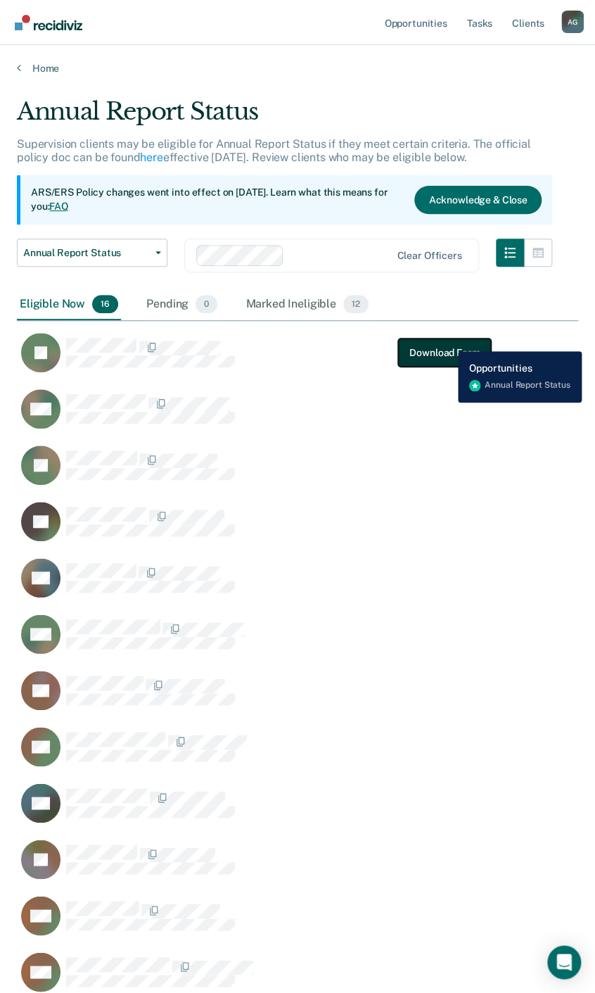
click at [448, 341] on button "Download Form" at bounding box center [444, 353] width 93 height 28
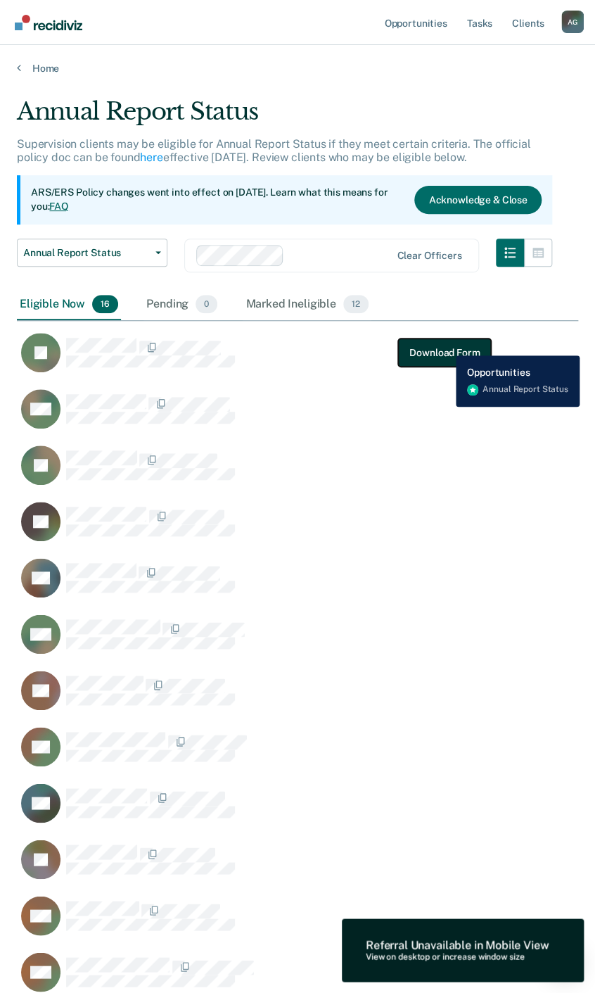
click at [446, 345] on button "Download Form" at bounding box center [444, 353] width 93 height 28
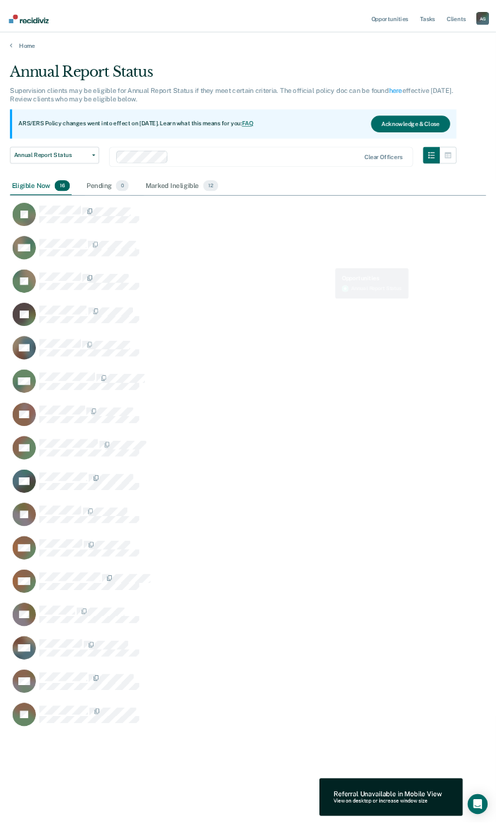
scroll to position [1165, 793]
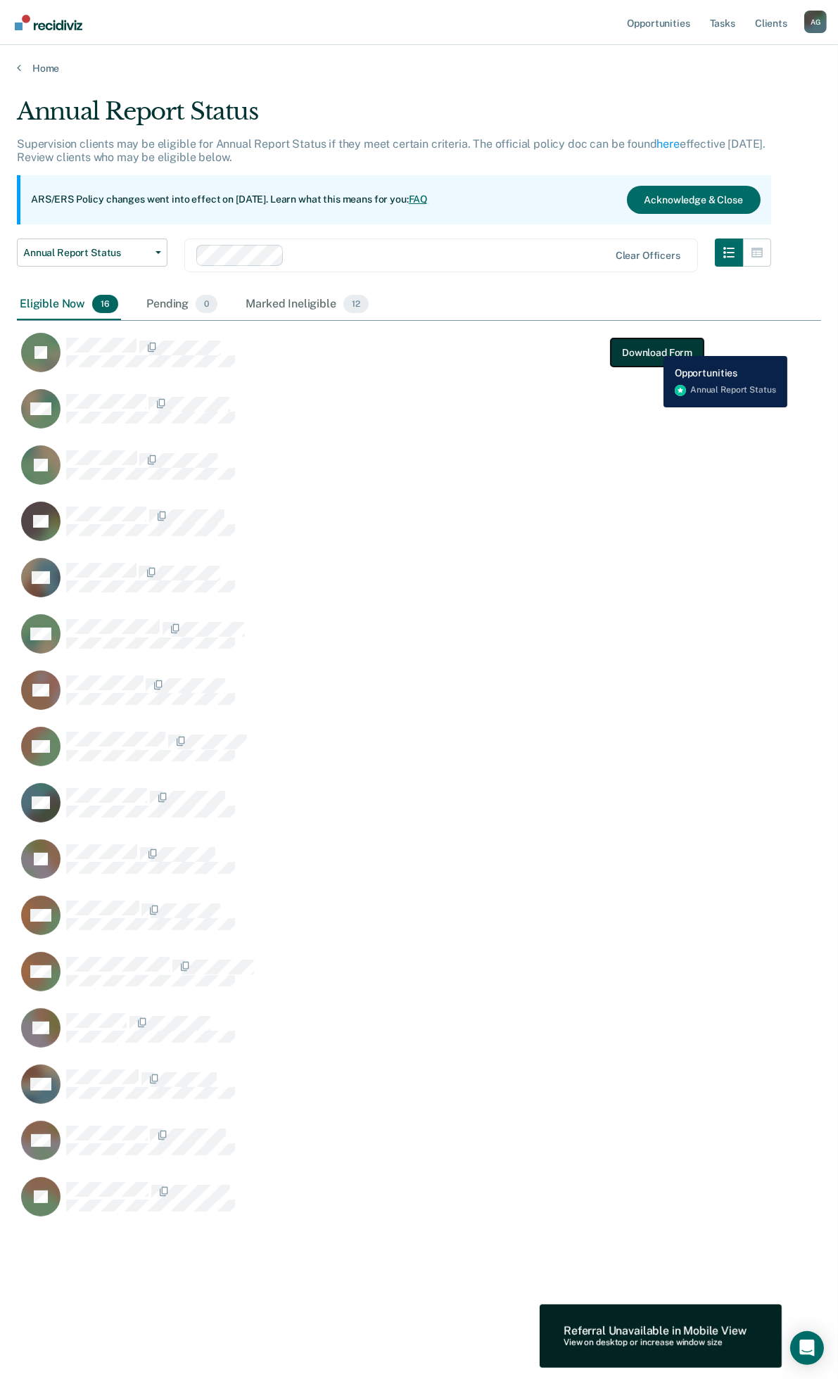
click at [603, 346] on button "Download Form" at bounding box center [657, 353] width 93 height 28
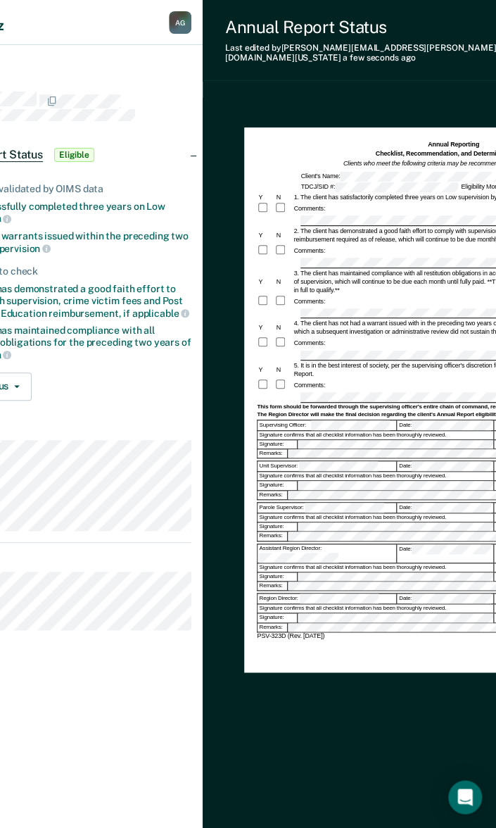
scroll to position [0, 85]
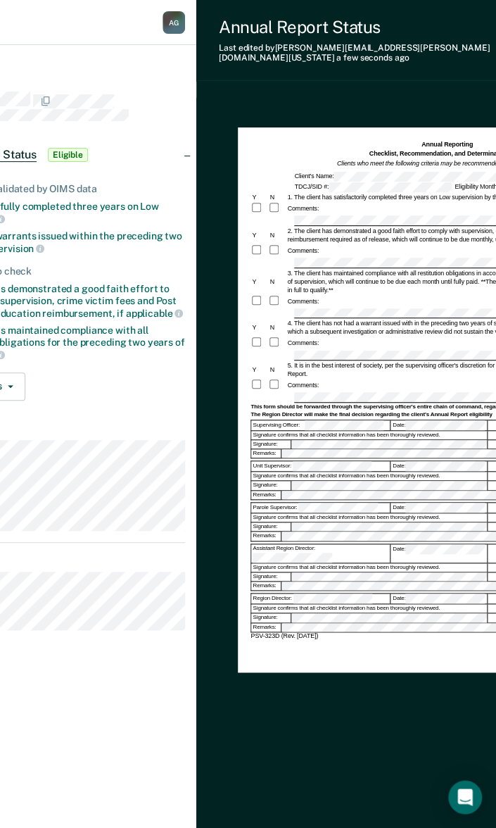
click at [280, 379] on div at bounding box center [277, 385] width 18 height 13
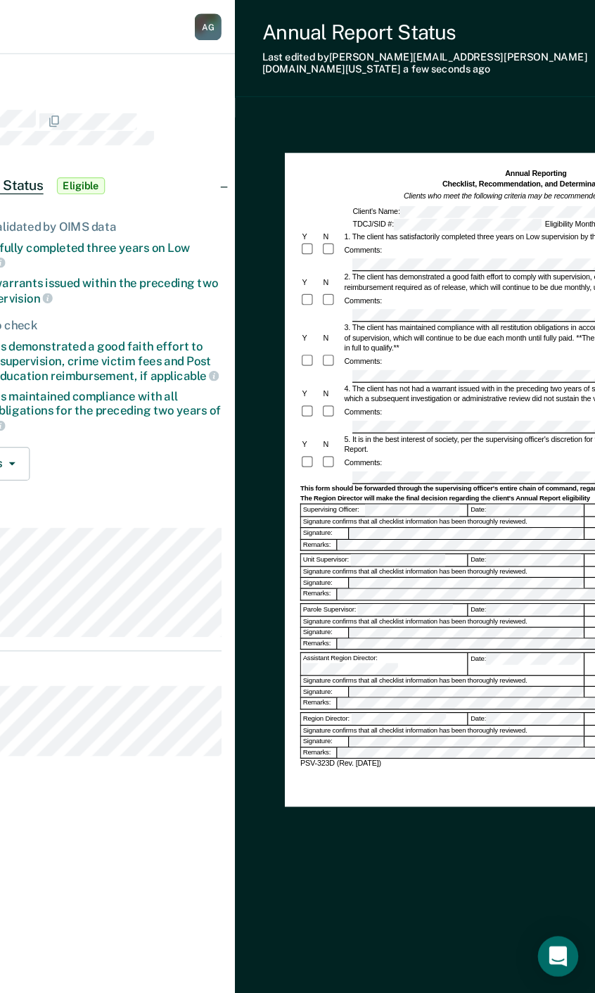
scroll to position [0, 86]
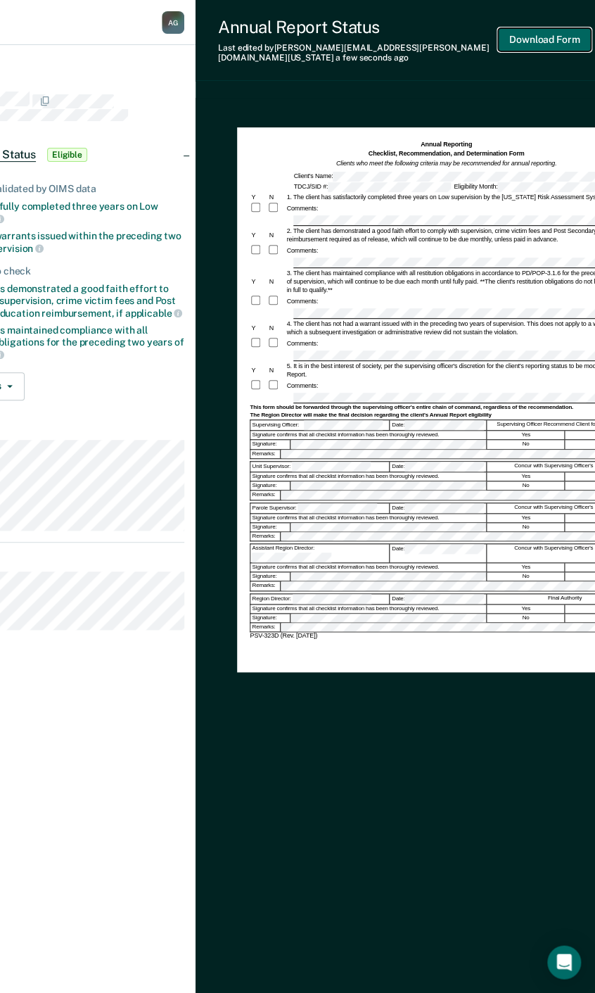
click at [545, 43] on button "Download Form" at bounding box center [544, 39] width 93 height 23
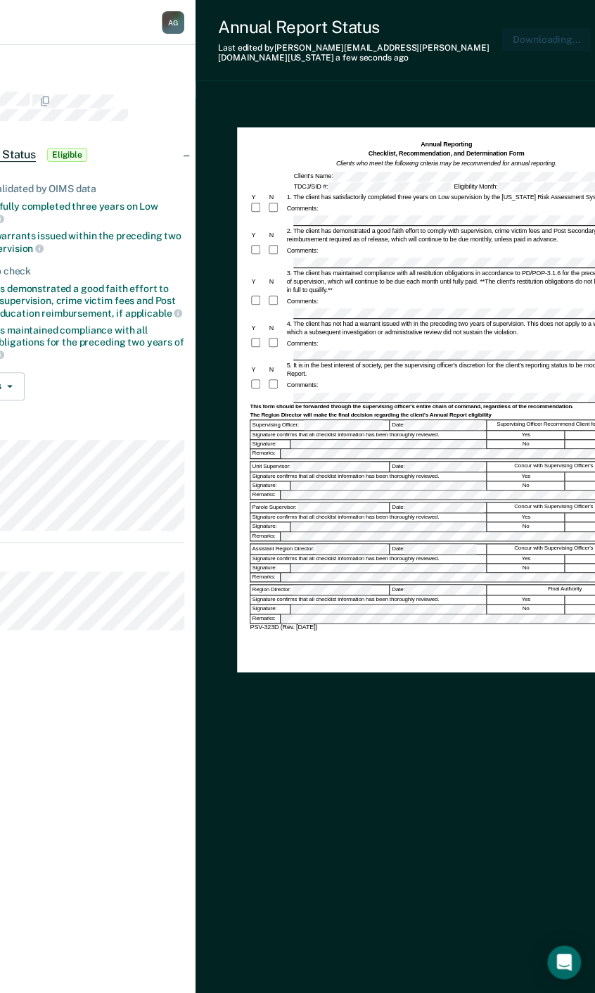
scroll to position [0, 0]
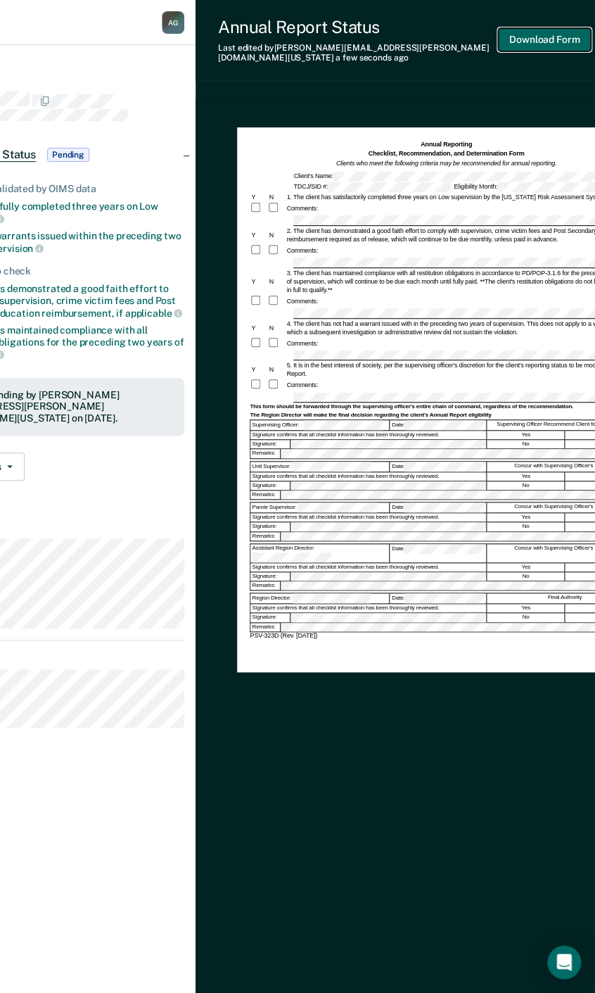
click at [537, 37] on button "Download Form" at bounding box center [544, 39] width 93 height 23
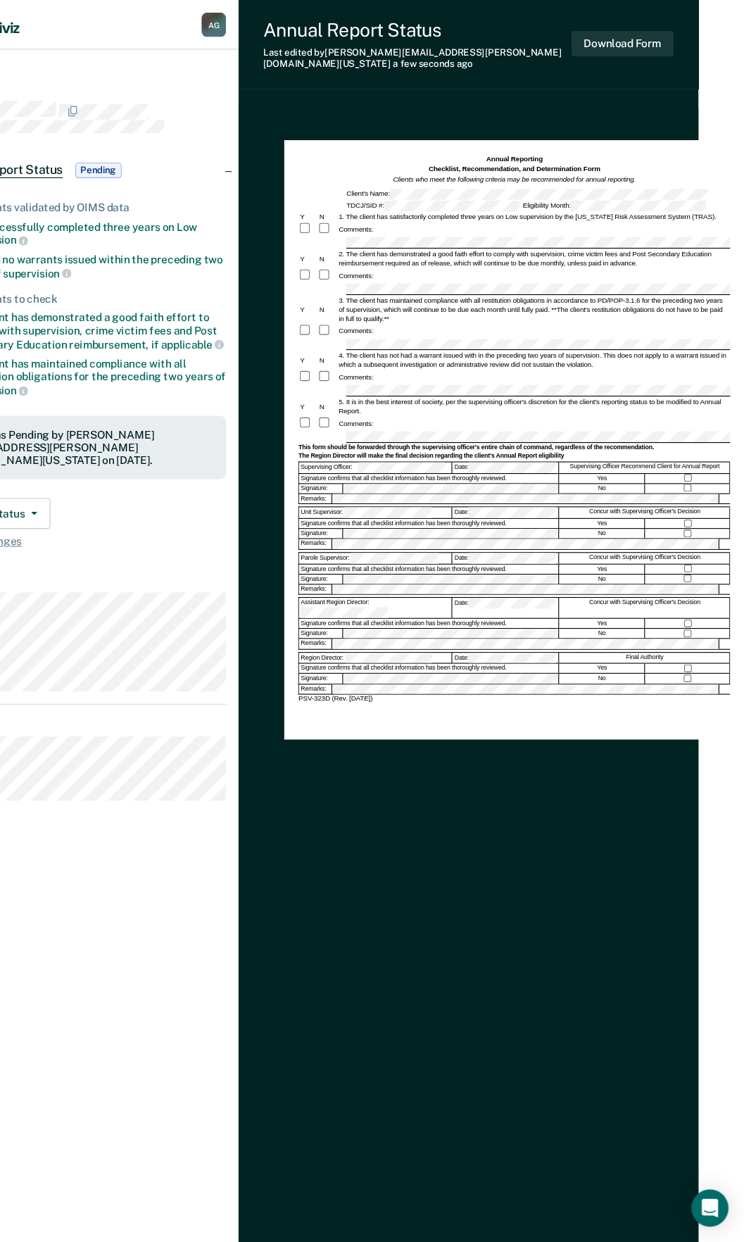
scroll to position [0, 2]
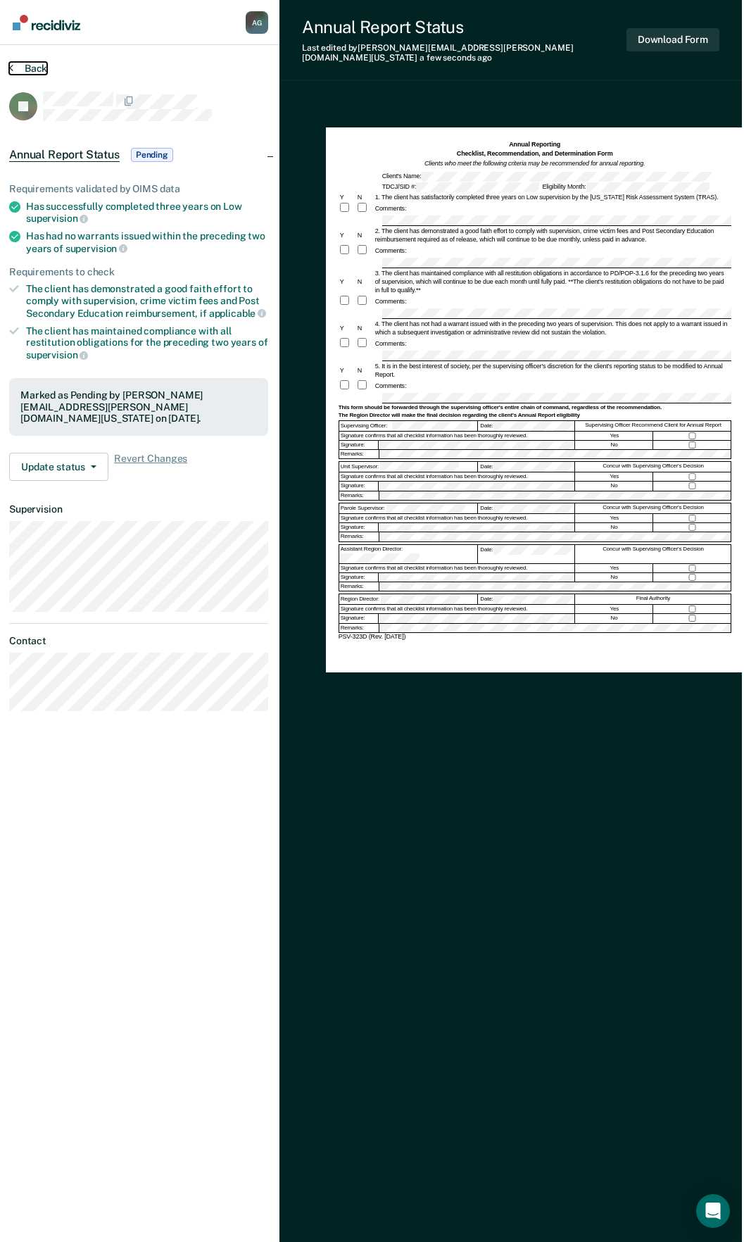
click at [40, 68] on button "Back" at bounding box center [28, 68] width 38 height 13
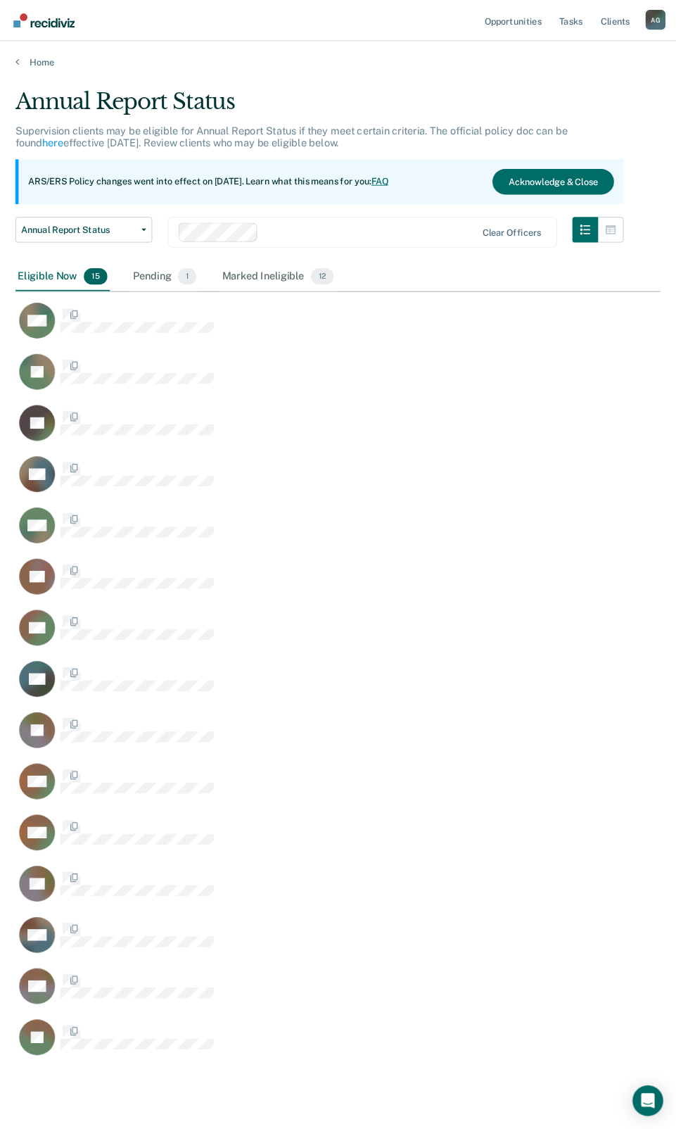
scroll to position [1064, 700]
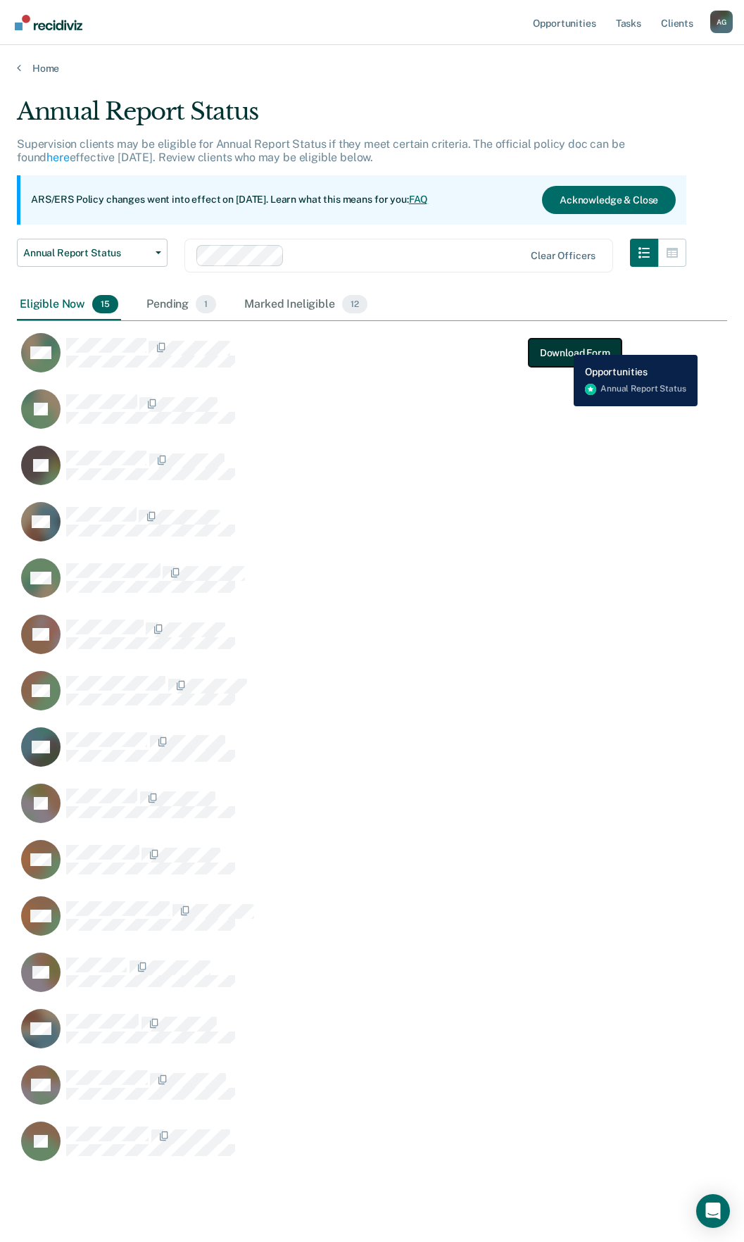
click at [563, 344] on button "Download Form" at bounding box center [575, 353] width 93 height 28
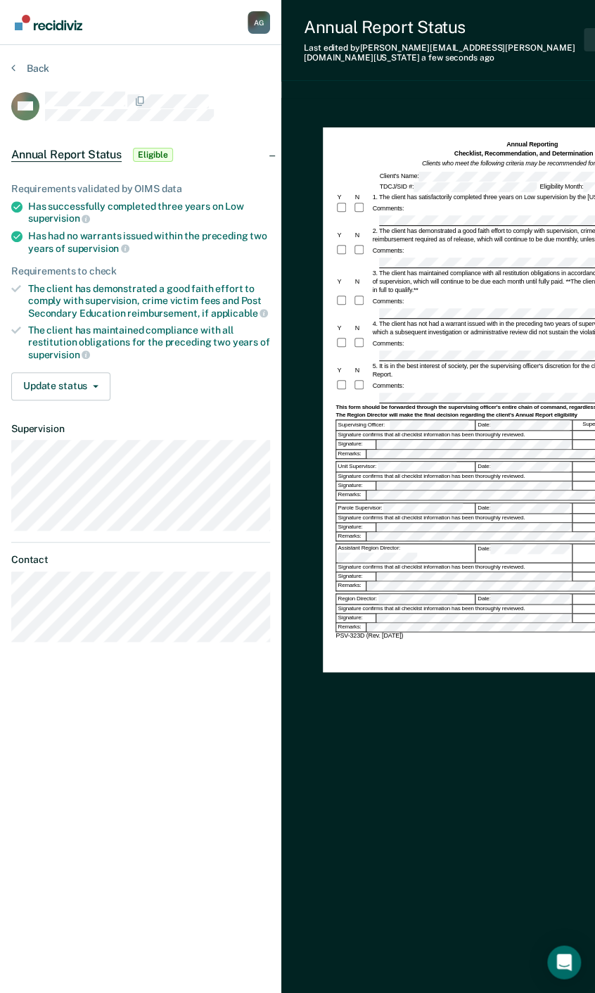
click at [357, 233] on form "Annual Reporting Checklist, Recommendation, and Determination Form Clients who …" at bounding box center [532, 390] width 393 height 500
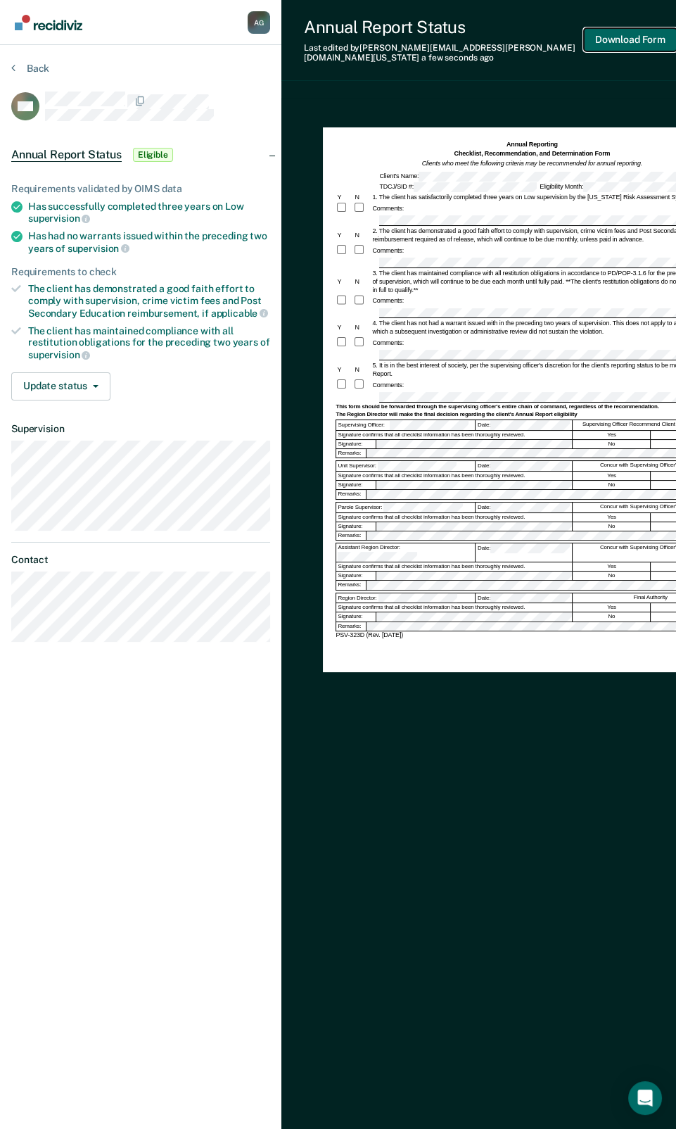
click at [603, 30] on button "Download Form" at bounding box center [630, 39] width 93 height 23
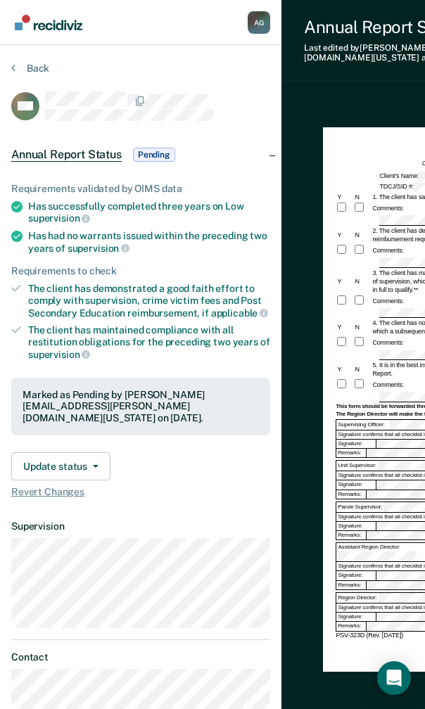
click at [23, 75] on div "Back" at bounding box center [140, 77] width 259 height 30
click at [31, 65] on button "Back" at bounding box center [30, 68] width 38 height 13
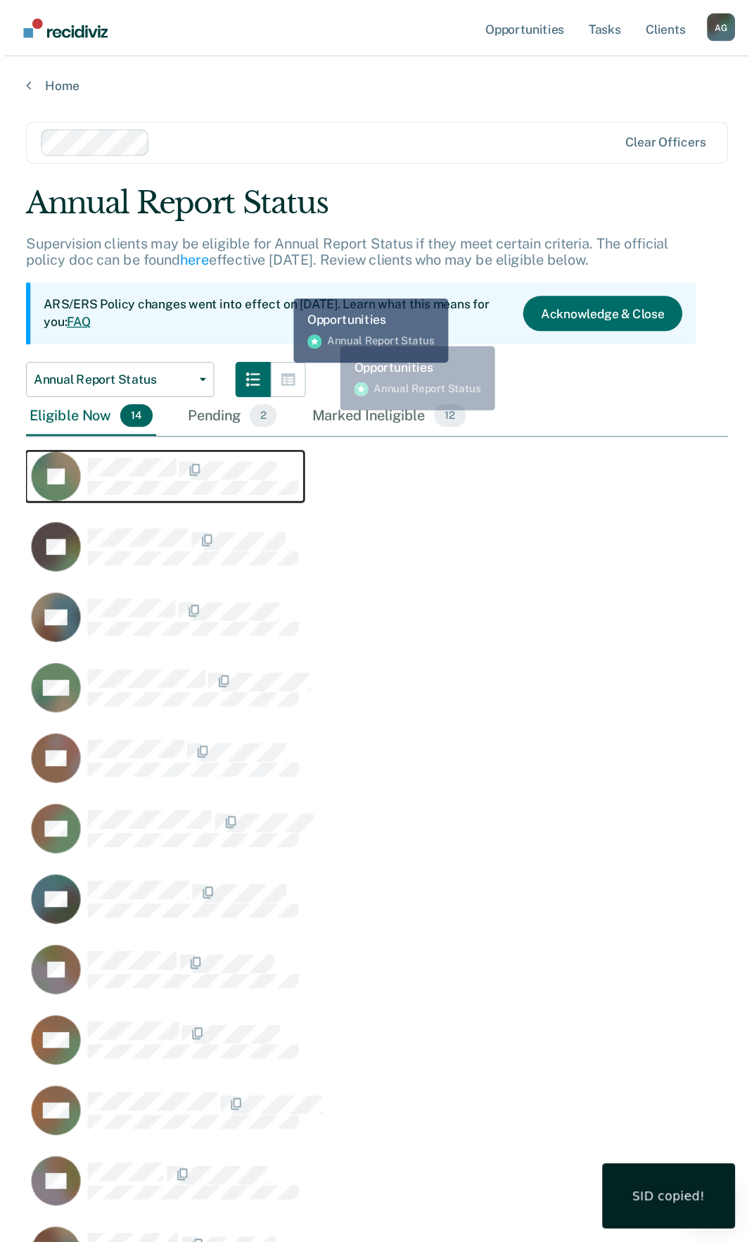
scroll to position [1009, 552]
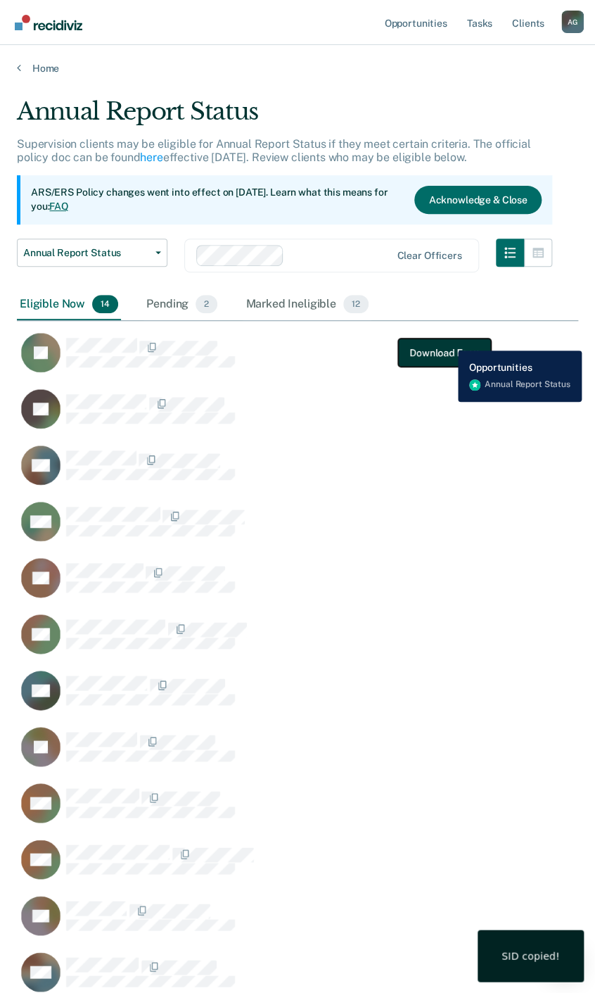
click at [448, 340] on button "Download Form" at bounding box center [444, 353] width 93 height 28
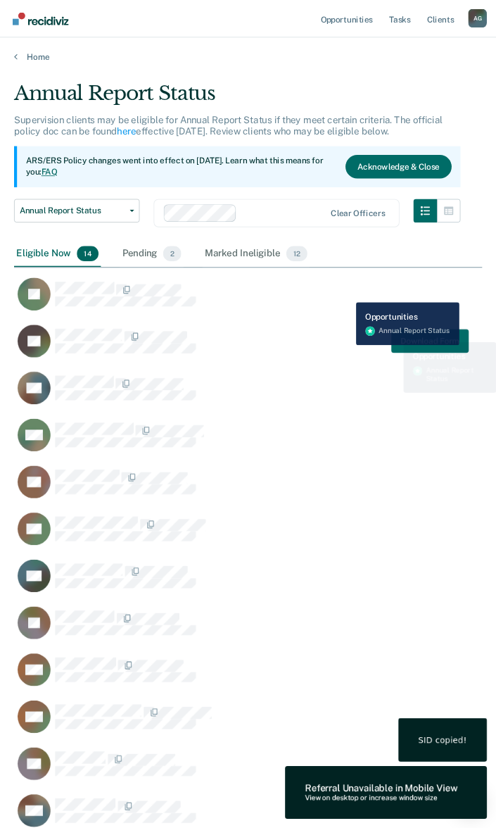
scroll to position [1028, 710]
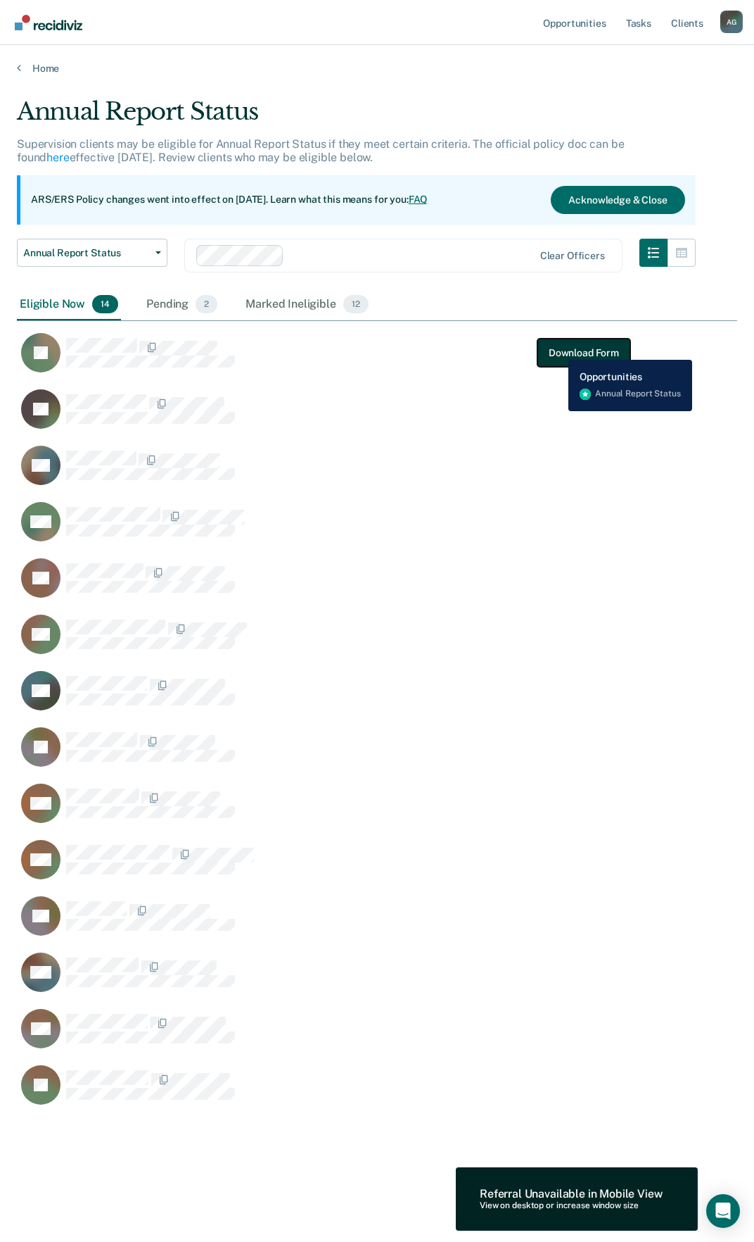
click at [558, 349] on button "Download Form" at bounding box center [584, 353] width 93 height 28
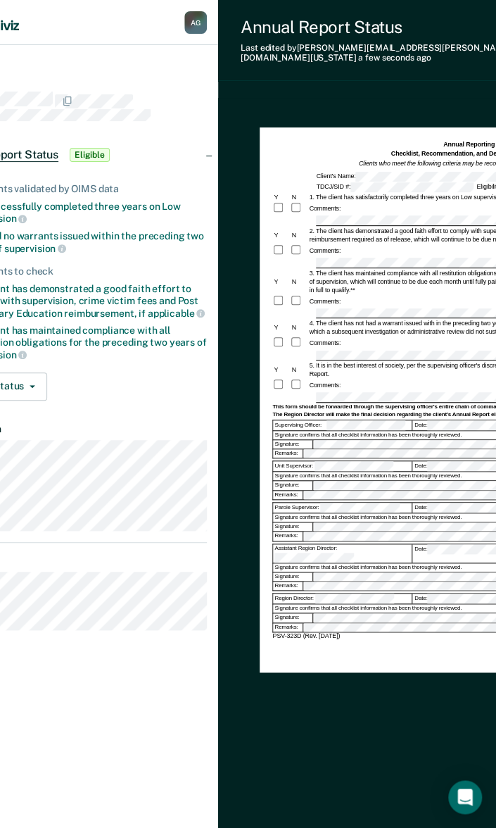
scroll to position [0, 66]
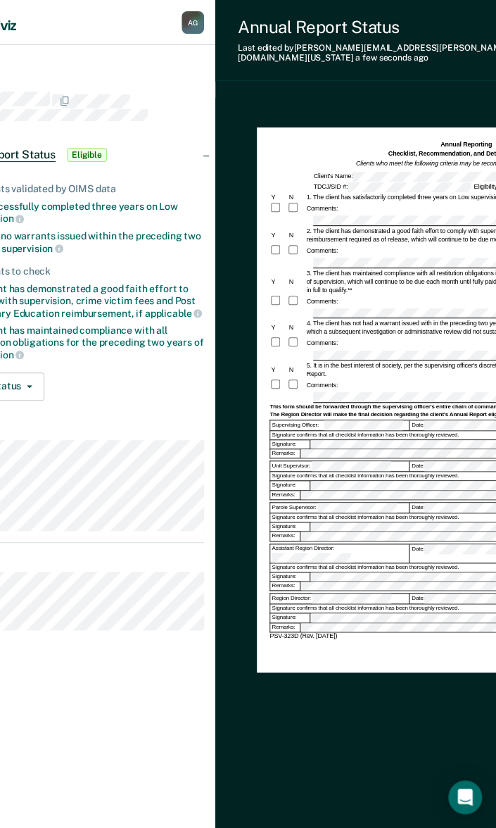
click at [339, 295] on div "Comments:" at bounding box center [466, 301] width 393 height 13
click at [349, 337] on div "Comments:" at bounding box center [466, 342] width 393 height 13
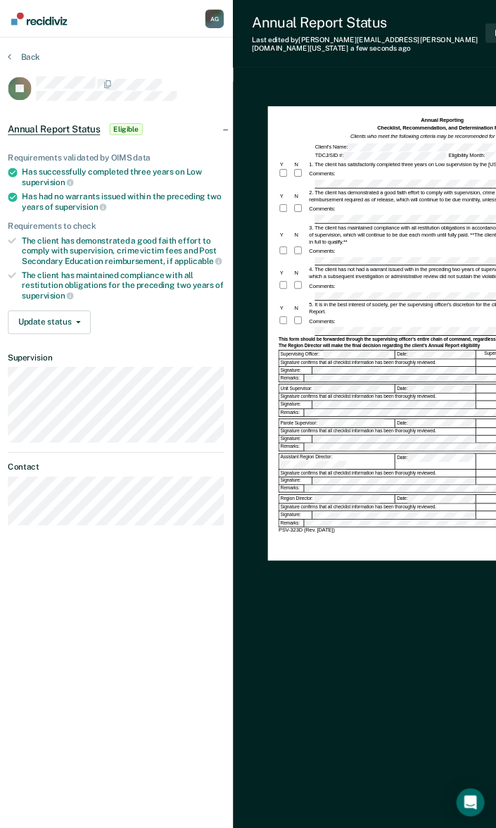
scroll to position [0, 1]
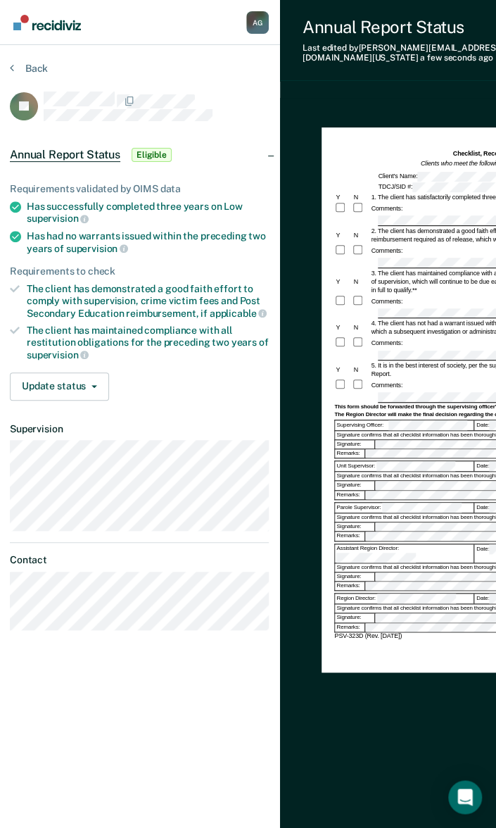
click at [408, 544] on div "Assistant Region Director:" at bounding box center [404, 553] width 139 height 18
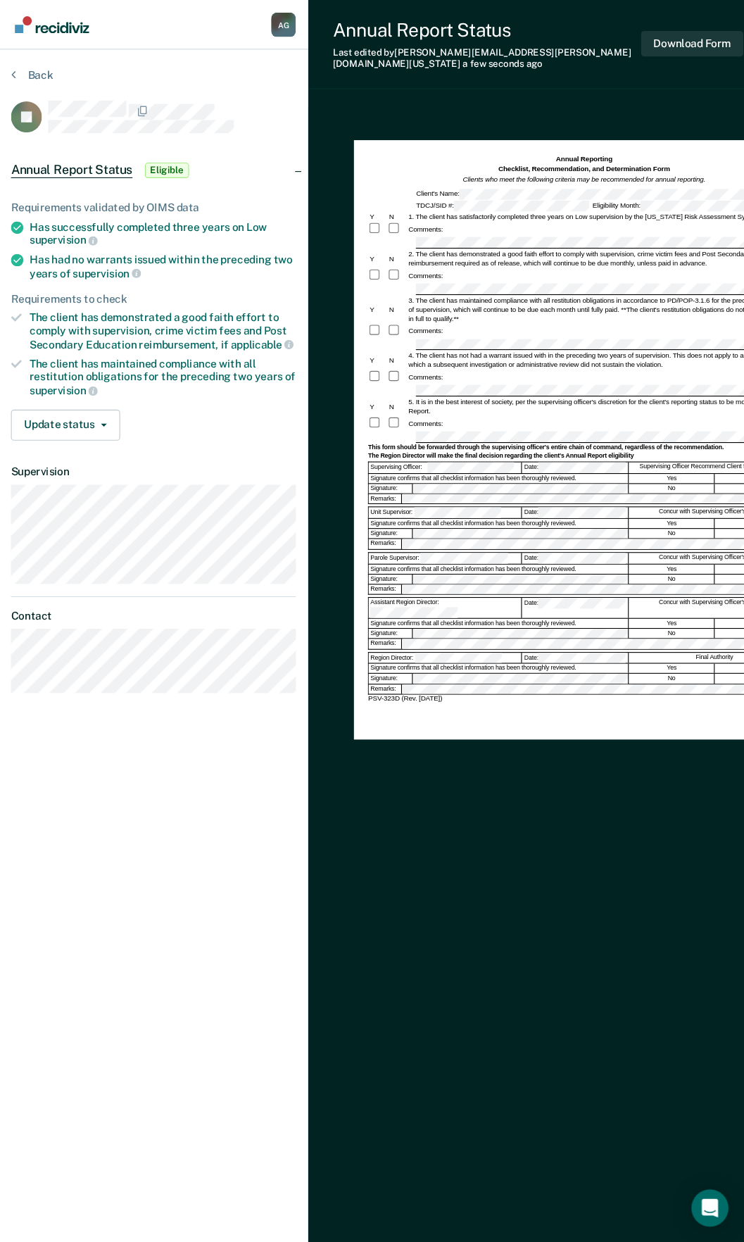
scroll to position [0, 2]
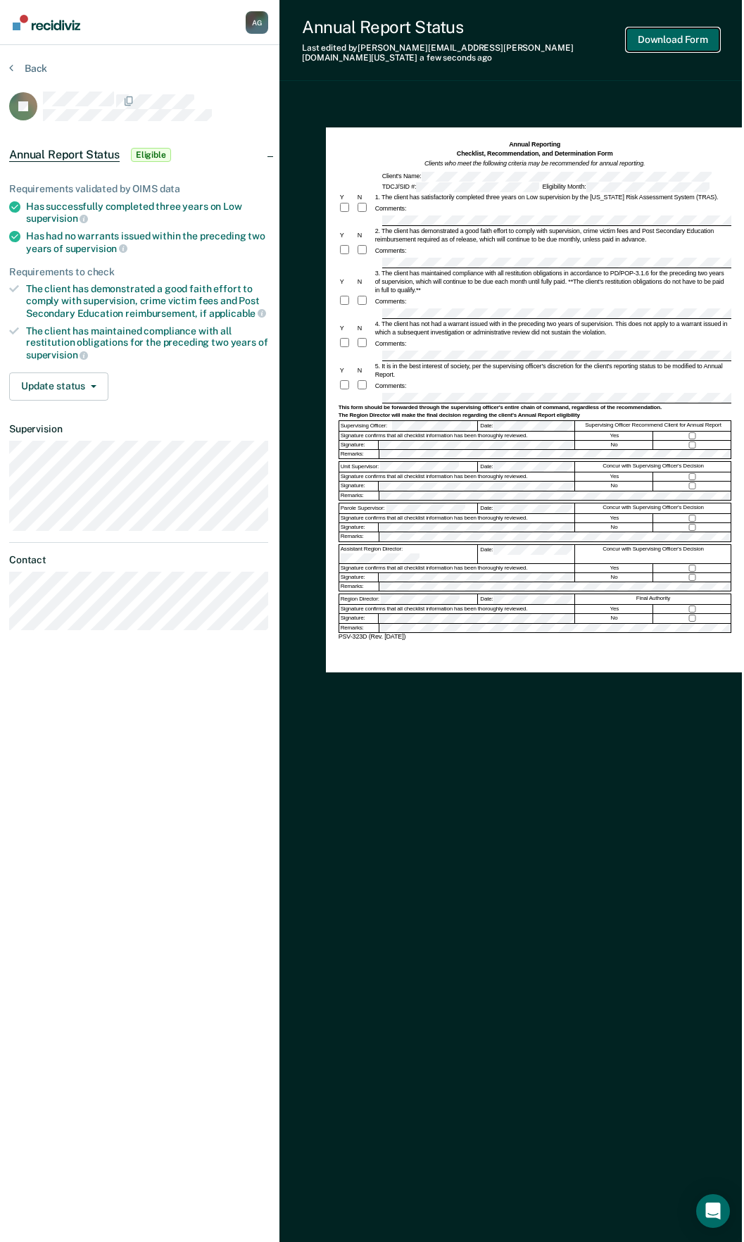
click at [603, 39] on button "Download Form" at bounding box center [672, 39] width 93 height 23
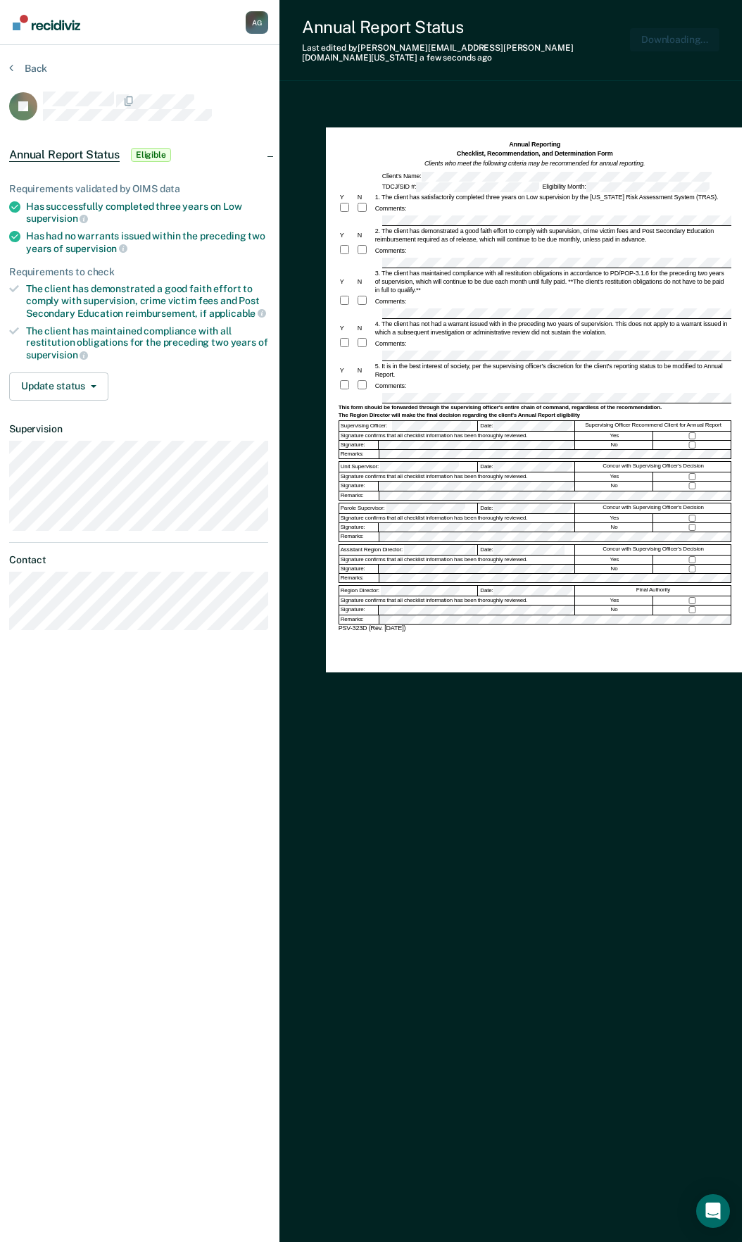
scroll to position [0, 0]
